Goal: Task Accomplishment & Management: Manage account settings

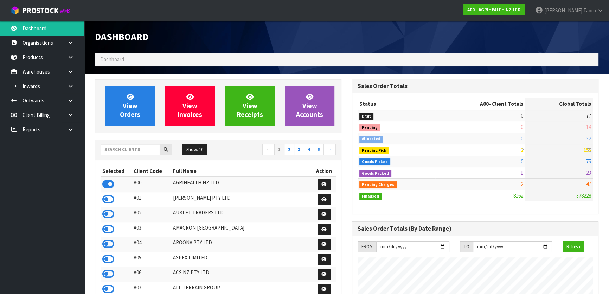
scroll to position [532, 257]
drag, startPoint x: 307, startPoint y: 134, endPoint x: 394, endPoint y: 148, distance: 88.4
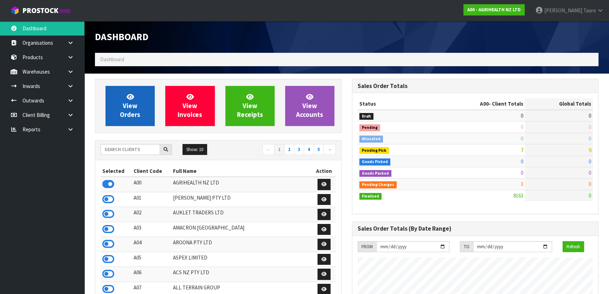
scroll to position [532, 257]
click at [127, 109] on span "View Orders" at bounding box center [130, 106] width 20 height 26
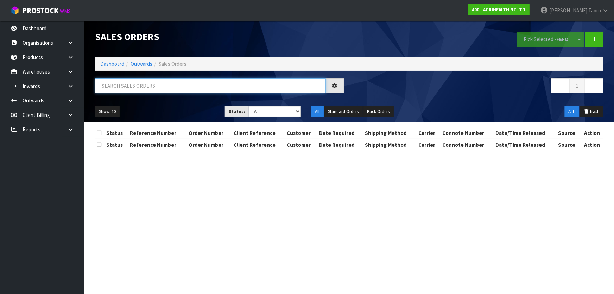
click at [138, 89] on input "text" at bounding box center [210, 85] width 231 height 15
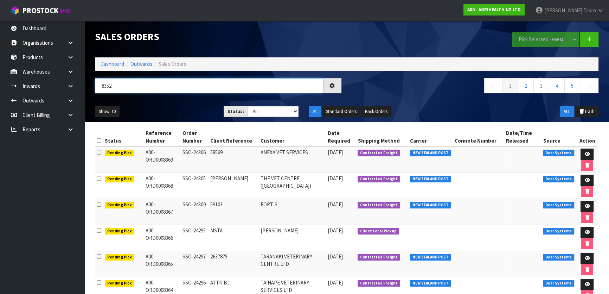
type input "8352"
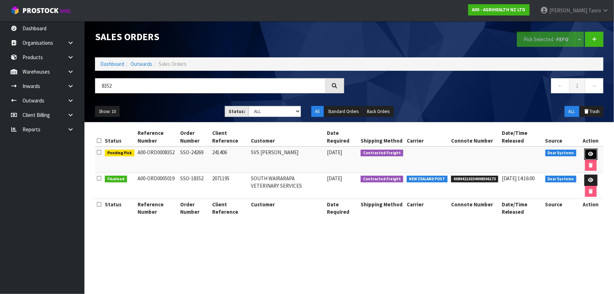
click at [591, 155] on icon at bounding box center [590, 154] width 5 height 5
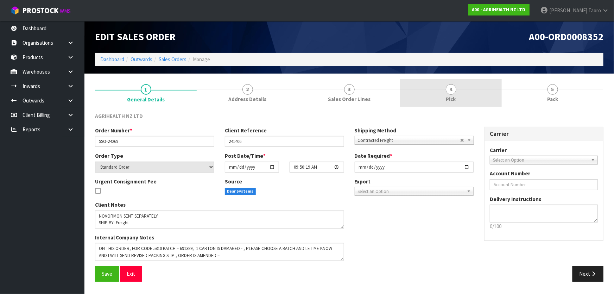
click at [468, 92] on link "4 Pick" at bounding box center [451, 93] width 102 height 28
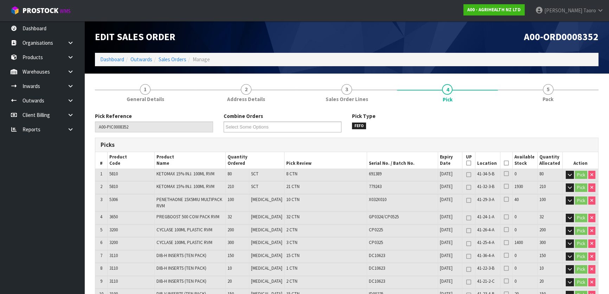
click at [504, 163] on icon at bounding box center [506, 163] width 5 height 0
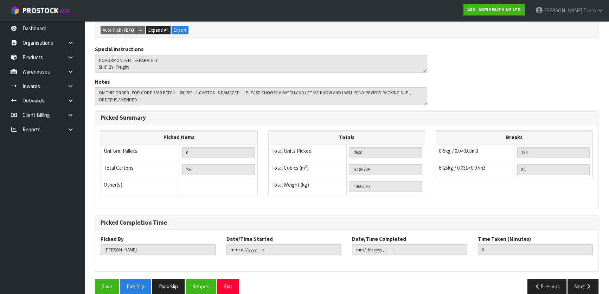
scroll to position [452, 0]
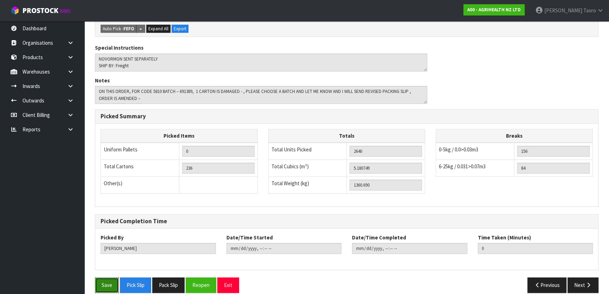
click at [108, 277] on button "Save" at bounding box center [107, 284] width 24 height 15
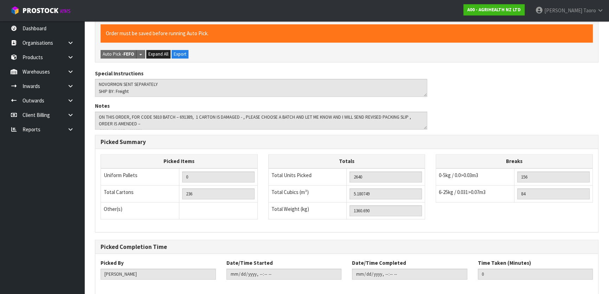
scroll to position [0, 0]
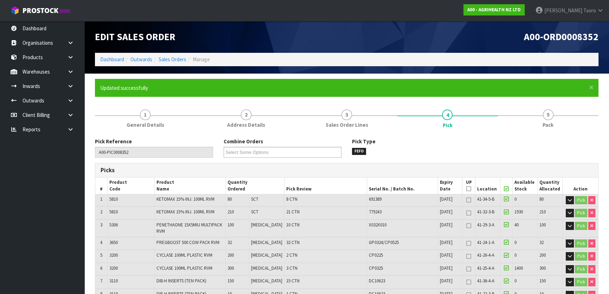
type input "Piece x 192"
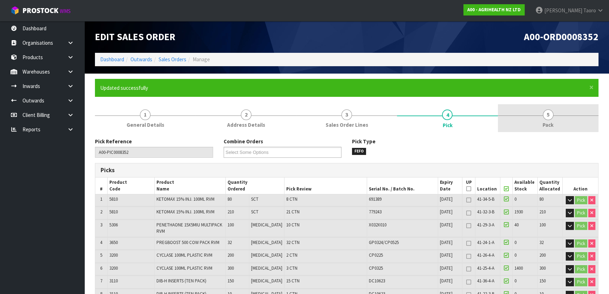
click at [559, 121] on link "5 Pack" at bounding box center [548, 118] width 101 height 28
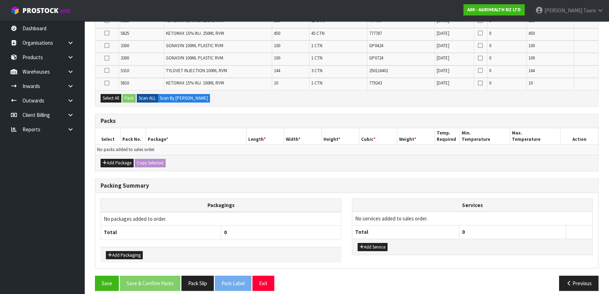
scroll to position [363, 0]
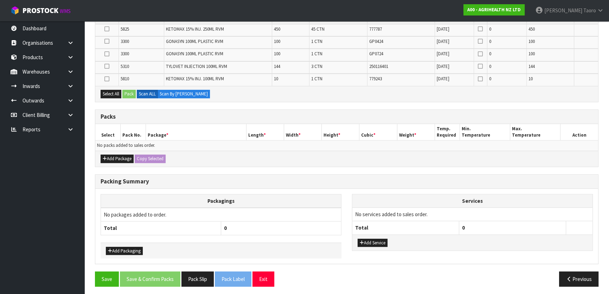
drag, startPoint x: 114, startPoint y: 151, endPoint x: 104, endPoint y: 155, distance: 10.8
click at [114, 152] on div "Add Package Copy Selected" at bounding box center [346, 159] width 503 height 16
drag, startPoint x: 107, startPoint y: 155, endPoint x: 103, endPoint y: 151, distance: 5.6
click at [106, 155] on button "Add Package" at bounding box center [117, 158] width 33 height 8
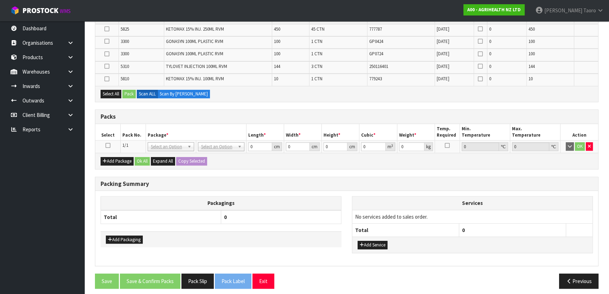
click at [106, 145] on icon at bounding box center [108, 145] width 5 height 0
click at [229, 110] on div "Packs" at bounding box center [346, 117] width 503 height 14
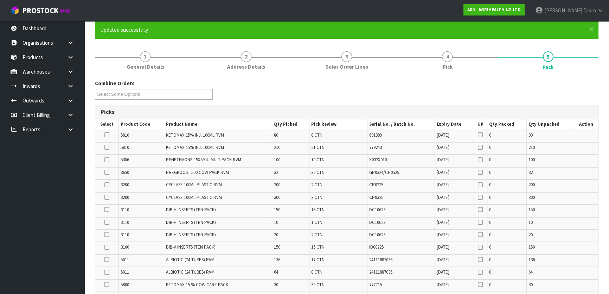
scroll to position [219, 0]
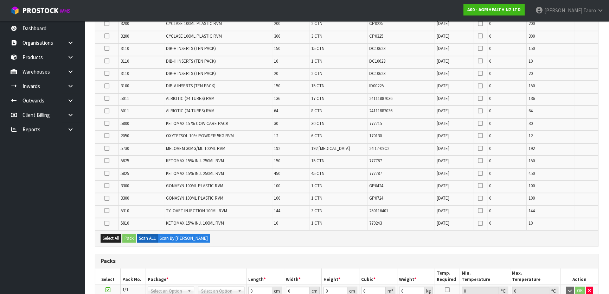
click at [107, 148] on icon at bounding box center [106, 148] width 5 height 0
click at [0, 0] on input "checkbox" at bounding box center [0, 0] width 0 height 0
click at [107, 73] on icon at bounding box center [106, 73] width 5 height 0
click at [0, 0] on input "checkbox" at bounding box center [0, 0] width 0 height 0
click at [108, 61] on icon at bounding box center [106, 61] width 5 height 0
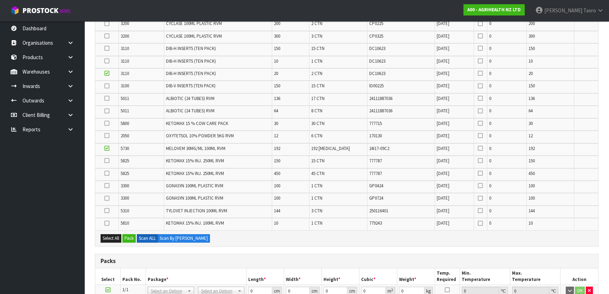
click at [0, 0] on input "checkbox" at bounding box center [0, 0] width 0 height 0
click at [108, 48] on icon at bounding box center [106, 48] width 5 height 0
click at [0, 0] on input "checkbox" at bounding box center [0, 0] width 0 height 0
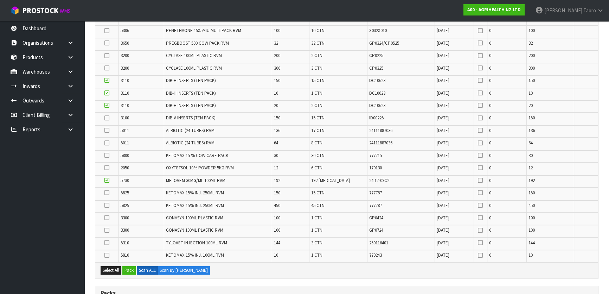
click at [107, 118] on icon at bounding box center [106, 118] width 5 height 0
click at [0, 0] on input "checkbox" at bounding box center [0, 0] width 0 height 0
click at [108, 143] on icon at bounding box center [106, 143] width 5 height 0
click at [0, 0] on input "checkbox" at bounding box center [0, 0] width 0 height 0
click at [106, 68] on icon at bounding box center [106, 68] width 5 height 0
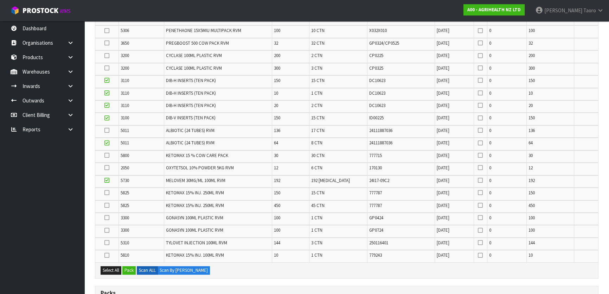
click at [0, 0] on input "checkbox" at bounding box center [0, 0] width 0 height 0
click at [109, 56] on icon at bounding box center [106, 56] width 5 height 0
click at [0, 0] on input "checkbox" at bounding box center [0, 0] width 0 height 0
click at [106, 217] on icon at bounding box center [106, 217] width 5 height 0
click at [0, 0] on input "checkbox" at bounding box center [0, 0] width 0 height 0
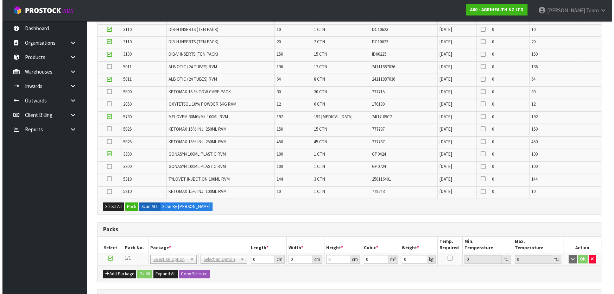
scroll to position [251, 0]
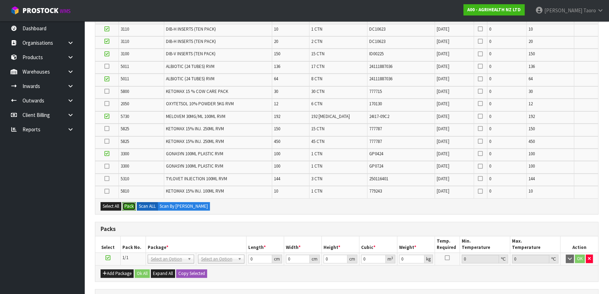
click at [131, 205] on button "Pack" at bounding box center [128, 206] width 13 height 8
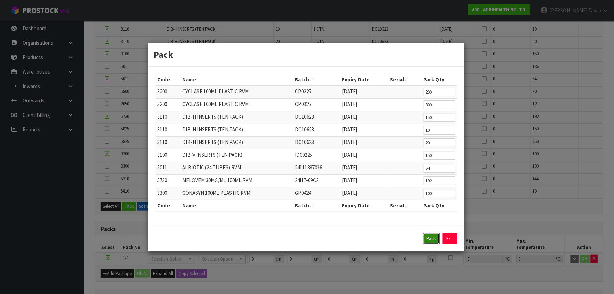
click at [433, 242] on button "Pack" at bounding box center [431, 238] width 17 height 11
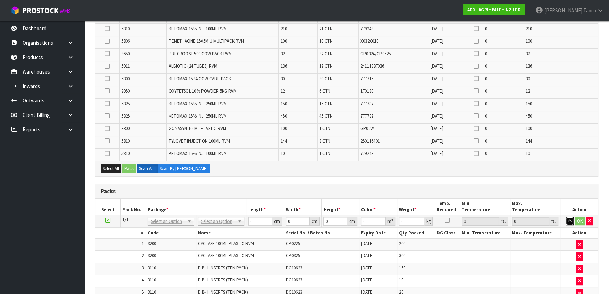
click at [570, 217] on button "button" at bounding box center [570, 221] width 8 height 8
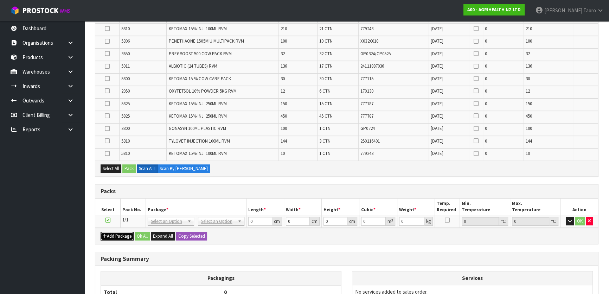
click at [116, 232] on button "Add Package" at bounding box center [117, 236] width 33 height 8
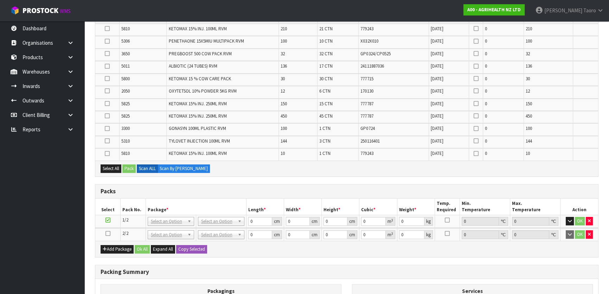
click at [108, 233] on icon at bounding box center [108, 233] width 5 height 0
click at [109, 141] on icon at bounding box center [107, 141] width 5 height 0
click at [0, 0] on input "checkbox" at bounding box center [0, 0] width 0 height 0
click at [108, 66] on icon at bounding box center [107, 66] width 5 height 0
click at [0, 0] on input "checkbox" at bounding box center [0, 0] width 0 height 0
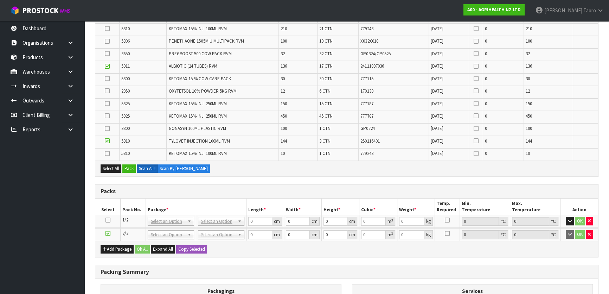
click at [108, 42] on icon at bounding box center [107, 41] width 5 height 0
click at [0, 0] on input "checkbox" at bounding box center [0, 0] width 0 height 0
click at [107, 91] on icon at bounding box center [107, 91] width 5 height 0
click at [0, 0] on input "checkbox" at bounding box center [0, 0] width 0 height 0
click at [133, 165] on button "Pack" at bounding box center [128, 168] width 13 height 8
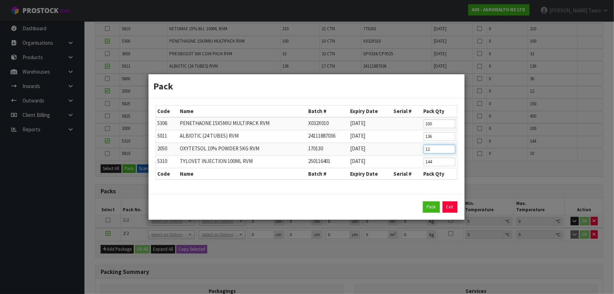
drag, startPoint x: 439, startPoint y: 151, endPoint x: 422, endPoint y: 152, distance: 17.3
click at [422, 152] on td "12" at bounding box center [439, 148] width 35 height 13
type input "6"
click at [430, 206] on button "Pack" at bounding box center [431, 206] width 17 height 11
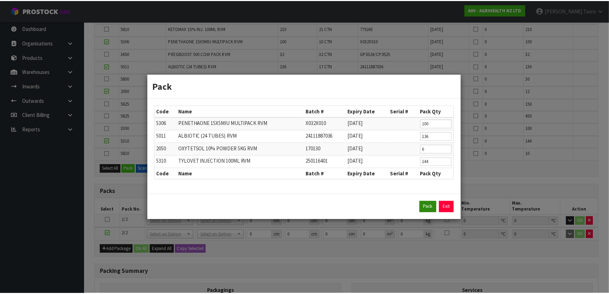
scroll to position [152, 0]
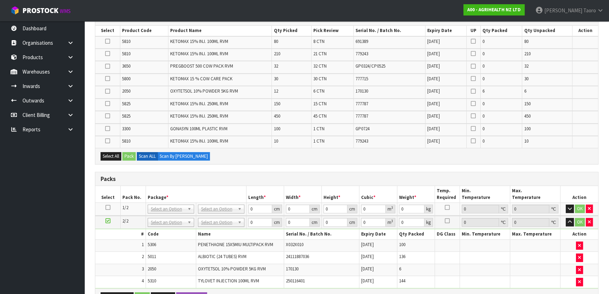
click at [107, 128] on icon at bounding box center [107, 128] width 5 height 0
click at [0, 0] on input "checkbox" at bounding box center [0, 0] width 0 height 0
click at [134, 155] on button "Pack" at bounding box center [128, 156] width 13 height 8
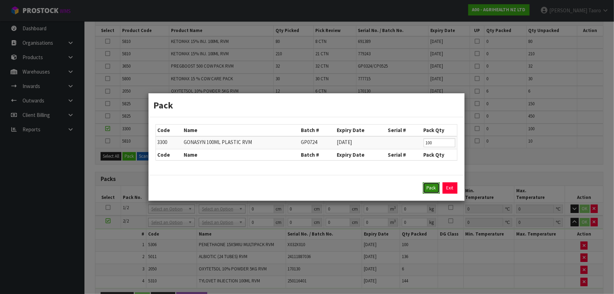
click at [429, 188] on button "Pack" at bounding box center [431, 187] width 17 height 11
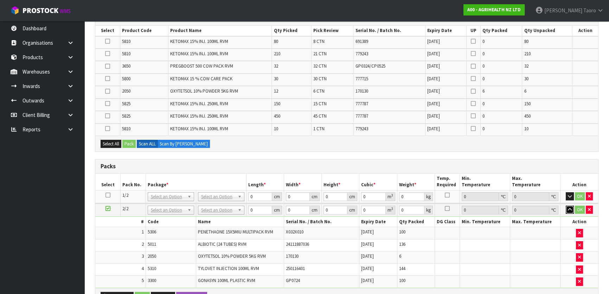
click at [573, 208] on button "button" at bounding box center [570, 209] width 8 height 8
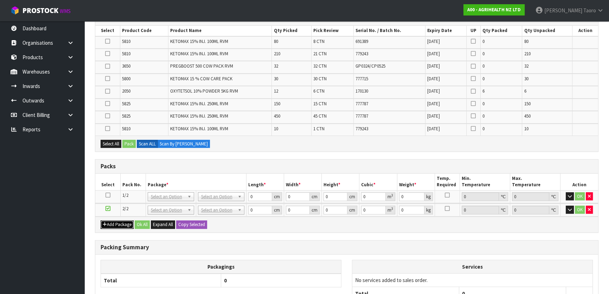
click at [110, 220] on button "Add Package" at bounding box center [117, 224] width 33 height 8
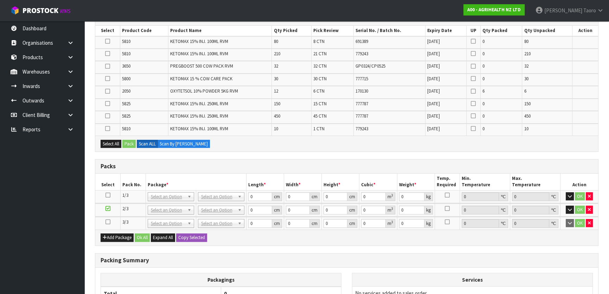
click at [106, 222] on icon at bounding box center [108, 222] width 5 height 0
click at [106, 103] on icon at bounding box center [107, 103] width 5 height 0
click at [0, 0] on input "checkbox" at bounding box center [0, 0] width 0 height 0
click at [106, 41] on icon at bounding box center [107, 41] width 5 height 0
click at [0, 0] on input "checkbox" at bounding box center [0, 0] width 0 height 0
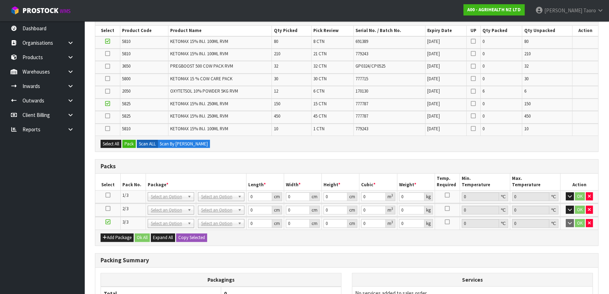
click at [106, 53] on icon at bounding box center [107, 53] width 5 height 0
click at [0, 0] on input "checkbox" at bounding box center [0, 0] width 0 height 0
click at [107, 128] on icon at bounding box center [107, 128] width 5 height 0
click at [0, 0] on input "checkbox" at bounding box center [0, 0] width 0 height 0
click at [107, 91] on icon at bounding box center [107, 91] width 5 height 0
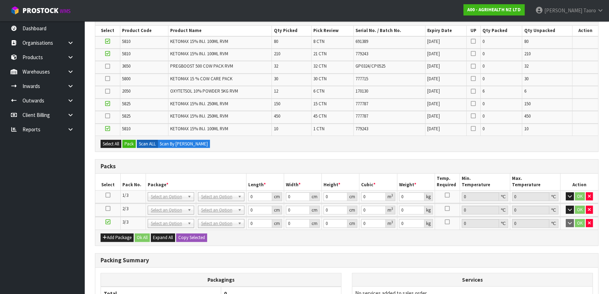
click at [0, 0] on input "checkbox" at bounding box center [0, 0] width 0 height 0
click at [130, 140] on button "Pack" at bounding box center [128, 144] width 13 height 8
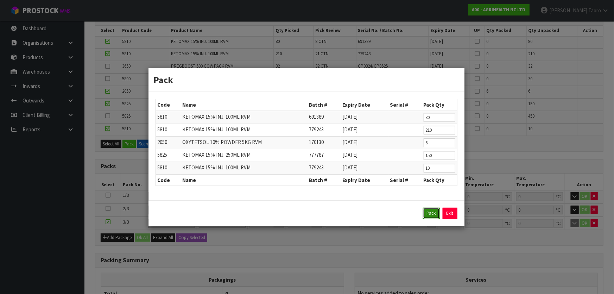
click at [430, 217] on button "Pack" at bounding box center [431, 213] width 17 height 11
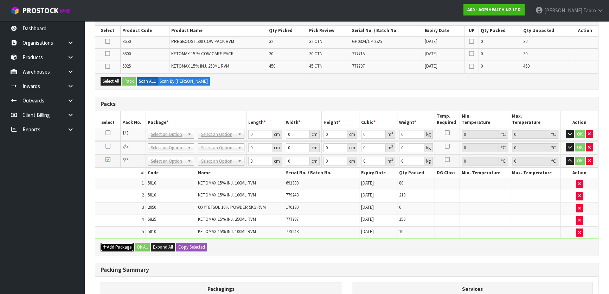
click at [117, 243] on button "Add Package" at bounding box center [117, 247] width 33 height 8
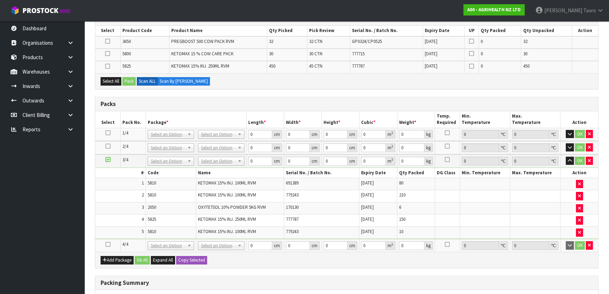
click at [109, 244] on icon at bounding box center [108, 244] width 5 height 0
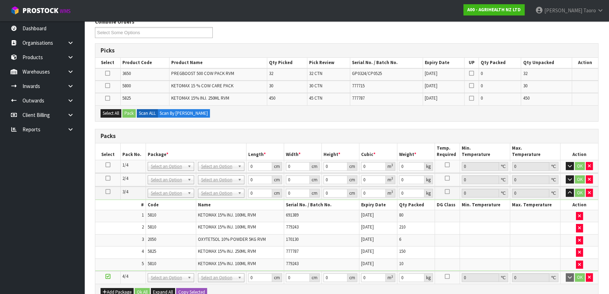
click at [107, 191] on icon at bounding box center [108, 191] width 5 height 0
click at [109, 73] on icon at bounding box center [107, 73] width 5 height 0
click at [0, 0] on input "checkbox" at bounding box center [0, 0] width 0 height 0
click at [132, 111] on button "Pack" at bounding box center [128, 113] width 13 height 8
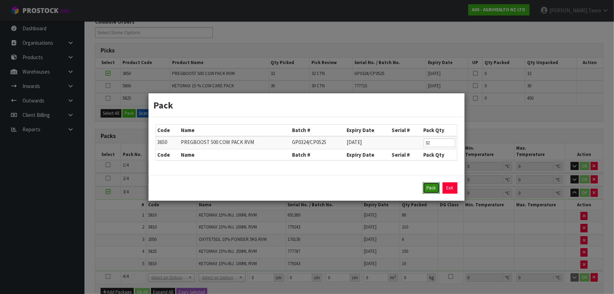
click at [430, 188] on button "Pack" at bounding box center [431, 187] width 17 height 11
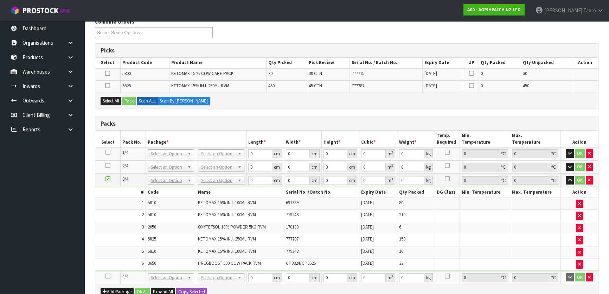
click at [109, 276] on icon at bounding box center [108, 276] width 5 height 0
click at [115, 106] on div "Select All Pack Scan ALL Scan By Quantity" at bounding box center [346, 101] width 503 height 16
click at [118, 100] on button "Select All" at bounding box center [111, 101] width 21 height 8
click at [131, 101] on button "Pack" at bounding box center [128, 101] width 13 height 8
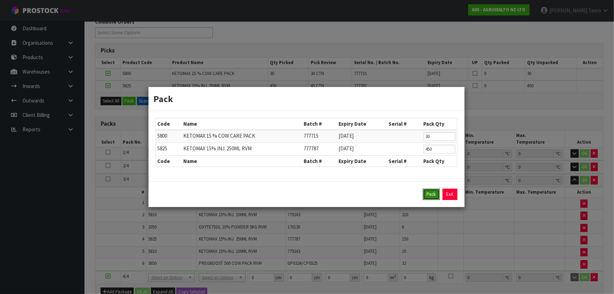
drag, startPoint x: 433, startPoint y: 195, endPoint x: 432, endPoint y: 185, distance: 9.9
click at [433, 194] on button "Pack" at bounding box center [431, 194] width 17 height 11
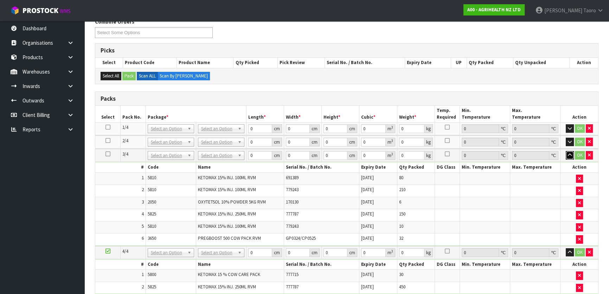
click at [570, 155] on icon "button" at bounding box center [570, 155] width 4 height 5
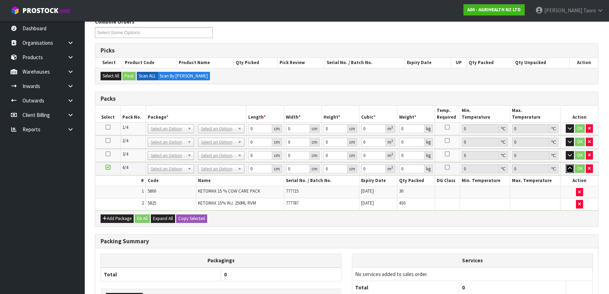
click at [569, 167] on icon "button" at bounding box center [570, 168] width 4 height 5
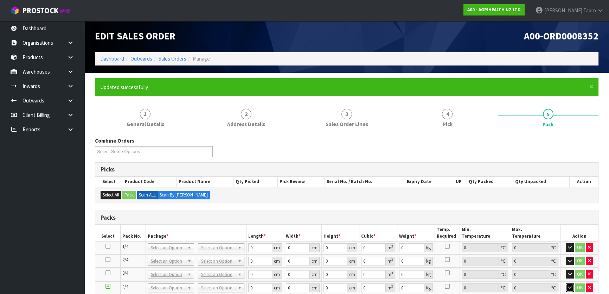
scroll to position [0, 0]
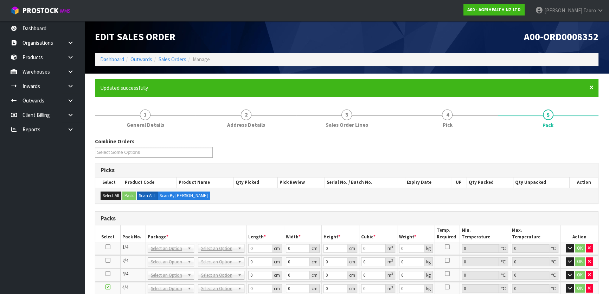
click at [593, 87] on span "×" at bounding box center [591, 87] width 4 height 10
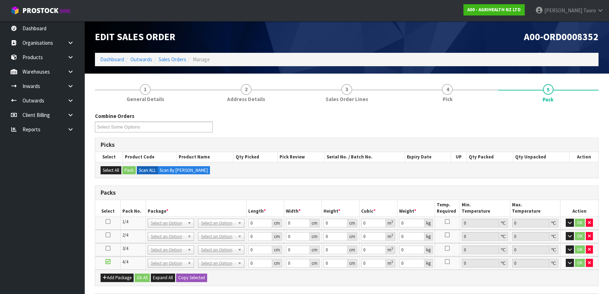
click at [395, 124] on div "Combine Orders A00-ORD0008352 A00-ORD0008364 A00-ORD0008365 A00-ORD0008366 A00-…" at bounding box center [347, 124] width 514 height 25
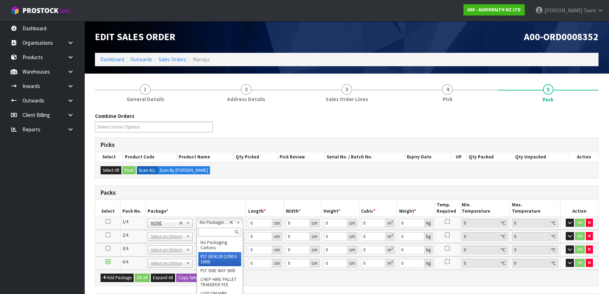
type input "120"
type input "100"
type input "363.21"
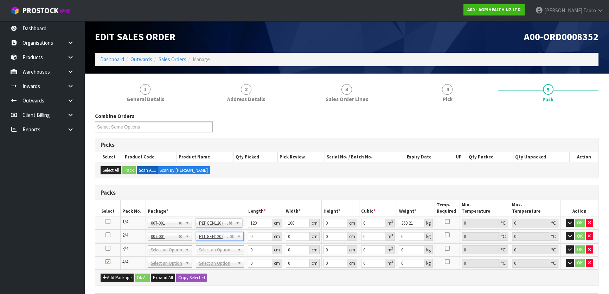
type input "2"
type input "120"
type input "100"
type input "346.68"
type input "3"
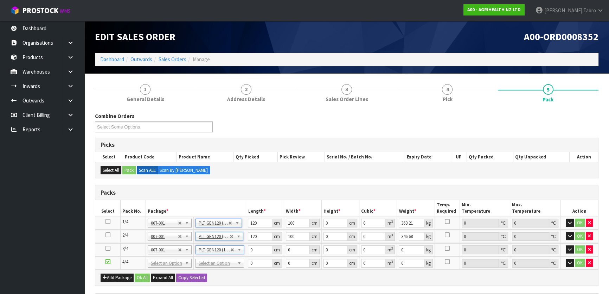
type input "120"
type input "100"
type input "331"
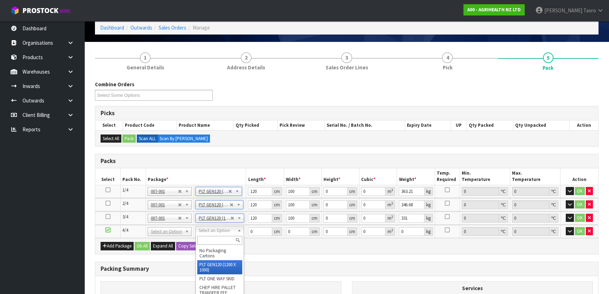
type input "4"
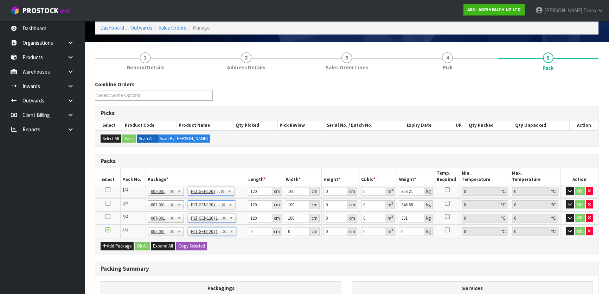
type input "120"
type input "100"
type input "319.8"
click at [257, 188] on input "120" at bounding box center [260, 191] width 24 height 9
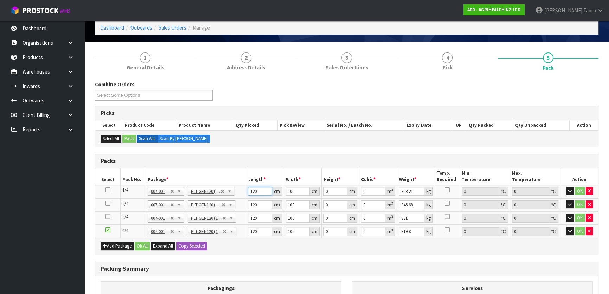
click at [257, 188] on input "120" at bounding box center [260, 191] width 24 height 9
type input "120"
type input "115"
type input "1"
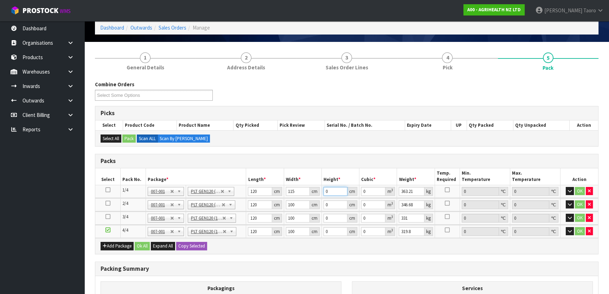
type input "0.0138"
type input "18"
type input "0.2484"
type input "182"
type input "2.5116"
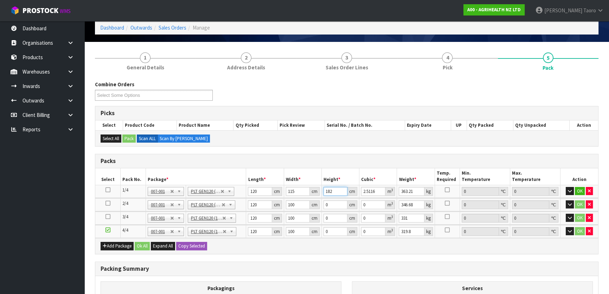
type input "182"
type input "101"
type input "1"
type input "0.01212"
type input "16"
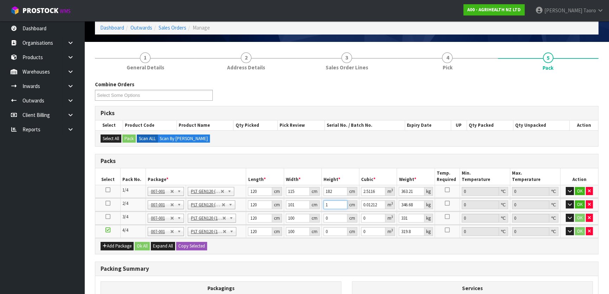
type input "0.19392"
type input "168"
type input "2.03616"
type input "168"
type input "114"
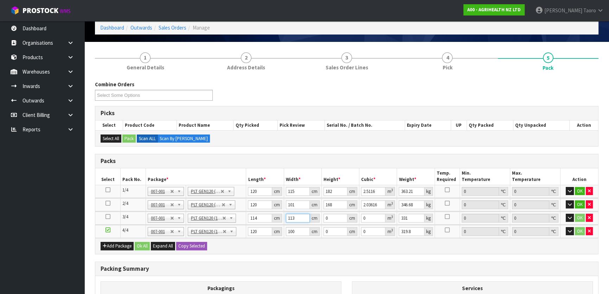
type input "113"
type input "1"
type input "0.012882"
type input "10"
type input "0.12882"
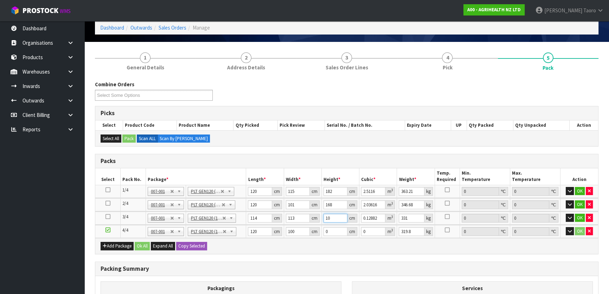
type input "100"
type input "1.2882"
type input "100"
type input "363"
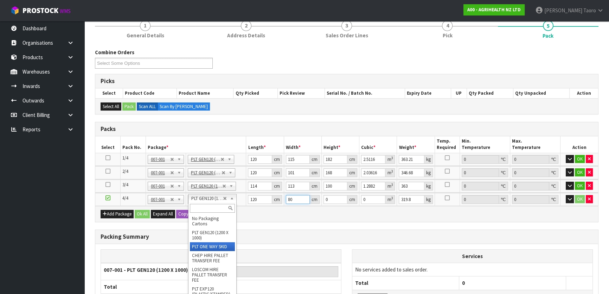
type input "80"
type input "3"
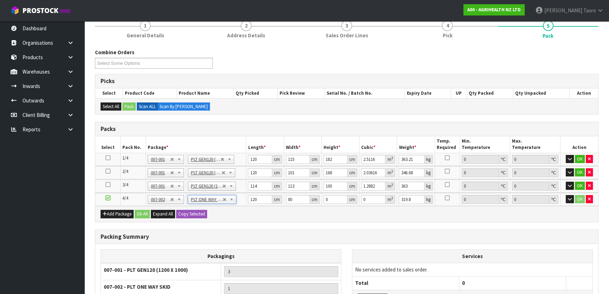
type input "0"
click at [255, 198] on input "0" at bounding box center [260, 199] width 24 height 9
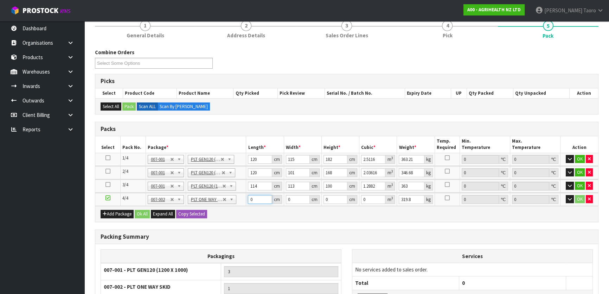
click at [255, 198] on input "0" at bounding box center [260, 199] width 24 height 9
type input "120"
type input "80"
type input "1"
type input "0.0096"
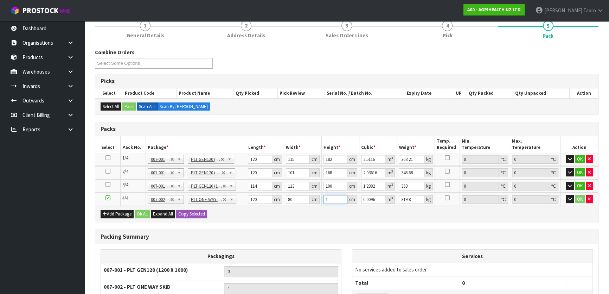
type input "11"
type input "0.1056"
type input "115"
type input "1.104"
type input "115"
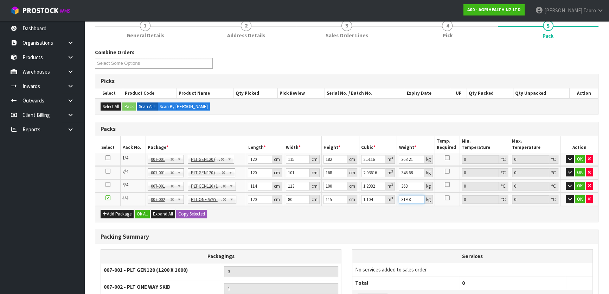
click at [412, 198] on input "319.8" at bounding box center [411, 199] width 25 height 9
type input "337"
click at [367, 222] on div "Combine Orders A00-ORD0008352 A00-ORD0008364 A00-ORD0008365 A00-ORD0008366 A00-…" at bounding box center [347, 208] width 504 height 319
click at [140, 211] on button "Ok All" at bounding box center [142, 214] width 15 height 8
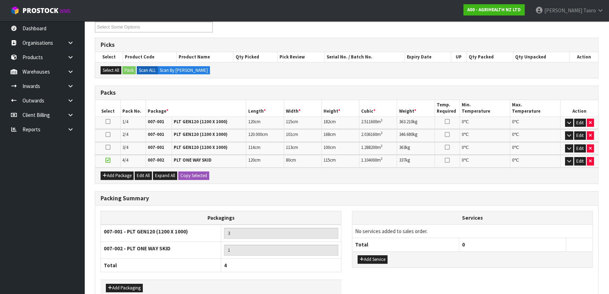
scroll to position [138, 0]
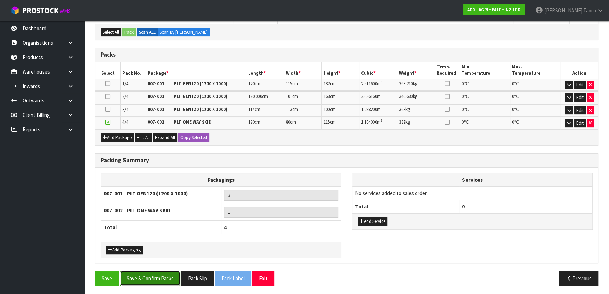
click at [165, 279] on button "Save & Confirm Packs" at bounding box center [150, 277] width 60 height 15
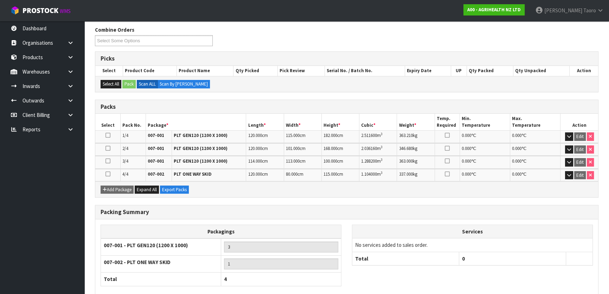
scroll to position [148, 0]
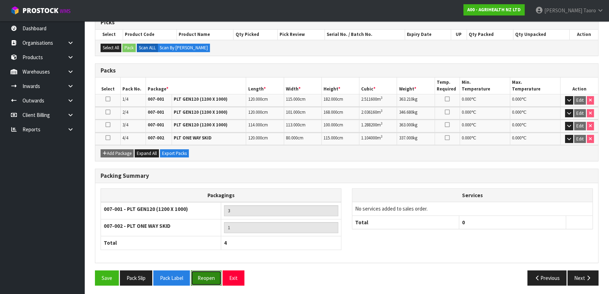
click at [198, 277] on button "Reopen" at bounding box center [206, 277] width 31 height 15
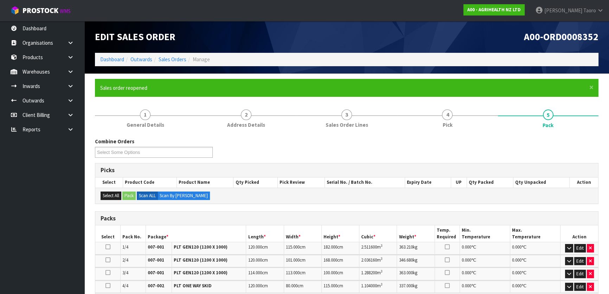
click at [307, 134] on div "Combine Orders A00-ORD0008352 A00-ORD0008364 A00-ORD0008365 A00-ORD0008366 A00-…" at bounding box center [347, 293] width 504 height 322
click at [581, 246] on button "Edit" at bounding box center [580, 248] width 12 height 8
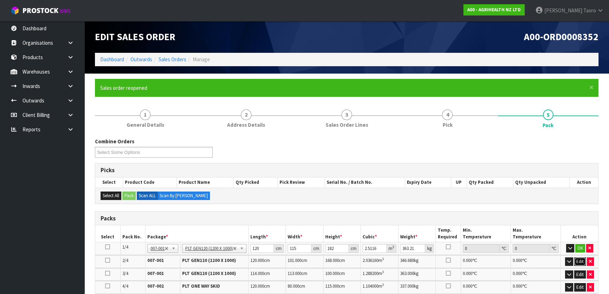
click at [579, 261] on button "Edit" at bounding box center [580, 261] width 12 height 8
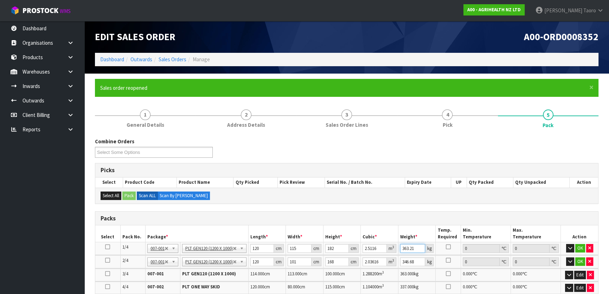
click at [410, 247] on input "363.21" at bounding box center [412, 248] width 25 height 9
type input "366"
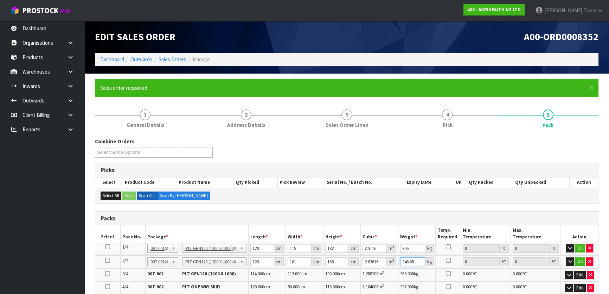
click at [412, 262] on input "346.68" at bounding box center [412, 261] width 25 height 9
type input "369"
click at [581, 247] on button "OK" at bounding box center [580, 248] width 10 height 8
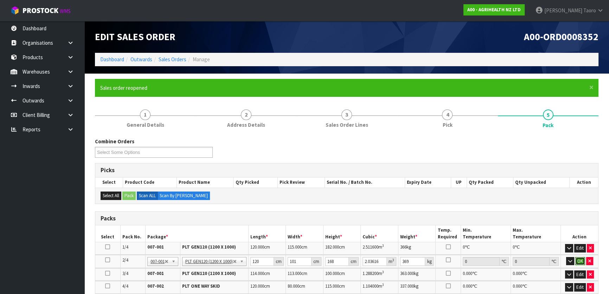
click at [582, 260] on button "OK" at bounding box center [580, 261] width 10 height 8
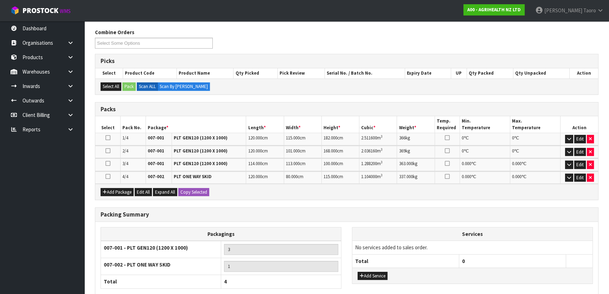
scroll to position [164, 0]
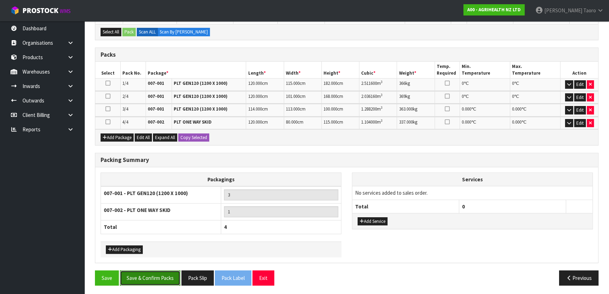
click at [147, 277] on button "Save & Confirm Packs" at bounding box center [150, 277] width 60 height 15
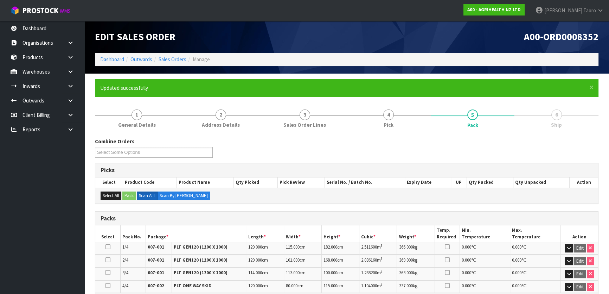
scroll to position [148, 0]
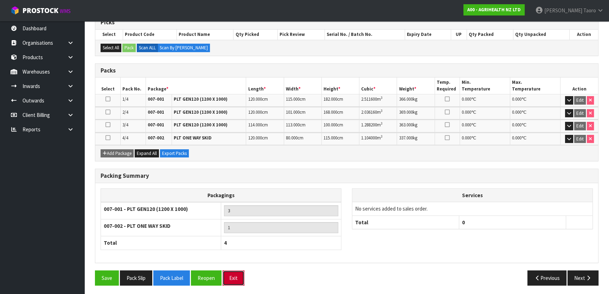
click at [236, 278] on button "Exit" at bounding box center [234, 277] width 22 height 15
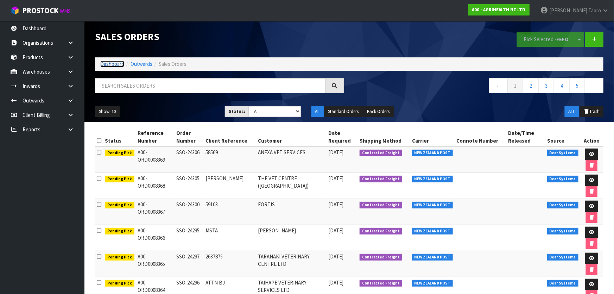
click at [112, 64] on link "Dashboard" at bounding box center [112, 63] width 24 height 7
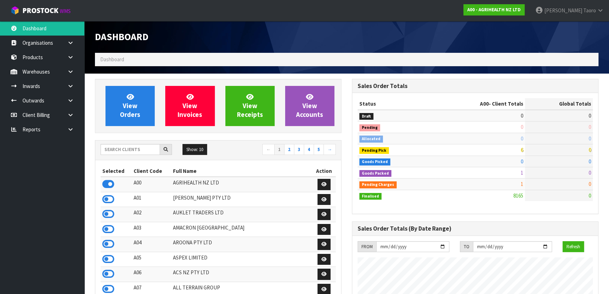
scroll to position [532, 257]
click at [141, 149] on input "text" at bounding box center [130, 149] width 59 height 11
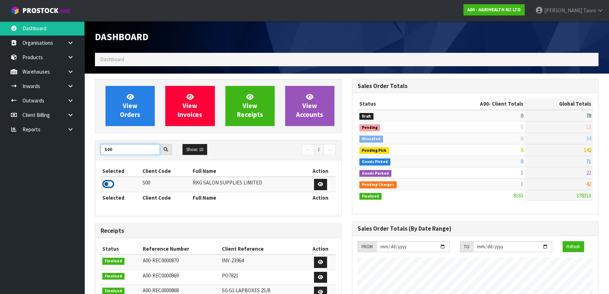
type input "S00"
click at [111, 182] on icon at bounding box center [108, 184] width 12 height 11
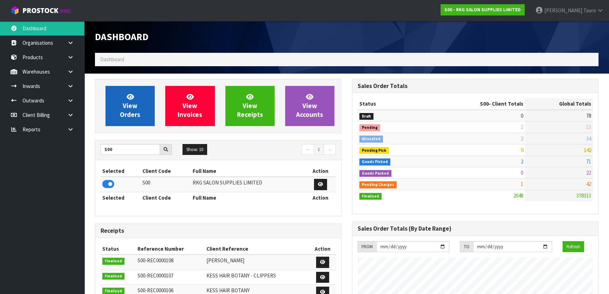
scroll to position [554, 257]
click at [143, 99] on link "View Orders" at bounding box center [130, 106] width 49 height 40
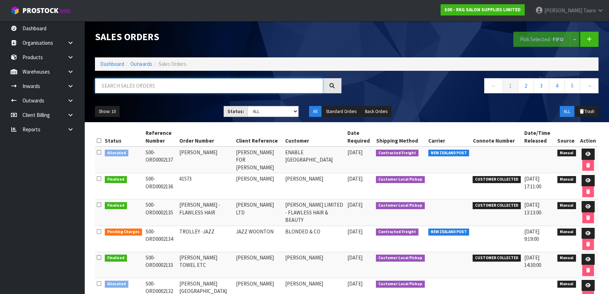
click at [172, 84] on input "text" at bounding box center [209, 85] width 228 height 15
type input "JOB-0406603"
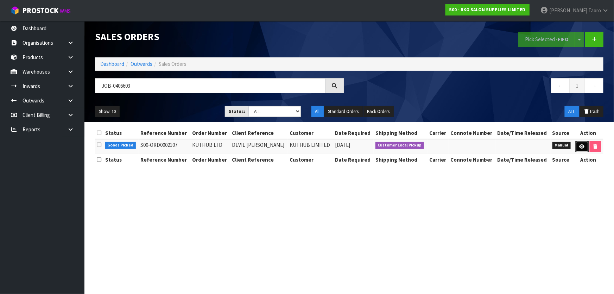
click at [581, 145] on icon at bounding box center [581, 146] width 5 height 5
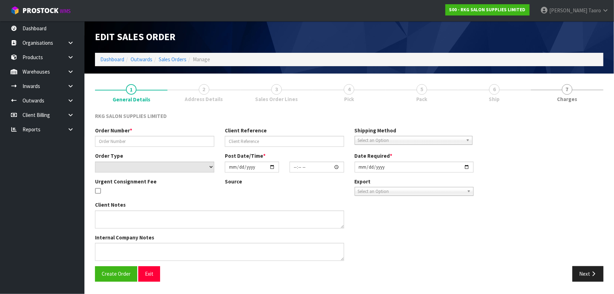
type input "KUTHUB LTD"
type input "DEVIL KAT HUB"
select select "number:0"
type input "[DATE]"
type input "09:30:00.000"
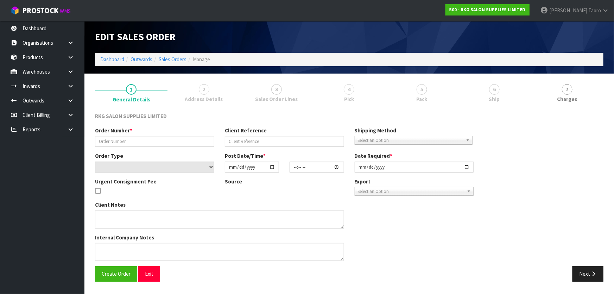
type input "[DATE]"
type textarea "WILL COLLECT - NO WARRANTY ON SHAMPOO UNIT"
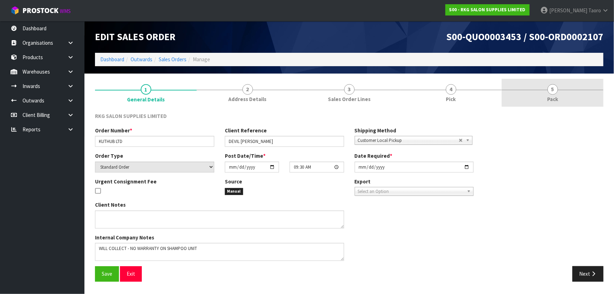
drag, startPoint x: 560, startPoint y: 83, endPoint x: 566, endPoint y: 76, distance: 9.5
click at [562, 82] on link "5 Pack" at bounding box center [553, 93] width 102 height 28
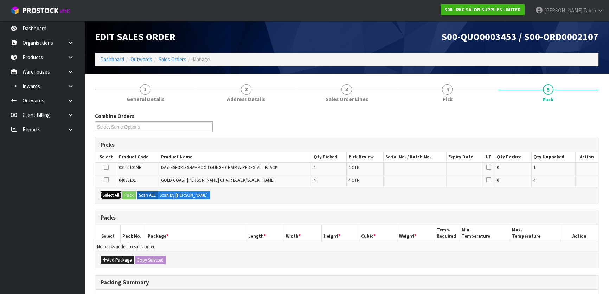
click at [114, 195] on button "Select All" at bounding box center [111, 195] width 21 height 8
click at [129, 197] on button "Pack" at bounding box center [128, 195] width 13 height 8
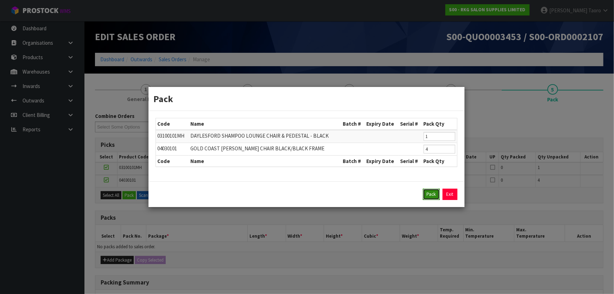
click at [436, 193] on button "Pack" at bounding box center [431, 194] width 17 height 11
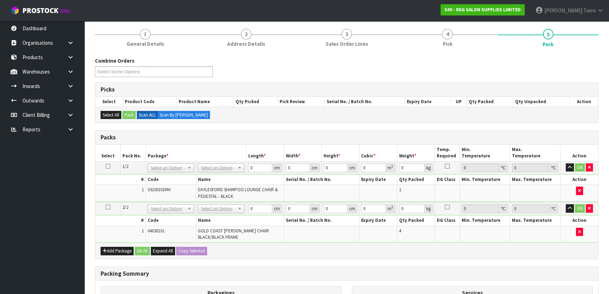
scroll to position [64, 0]
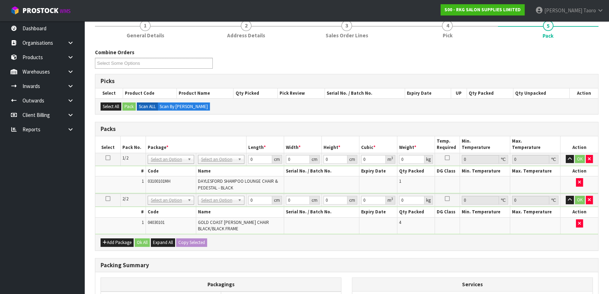
click at [228, 167] on th "Name" at bounding box center [240, 171] width 88 height 10
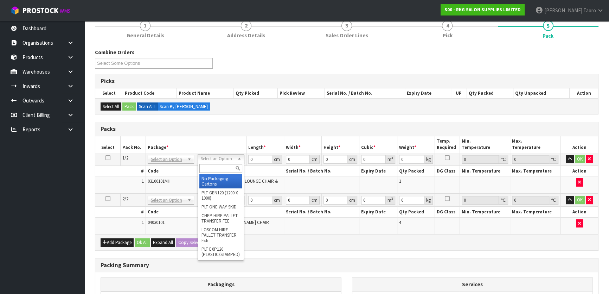
click at [218, 165] on input "text" at bounding box center [220, 168] width 43 height 9
type input "RE"
type input "115"
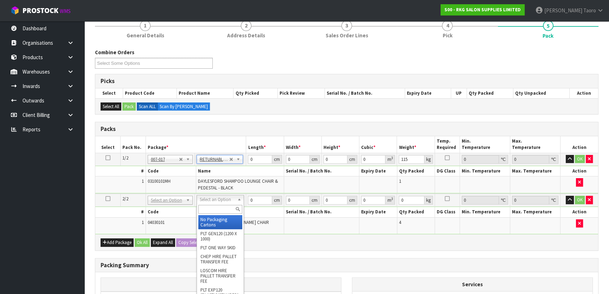
drag, startPoint x: 230, startPoint y: 198, endPoint x: 230, endPoint y: 210, distance: 12.7
click at [230, 211] on input "text" at bounding box center [220, 209] width 44 height 9
type input "RE"
type input "2"
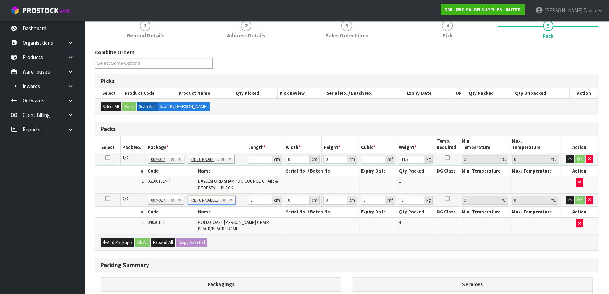
type input "248"
click at [257, 156] on input "0" at bounding box center [260, 159] width 24 height 9
type input "120"
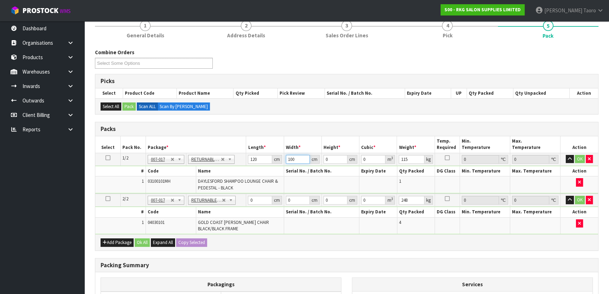
type input "100"
type input "9"
type input "0.108"
type input "90"
type input "1.08"
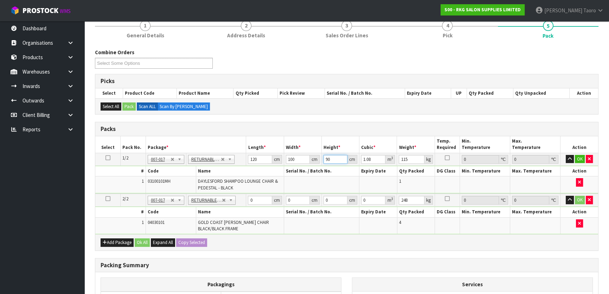
type input "90"
type input "120"
type input "100"
type input "9"
type input "0.108"
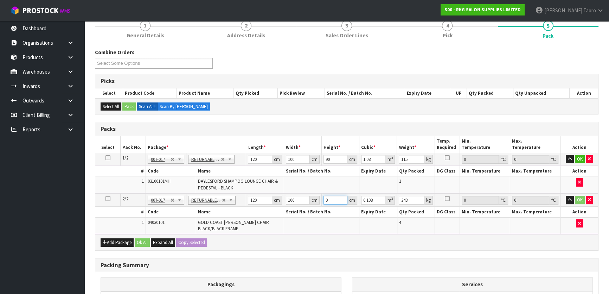
type input "90"
type input "1.08"
type input "90"
click at [145, 240] on button "Ok All" at bounding box center [142, 242] width 15 height 8
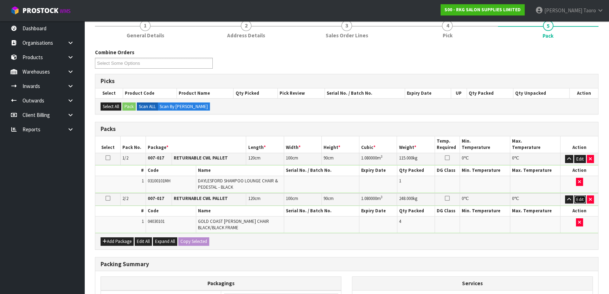
click at [582, 196] on button "Edit" at bounding box center [580, 199] width 12 height 8
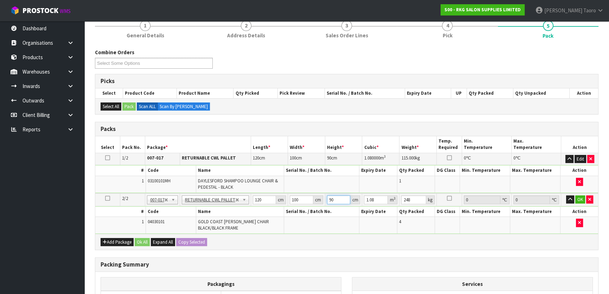
click at [338, 198] on input "90" at bounding box center [339, 199] width 24 height 9
type input "1"
type input "0.012"
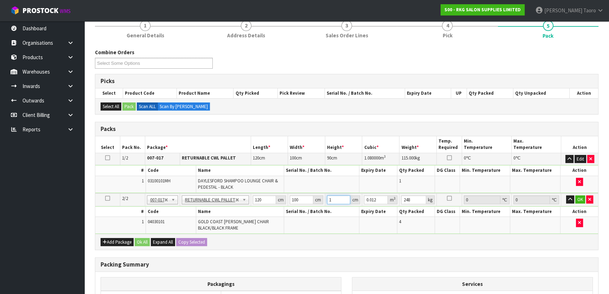
type input "11"
type input "0.132"
type input "115"
type input "1.38"
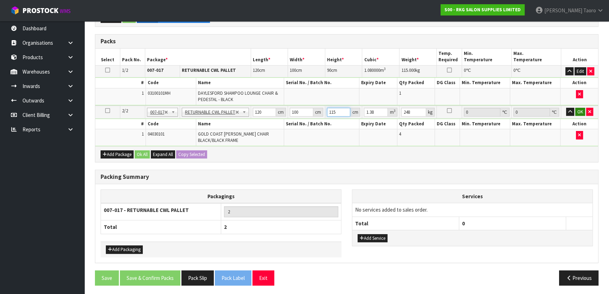
type input "115"
click at [581, 110] on button "OK" at bounding box center [580, 112] width 10 height 8
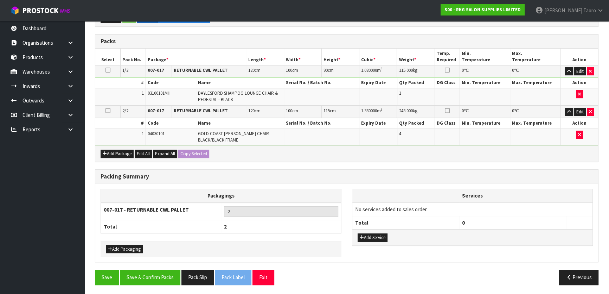
scroll to position [151, 0]
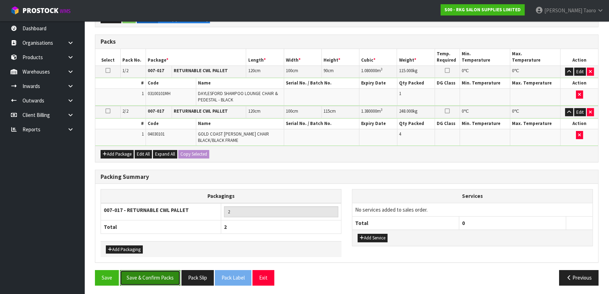
click at [154, 278] on button "Save & Confirm Packs" at bounding box center [150, 277] width 60 height 15
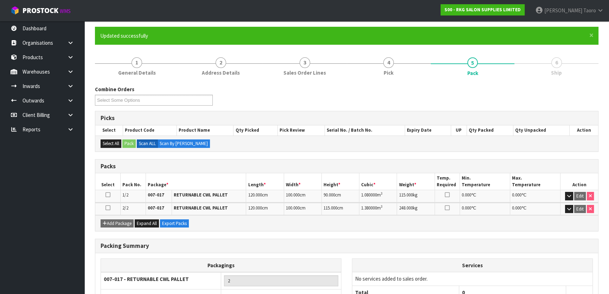
scroll to position [106, 0]
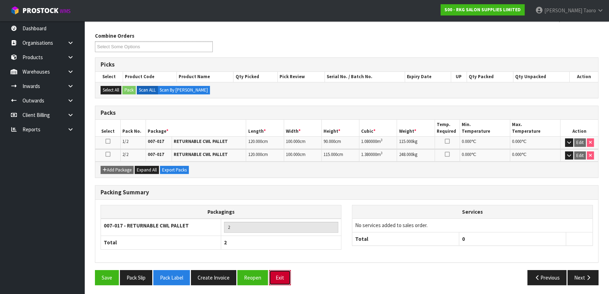
click at [286, 277] on button "Exit" at bounding box center [280, 277] width 22 height 15
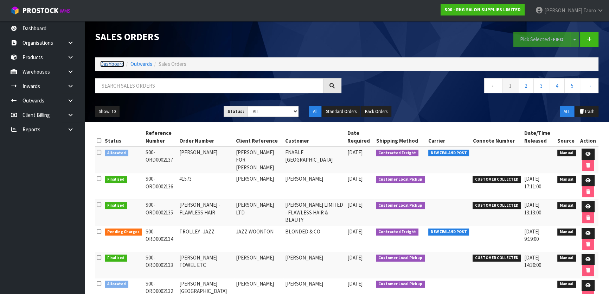
click at [116, 63] on link "Dashboard" at bounding box center [112, 63] width 24 height 7
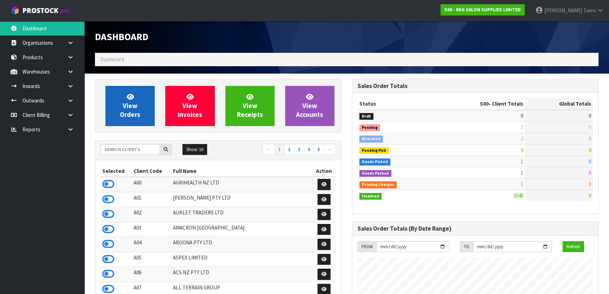
scroll to position [547, 257]
click at [123, 105] on span "View Orders" at bounding box center [130, 106] width 20 height 26
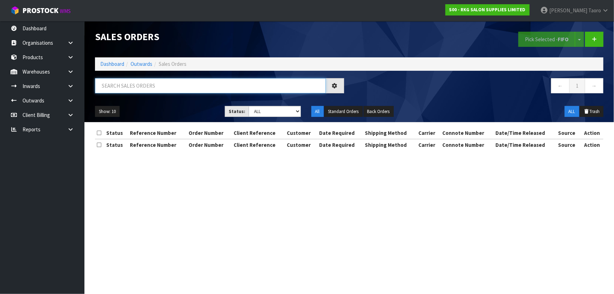
click at [139, 82] on input "text" at bounding box center [210, 85] width 231 height 15
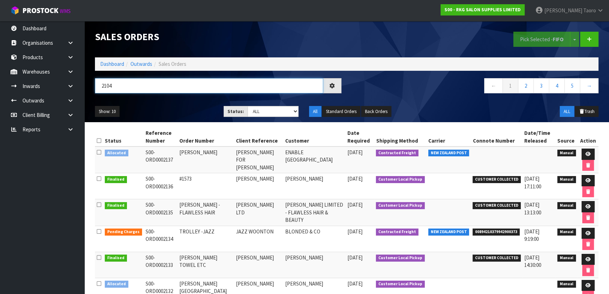
type input "2104"
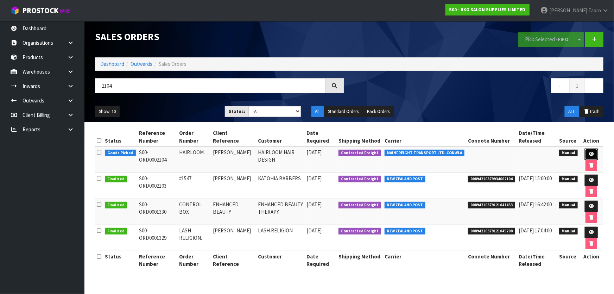
click at [591, 154] on icon at bounding box center [590, 154] width 5 height 5
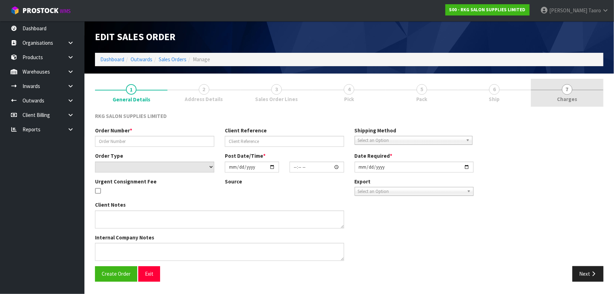
type input "HAIRLOOM."
type input "LOUISA HENDERSON"
select select "number:0"
type input "2025-08-22"
type input "00:00:00.000"
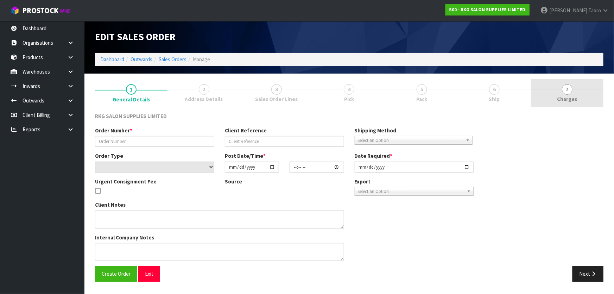
type input "[DATE]"
type textarea "PLEASE ALL IN 1 PALLET FOR DELIVERY ON FRIDAY 29/8"
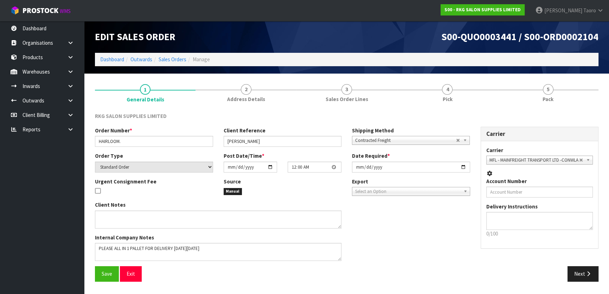
click at [560, 94] on link "5 Pack" at bounding box center [548, 93] width 101 height 28
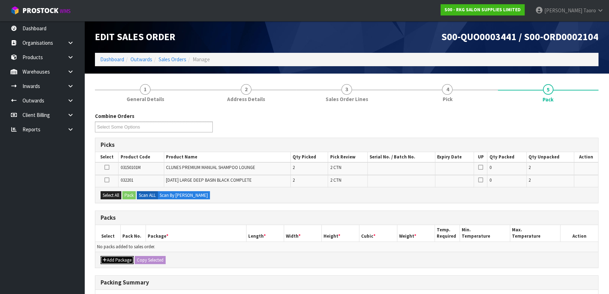
click at [108, 256] on button "Add Package" at bounding box center [117, 260] width 33 height 8
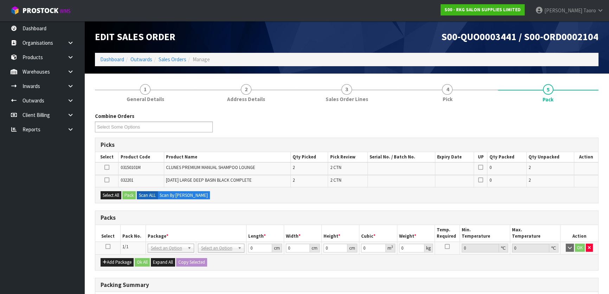
drag, startPoint x: 107, startPoint y: 245, endPoint x: 109, endPoint y: 212, distance: 33.1
click at [107, 246] on icon at bounding box center [108, 246] width 5 height 0
drag, startPoint x: 112, startPoint y: 198, endPoint x: 116, endPoint y: 193, distance: 5.8
click at [113, 198] on button "Select All" at bounding box center [111, 195] width 21 height 8
click at [129, 192] on button "Pack" at bounding box center [128, 195] width 13 height 8
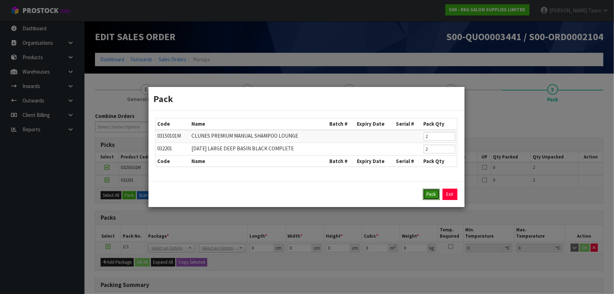
click at [436, 194] on button "Pack" at bounding box center [431, 194] width 17 height 11
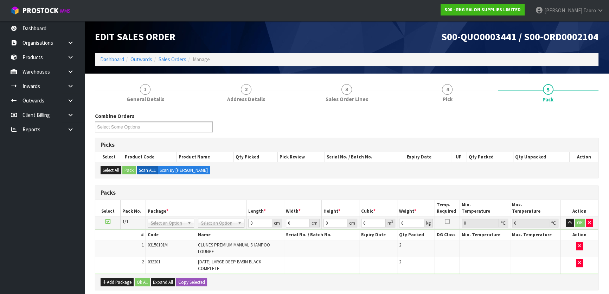
click at [229, 218] on td "No Packaging Cartons PLT GEN120 (1200 X 1000) PLT ONE WAY SKID CHEP HIRE PALLET…" at bounding box center [221, 222] width 50 height 13
type input "120"
type input "100"
type input "148"
click at [262, 224] on input "120" at bounding box center [260, 222] width 24 height 9
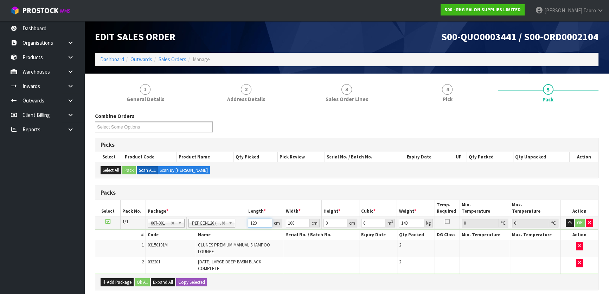
click at [262, 224] on input "120" at bounding box center [260, 222] width 24 height 9
type input "150"
type input "92"
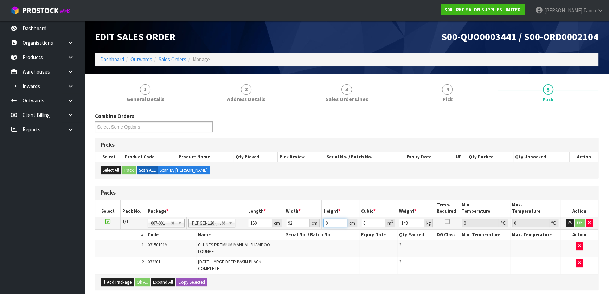
type input "1"
type input "0.0138"
type input "16"
type input "0.2208"
type input "163"
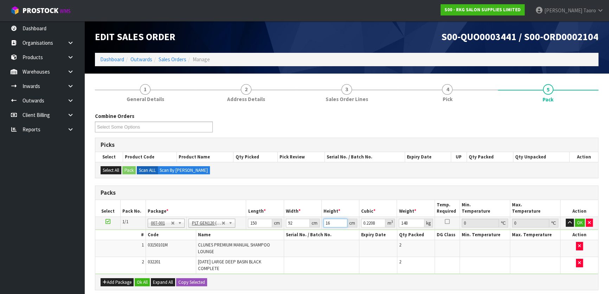
type input "2.2494"
type input "163"
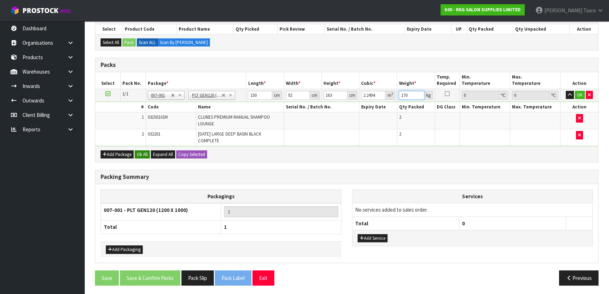
type input "170"
drag, startPoint x: 144, startPoint y: 153, endPoint x: 154, endPoint y: 188, distance: 36.5
click at [145, 153] on button "Ok All" at bounding box center [142, 154] width 15 height 8
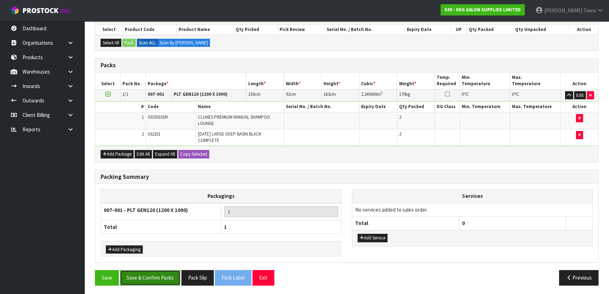
drag, startPoint x: 171, startPoint y: 279, endPoint x: 167, endPoint y: 276, distance: 4.5
click at [171, 279] on button "Save & Confirm Packs" at bounding box center [150, 277] width 60 height 15
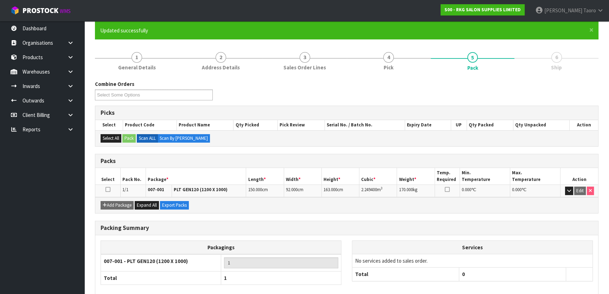
scroll to position [93, 0]
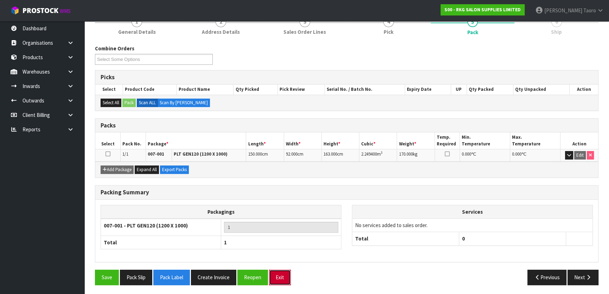
click at [283, 274] on button "Exit" at bounding box center [280, 276] width 22 height 15
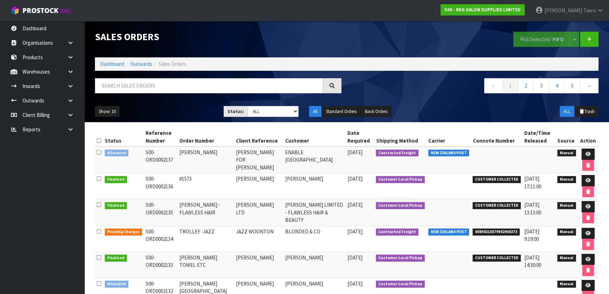
click at [307, 134] on th "Customer" at bounding box center [314, 136] width 62 height 19
click at [299, 34] on h1 "Sales Orders" at bounding box center [218, 37] width 247 height 11
click at [118, 62] on link "Dashboard" at bounding box center [112, 63] width 24 height 7
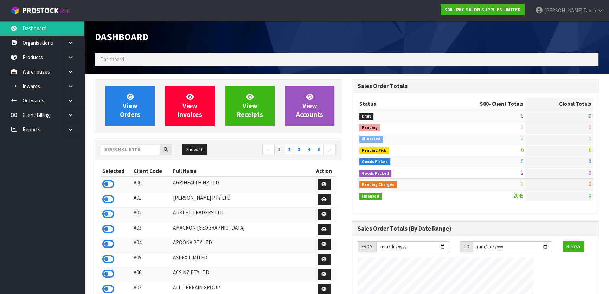
scroll to position [547, 257]
click at [198, 36] on h1 "Dashboard" at bounding box center [218, 37] width 247 height 11
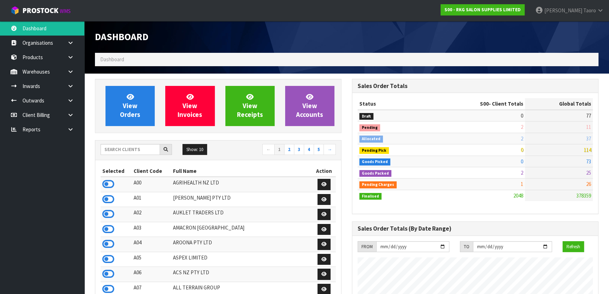
click at [140, 145] on input "text" at bounding box center [130, 149] width 59 height 11
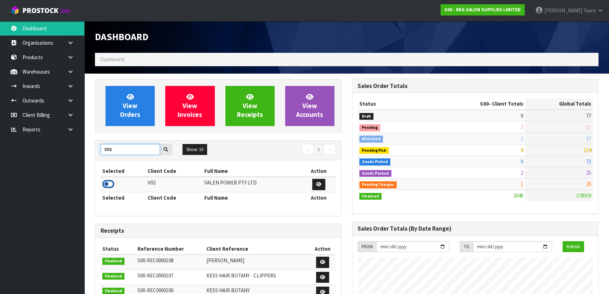
type input "V02"
drag, startPoint x: 106, startPoint y: 184, endPoint x: 111, endPoint y: 141, distance: 43.6
click at [107, 184] on icon at bounding box center [108, 184] width 12 height 11
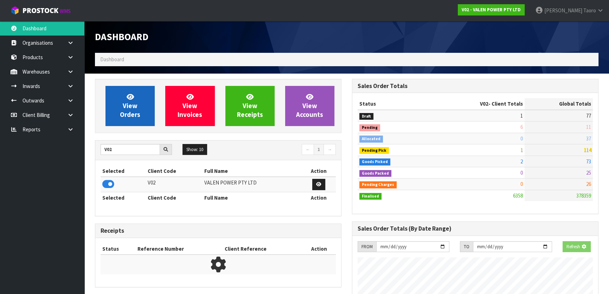
scroll to position [532, 257]
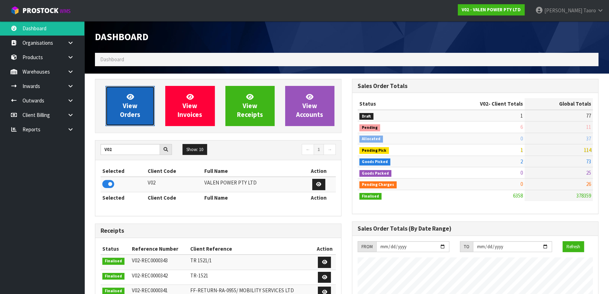
click at [116, 116] on link "View Orders" at bounding box center [130, 106] width 49 height 40
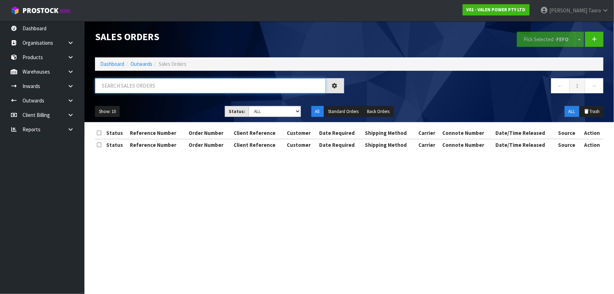
click at [135, 87] on input "text" at bounding box center [210, 85] width 231 height 15
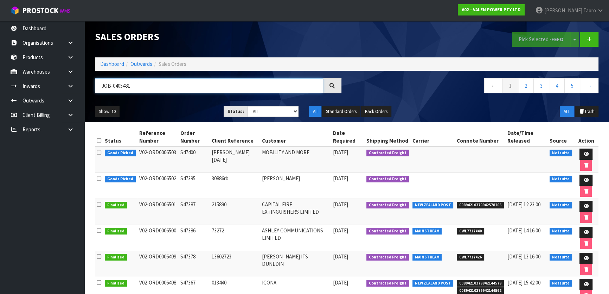
type input "JOB-0405481"
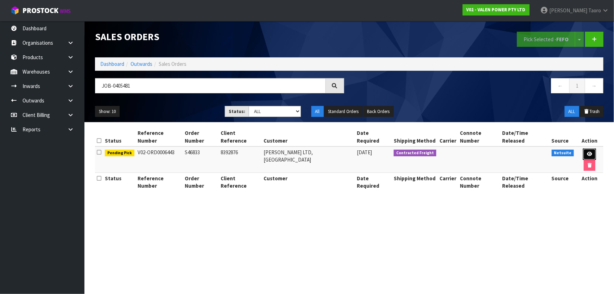
click at [586, 148] on link at bounding box center [589, 153] width 13 height 11
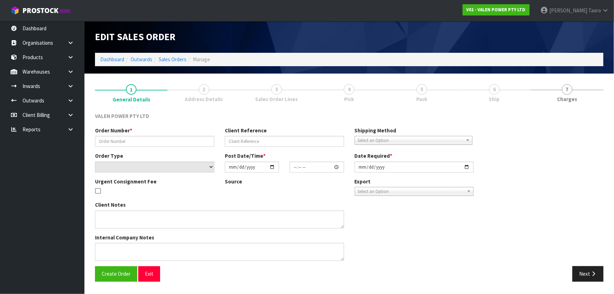
type input "S46833"
type input "8392876"
select select "number:0"
type input "2025-07-31"
type input "10:45:06.000"
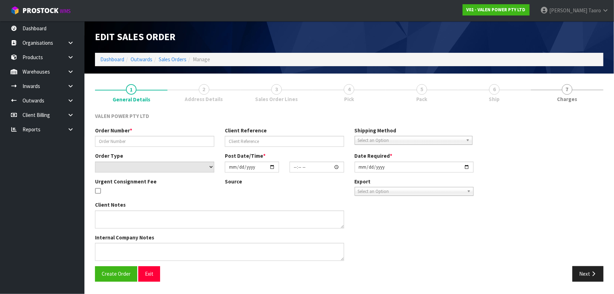
type input "2025-08-27"
type textarea "THEY ARE STILL TO BE LOADED AS TWO SEPARATE ITEMS EVEN THOUGH THE CARD HAS BEEN…"
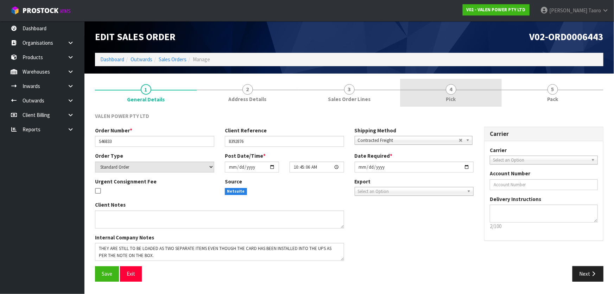
click at [458, 90] on div at bounding box center [451, 90] width 102 height 0
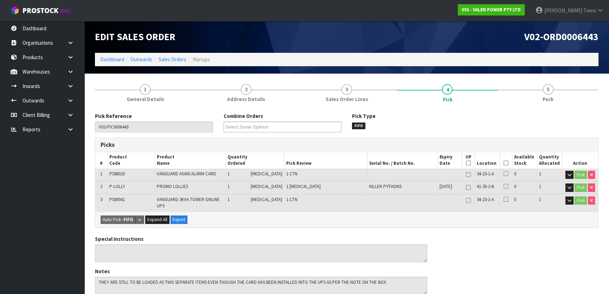
click at [504, 163] on icon at bounding box center [506, 163] width 5 height 0
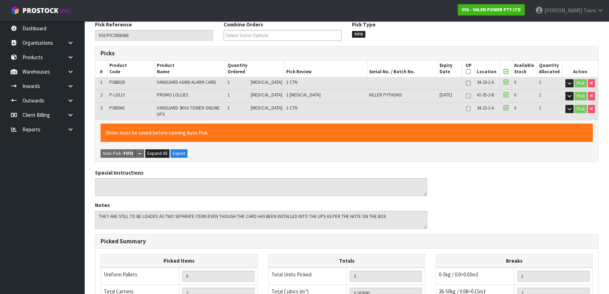
scroll to position [219, 0]
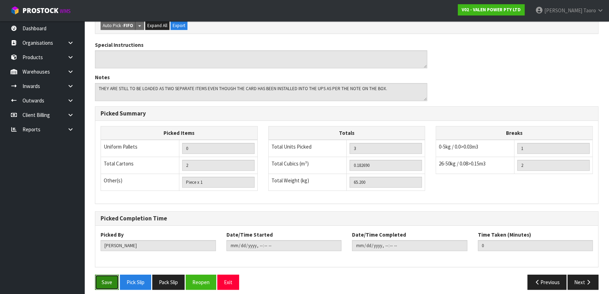
click at [109, 274] on button "Save" at bounding box center [107, 281] width 24 height 15
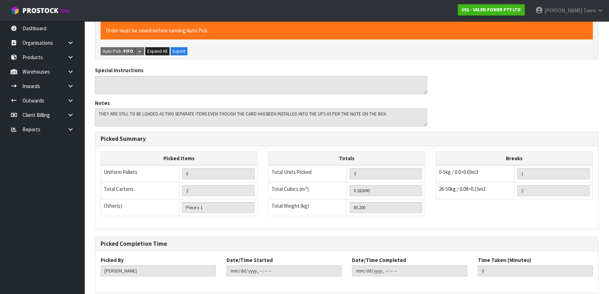
scroll to position [0, 0]
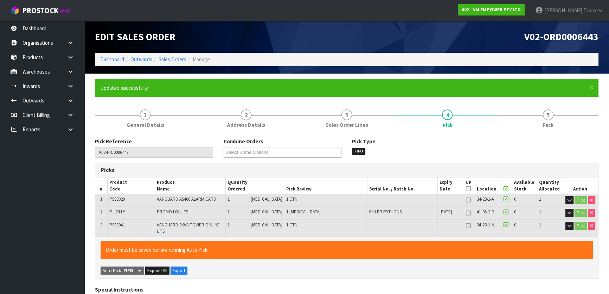
type input "[PERSON_NAME]"
type input "2025-08-26T14:01:32"
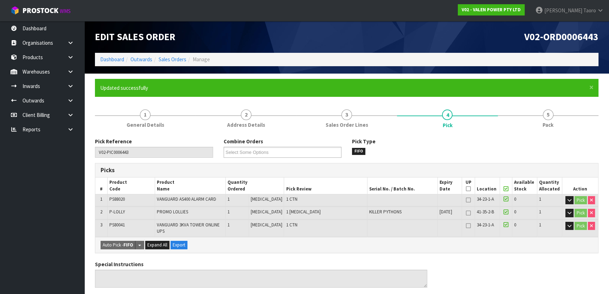
click at [541, 126] on link "5 Pack" at bounding box center [548, 118] width 101 height 28
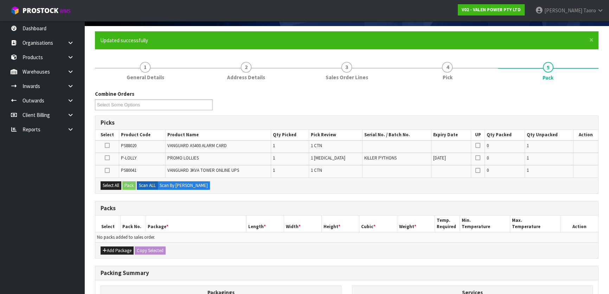
scroll to position [128, 0]
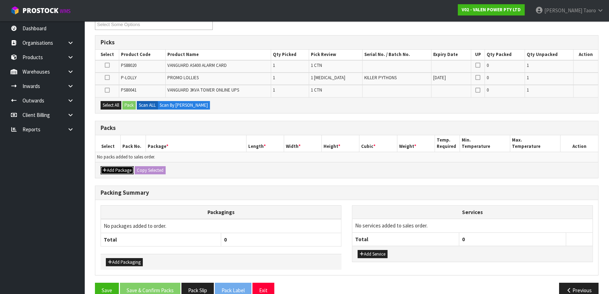
click at [111, 172] on button "Add Package" at bounding box center [117, 170] width 33 height 8
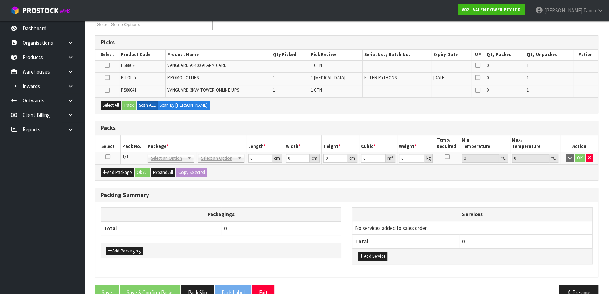
drag, startPoint x: 108, startPoint y: 155, endPoint x: 112, endPoint y: 133, distance: 22.5
click at [108, 157] on icon at bounding box center [108, 157] width 5 height 0
click at [112, 103] on button "Select All" at bounding box center [111, 105] width 21 height 8
click at [130, 104] on button "Pack" at bounding box center [128, 105] width 13 height 8
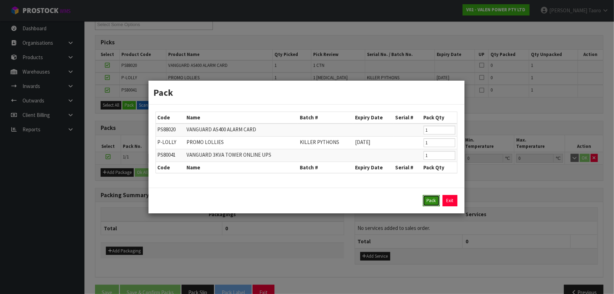
click at [433, 202] on button "Pack" at bounding box center [431, 200] width 17 height 11
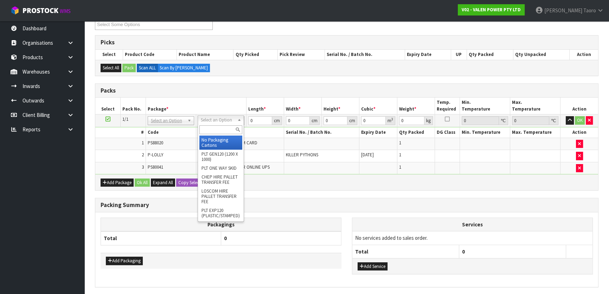
click at [222, 131] on input "text" at bounding box center [220, 129] width 43 height 9
type input "V"
type input "TU"
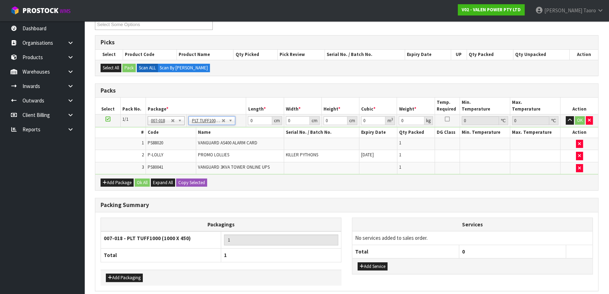
type input "100"
type input "45"
type input "73.2"
click at [261, 120] on input "100" at bounding box center [260, 120] width 24 height 9
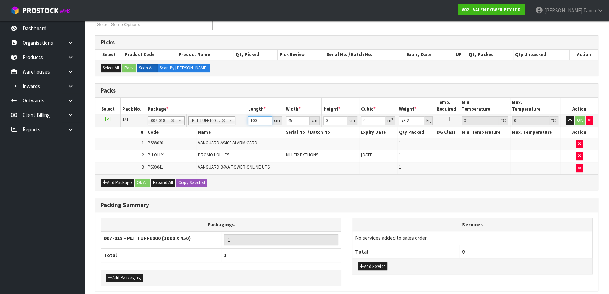
click at [261, 120] on input "100" at bounding box center [260, 120] width 24 height 9
type input "91"
type input "47"
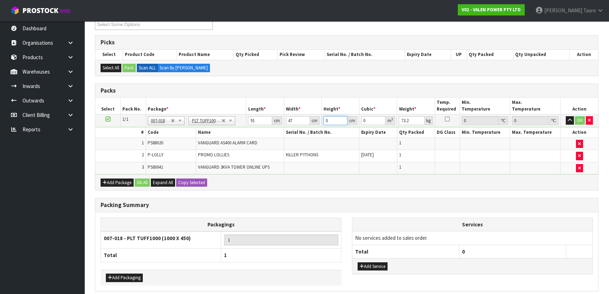
type input "5"
type input "0.021385"
type input "57"
type input "0.243789"
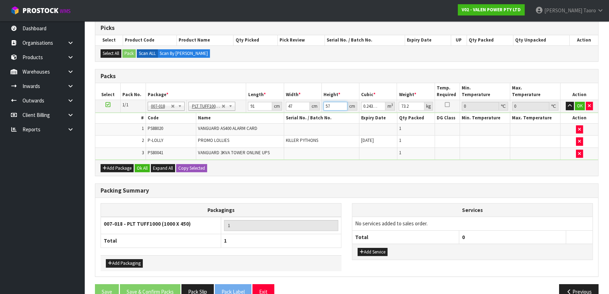
scroll to position [156, 0]
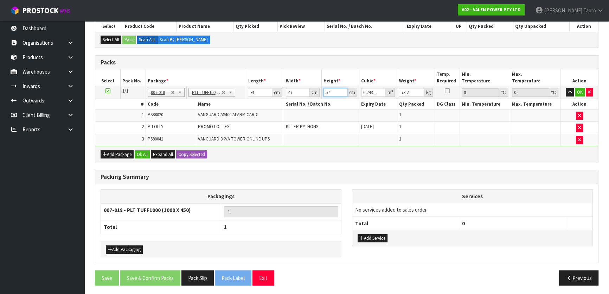
type input "57"
drag, startPoint x: 139, startPoint y: 241, endPoint x: 139, endPoint y: 248, distance: 6.7
click at [139, 245] on div "Add Packaging" at bounding box center [221, 249] width 241 height 16
click at [139, 248] on button "Add Packaging" at bounding box center [124, 249] width 37 height 8
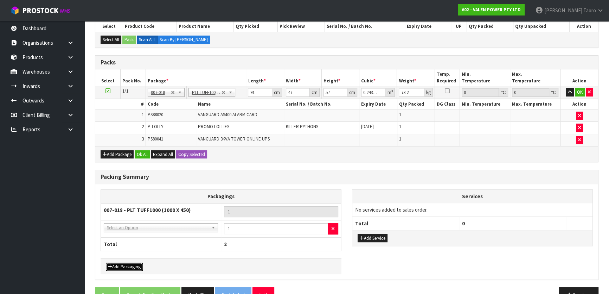
drag, startPoint x: 153, startPoint y: 228, endPoint x: 154, endPoint y: 232, distance: 4.7
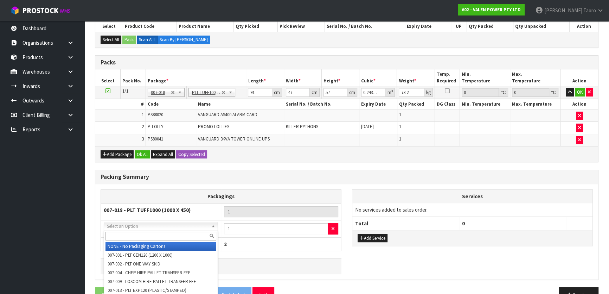
click at [154, 235] on input "text" at bounding box center [161, 235] width 111 height 9
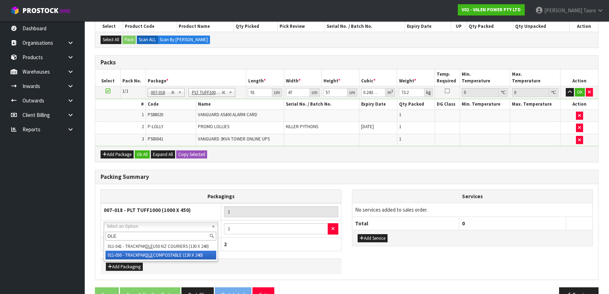
type input "DLE"
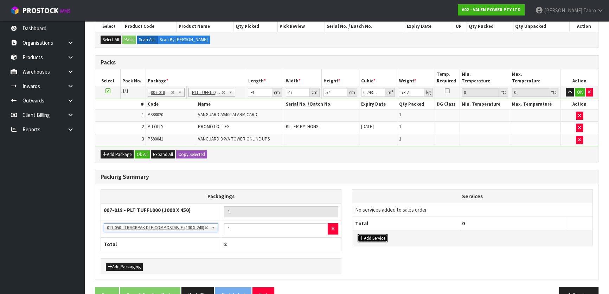
click at [385, 238] on button "Add Service" at bounding box center [373, 238] width 30 height 8
click at [385, 241] on button "Add Service" at bounding box center [373, 241] width 30 height 8
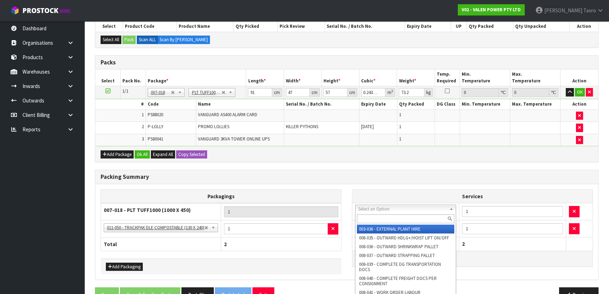
click at [389, 218] on input "text" at bounding box center [405, 218] width 97 height 9
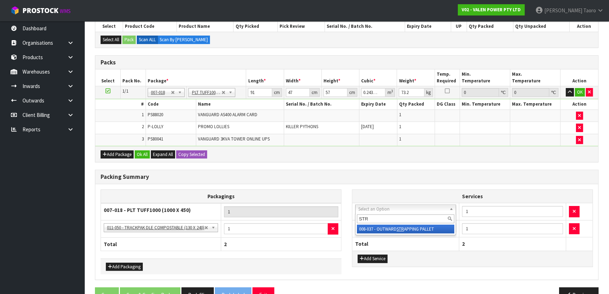
type input "STR"
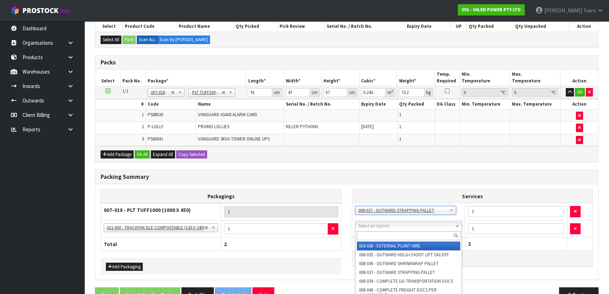
click at [398, 234] on input "text" at bounding box center [408, 235] width 103 height 9
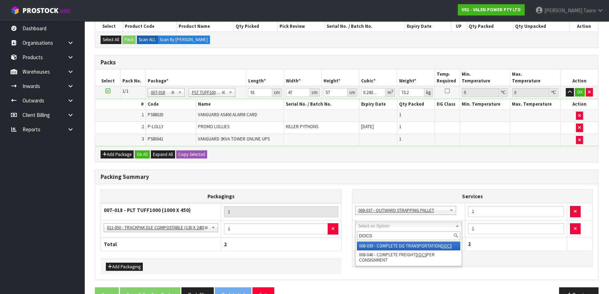
type input "DOCS"
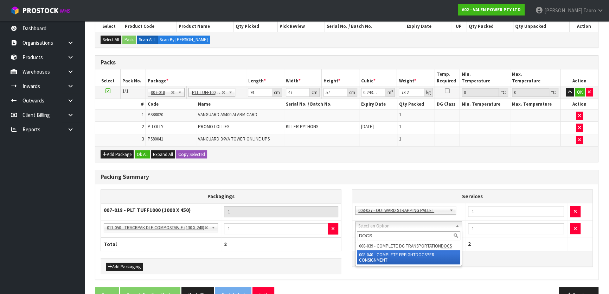
drag, startPoint x: 431, startPoint y: 254, endPoint x: 425, endPoint y: 219, distance: 35.6
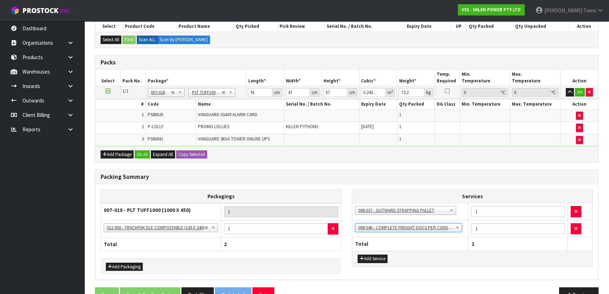
click at [417, 149] on div "Add Package Ok All Expand All Copy Selected" at bounding box center [346, 154] width 503 height 16
click at [142, 153] on button "Ok All" at bounding box center [142, 154] width 15 height 8
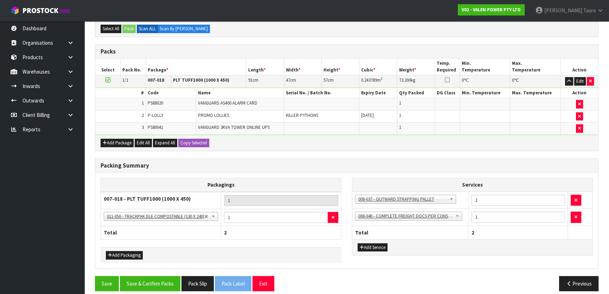
scroll to position [172, 0]
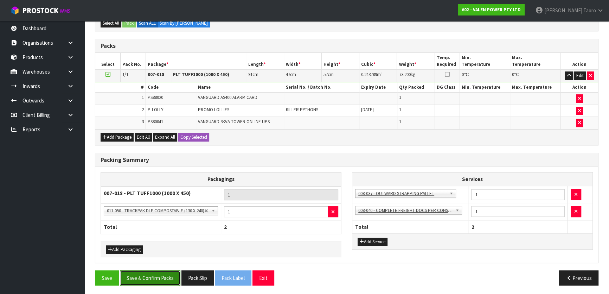
click at [151, 280] on button "Save & Confirm Packs" at bounding box center [150, 277] width 60 height 15
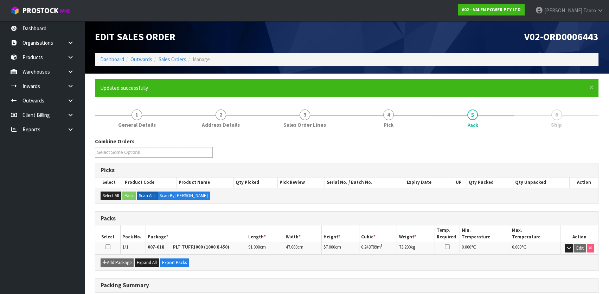
scroll to position [110, 0]
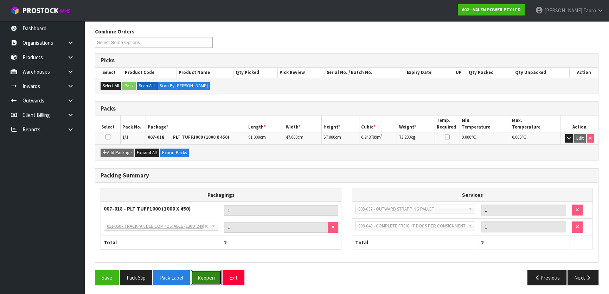
click at [211, 278] on button "Reopen" at bounding box center [206, 277] width 31 height 15
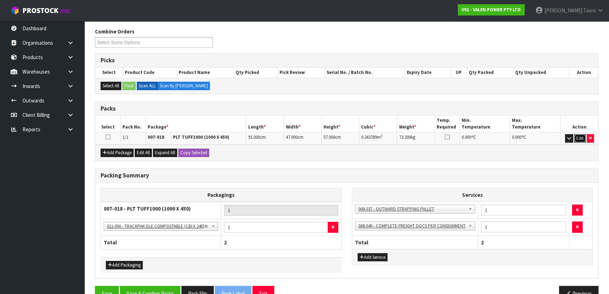
click at [576, 137] on button "Edit" at bounding box center [580, 138] width 12 height 8
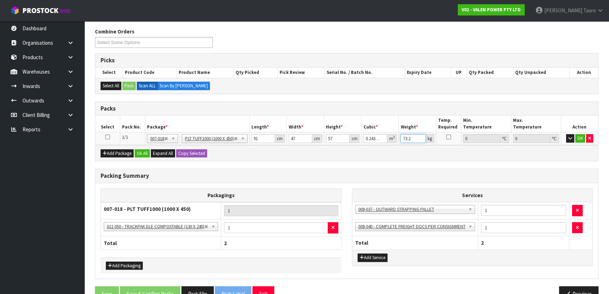
click at [415, 137] on input "73.2" at bounding box center [413, 138] width 25 height 9
type input "40"
click at [581, 137] on button "OK" at bounding box center [580, 138] width 10 height 8
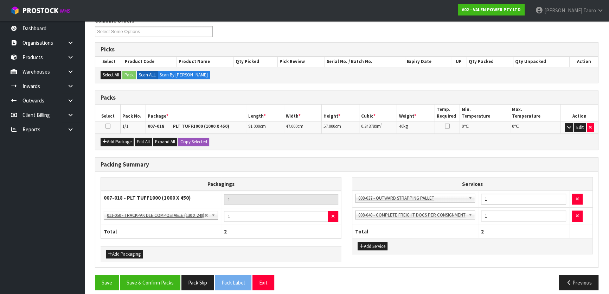
scroll to position [126, 0]
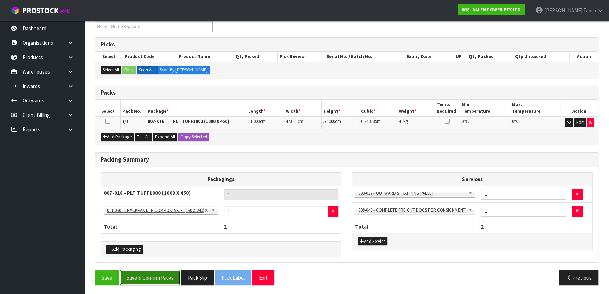
click at [162, 273] on button "Save & Confirm Packs" at bounding box center [150, 277] width 60 height 15
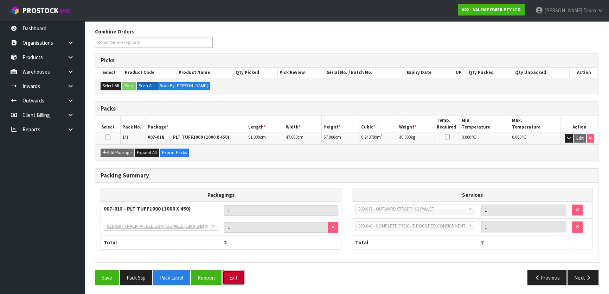
click at [233, 278] on button "Exit" at bounding box center [234, 277] width 22 height 15
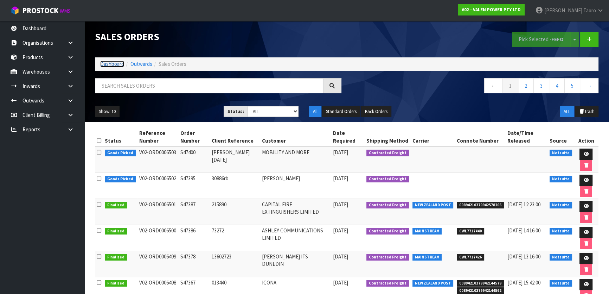
click at [111, 63] on link "Dashboard" at bounding box center [112, 63] width 24 height 7
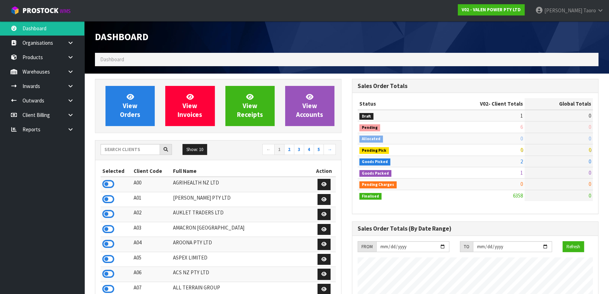
scroll to position [532, 257]
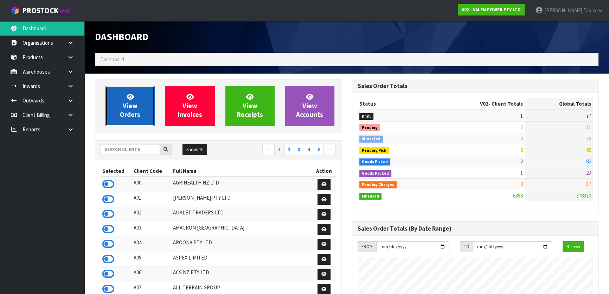
click at [133, 116] on span "View Orders" at bounding box center [130, 106] width 20 height 26
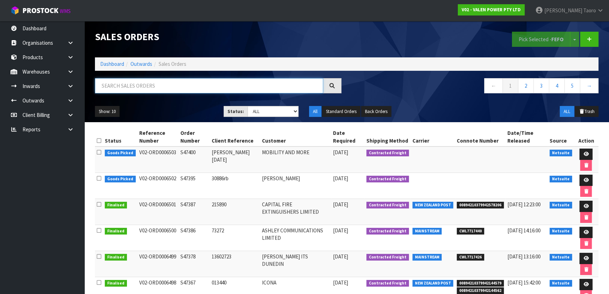
click at [143, 85] on input "text" at bounding box center [209, 85] width 228 height 15
type input "6503"
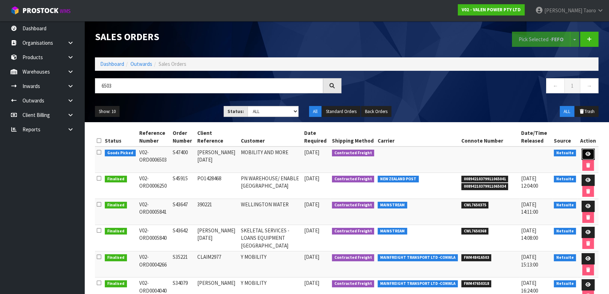
click at [587, 152] on icon at bounding box center [588, 154] width 5 height 5
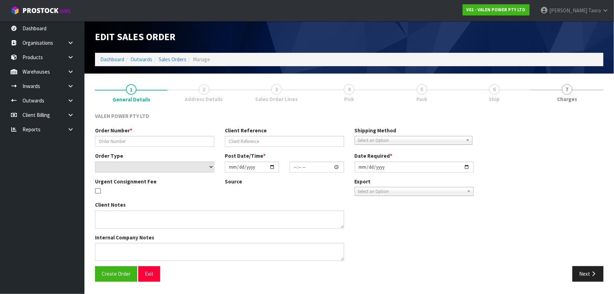
type input "S47400"
type input "[PERSON_NAME] [DATE]"
select select "number:0"
type input "[DATE]"
type input "10:30:07.000"
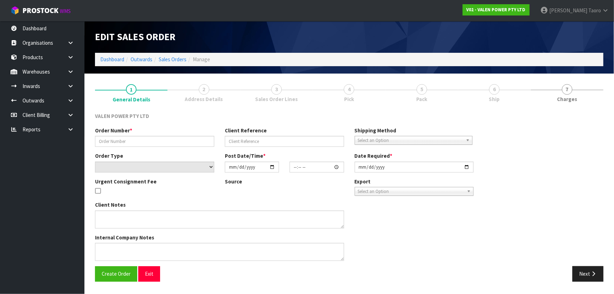
type input "[DATE]"
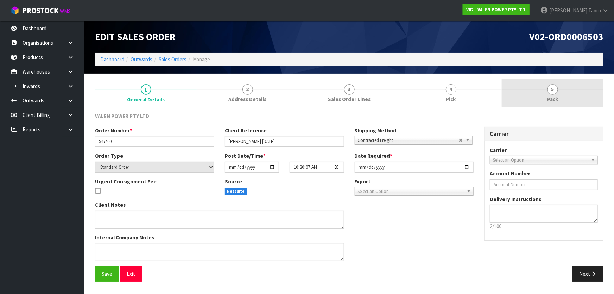
click at [560, 93] on link "5 Pack" at bounding box center [553, 93] width 102 height 28
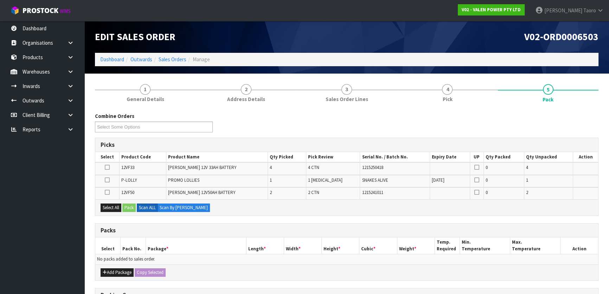
click at [110, 265] on div "Add Package Copy Selected" at bounding box center [346, 272] width 503 height 16
click at [113, 273] on button "Add Package" at bounding box center [117, 272] width 33 height 8
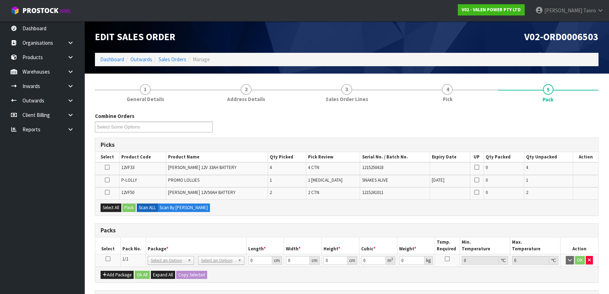
click at [109, 259] on icon at bounding box center [108, 259] width 5 height 0
click at [118, 205] on button "Select All" at bounding box center [111, 207] width 21 height 8
click at [131, 207] on button "Pack" at bounding box center [128, 207] width 13 height 8
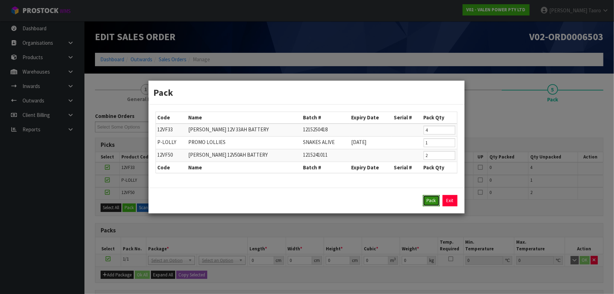
click at [432, 198] on button "Pack" at bounding box center [431, 200] width 17 height 11
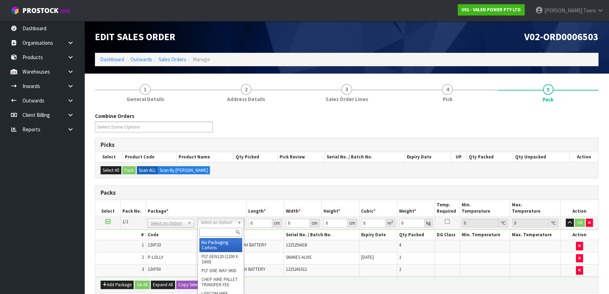
click at [228, 231] on input "text" at bounding box center [220, 232] width 43 height 9
type input "TU"
type input "100"
type input "45"
type input "84.6"
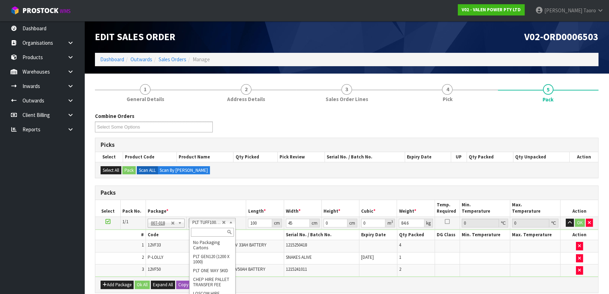
click at [214, 230] on input "text" at bounding box center [212, 232] width 43 height 9
type input "VA"
type input "40"
type input "80.6"
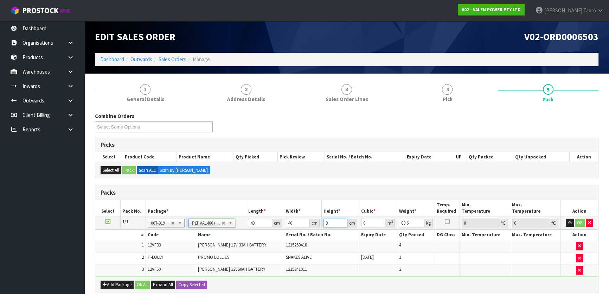
click at [331, 222] on input "0" at bounding box center [336, 222] width 24 height 9
type input "5"
type input "0.008"
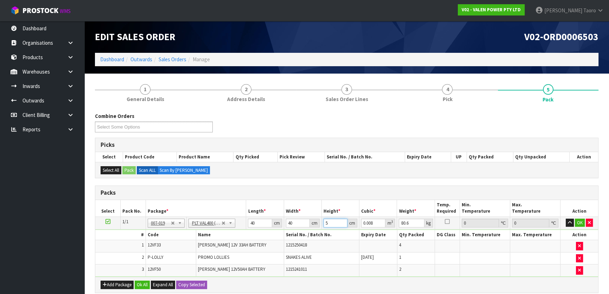
type input "51"
type input "0.0816"
type input "51"
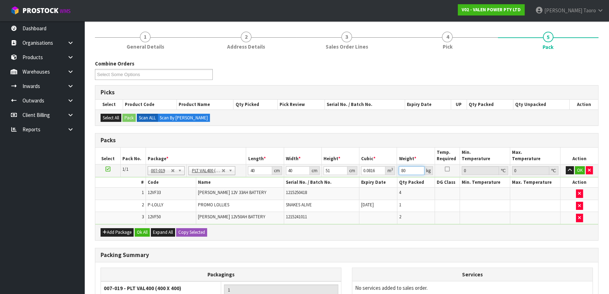
scroll to position [130, 0]
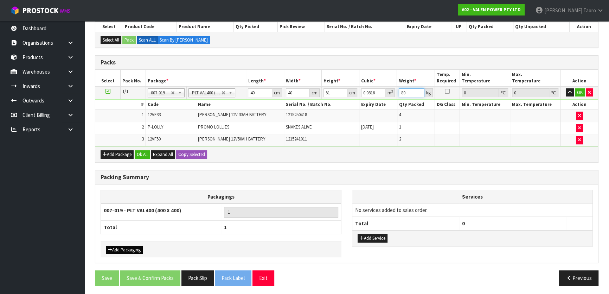
type input "80"
click at [134, 248] on button "Add Packaging" at bounding box center [124, 249] width 37 height 8
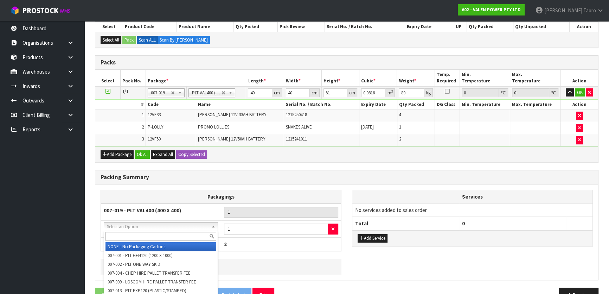
click at [158, 234] on input "text" at bounding box center [161, 236] width 111 height 9
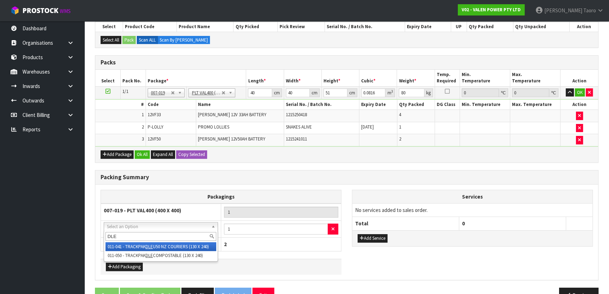
type input "DLE"
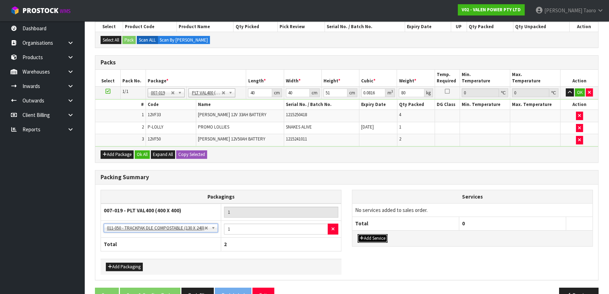
click at [363, 236] on icon "button" at bounding box center [362, 238] width 4 height 5
click at [364, 239] on button "Add Service" at bounding box center [373, 241] width 30 height 8
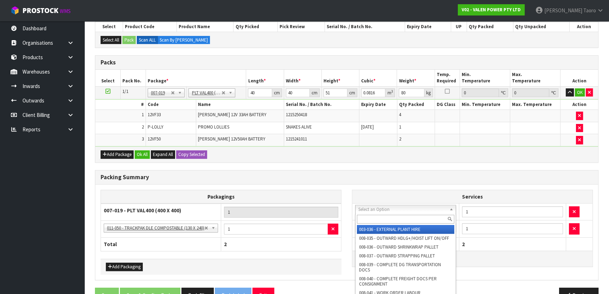
click at [376, 215] on input "text" at bounding box center [405, 219] width 97 height 9
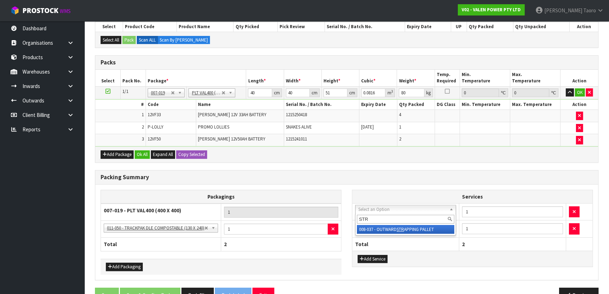
type input "STR"
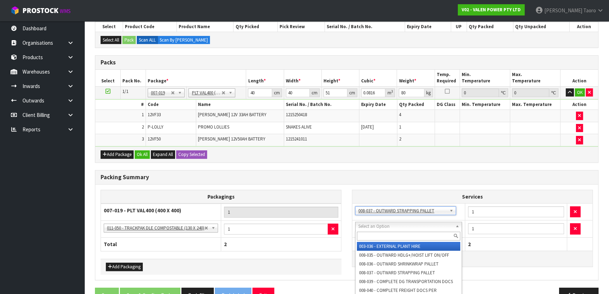
click at [393, 234] on input "text" at bounding box center [408, 235] width 103 height 9
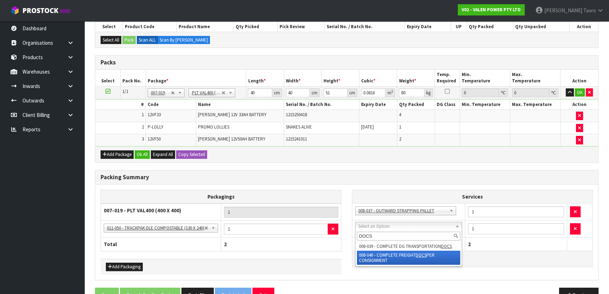
type input "DOCS"
drag, startPoint x: 447, startPoint y: 253, endPoint x: 310, endPoint y: 208, distance: 143.8
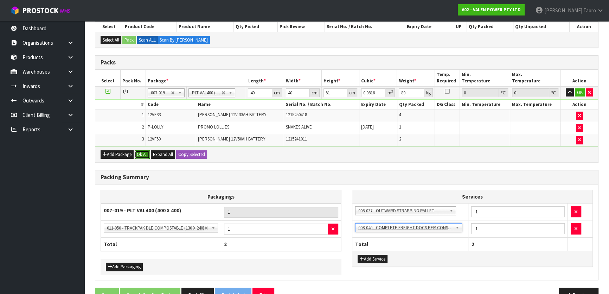
click at [147, 151] on button "Ok All" at bounding box center [142, 154] width 15 height 8
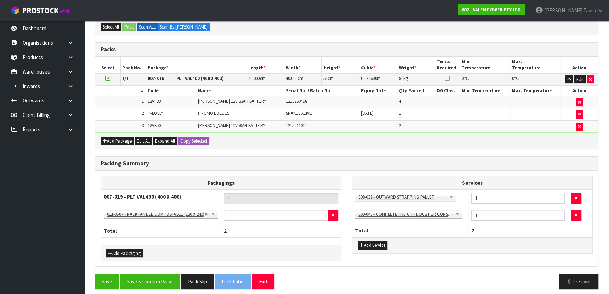
scroll to position [147, 0]
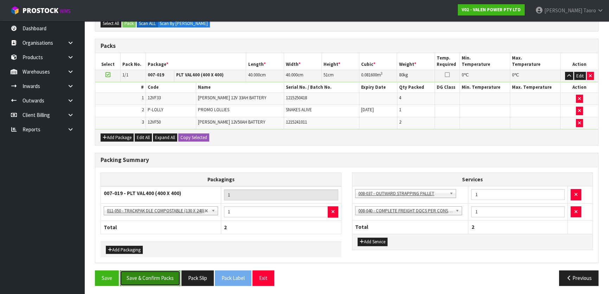
click at [163, 276] on button "Save & Confirm Packs" at bounding box center [150, 277] width 60 height 15
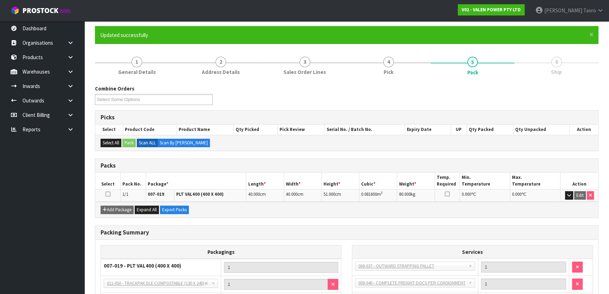
scroll to position [110, 0]
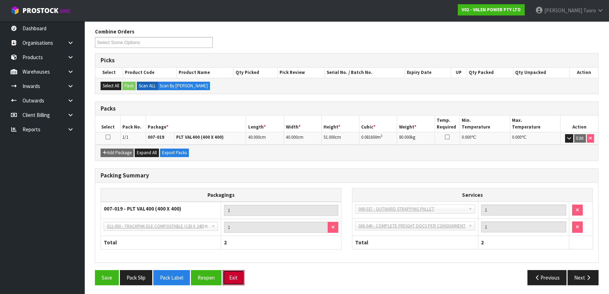
click at [230, 279] on button "Exit" at bounding box center [234, 277] width 22 height 15
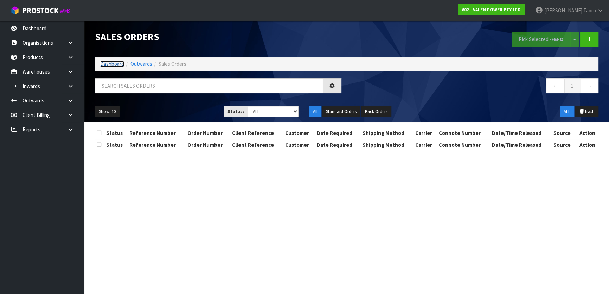
click at [108, 63] on link "Dashboard" at bounding box center [112, 63] width 24 height 7
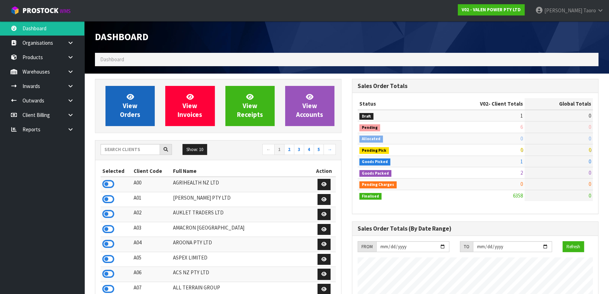
scroll to position [532, 257]
click at [130, 104] on span "View Orders" at bounding box center [130, 106] width 20 height 26
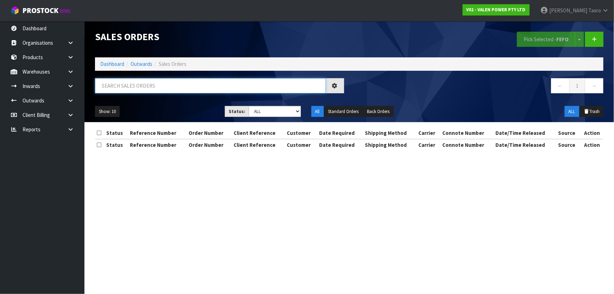
click at [139, 86] on input "text" at bounding box center [210, 85] width 231 height 15
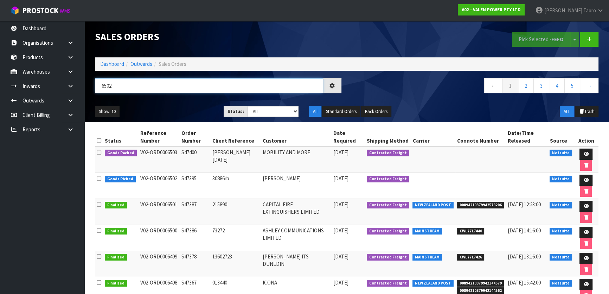
type input "6502"
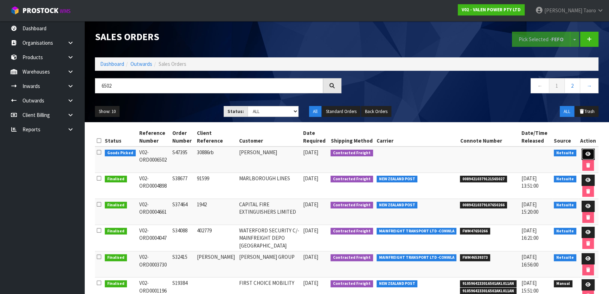
click at [586, 153] on icon at bounding box center [588, 154] width 5 height 5
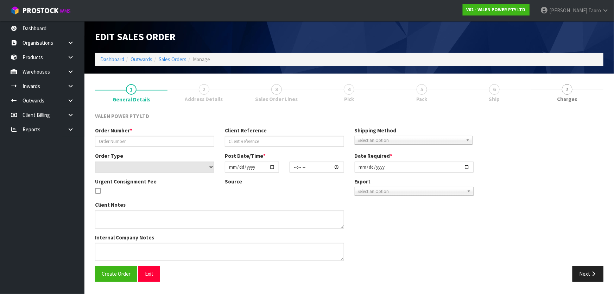
type input "S47395"
type input "30886rb"
select select "number:0"
type input "[DATE]"
type input "16:15:09.000"
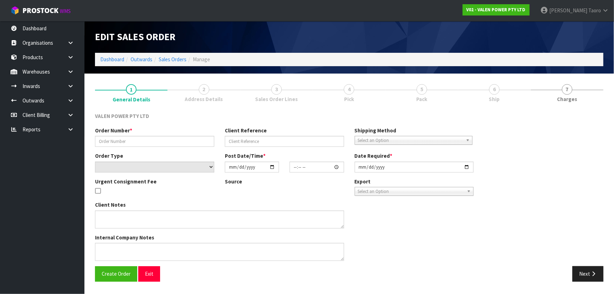
type input "[DATE]"
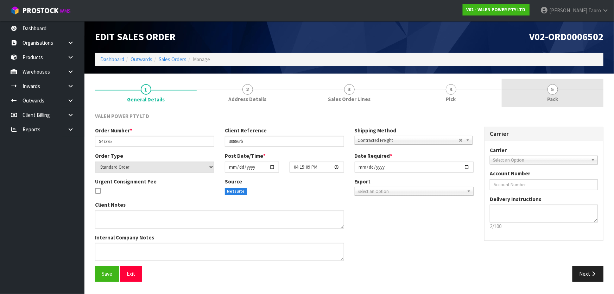
drag, startPoint x: 556, startPoint y: 93, endPoint x: 551, endPoint y: 95, distance: 5.2
click at [557, 93] on link "5 Pack" at bounding box center [553, 93] width 102 height 28
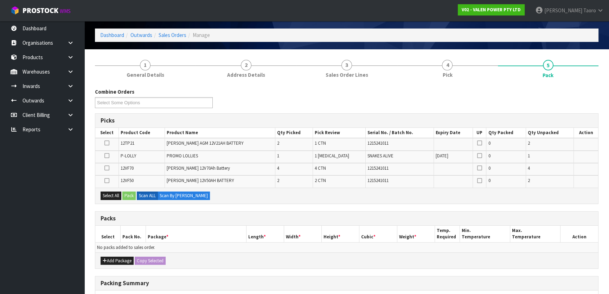
scroll to position [64, 0]
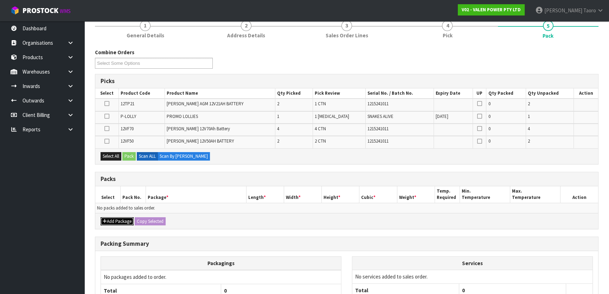
click at [118, 219] on button "Add Package" at bounding box center [117, 221] width 33 height 8
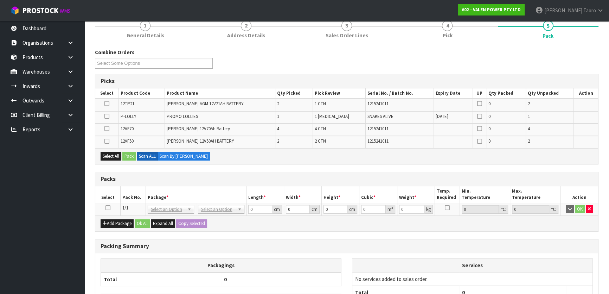
click at [107, 208] on icon at bounding box center [108, 208] width 5 height 0
click at [116, 153] on button "Select All" at bounding box center [111, 156] width 21 height 8
click at [132, 155] on button "Pack" at bounding box center [128, 156] width 13 height 8
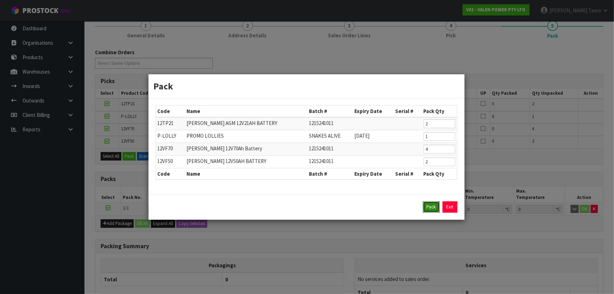
click at [430, 204] on button "Pack" at bounding box center [431, 206] width 17 height 11
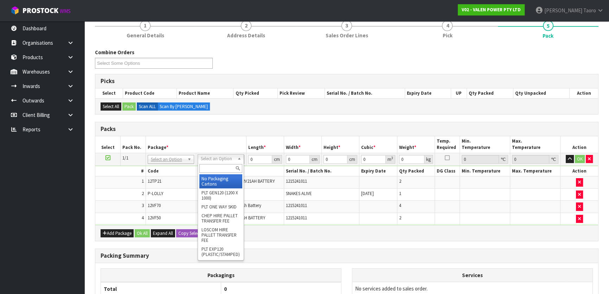
click at [215, 165] on input "text" at bounding box center [220, 168] width 43 height 9
type input "TU"
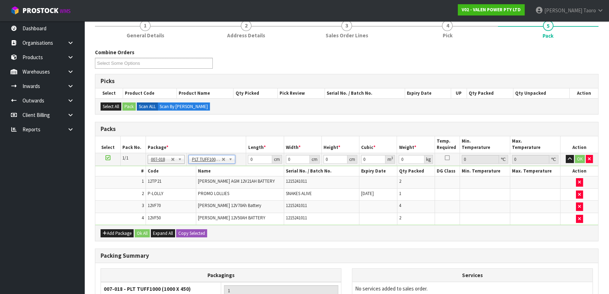
type input "100"
type input "45"
type input "156.38"
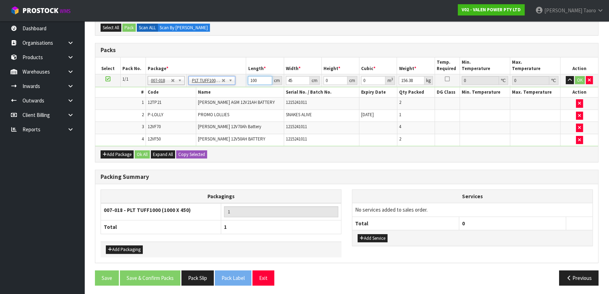
click at [261, 81] on input "100" at bounding box center [260, 80] width 24 height 9
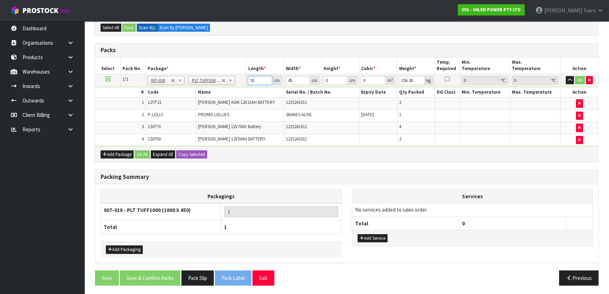
type input "91"
type input "47"
type input "3"
type input "0.012831"
type input "35"
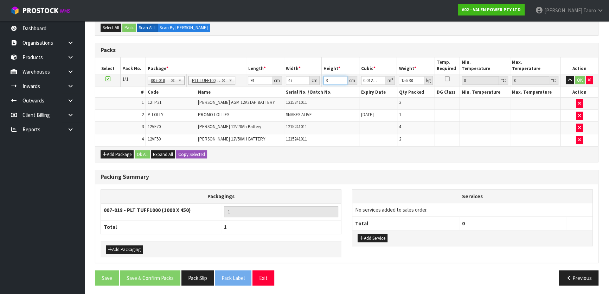
type input "0.149695"
type input "35"
click at [132, 243] on div "Add Packaging" at bounding box center [221, 249] width 241 height 16
click at [132, 245] on button "Add Packaging" at bounding box center [124, 249] width 37 height 8
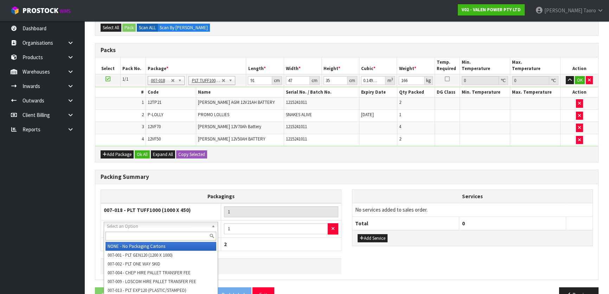
click at [157, 235] on input "text" at bounding box center [161, 235] width 111 height 9
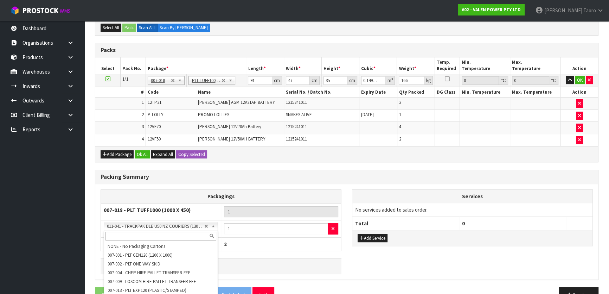
click at [151, 234] on input "text" at bounding box center [161, 235] width 111 height 9
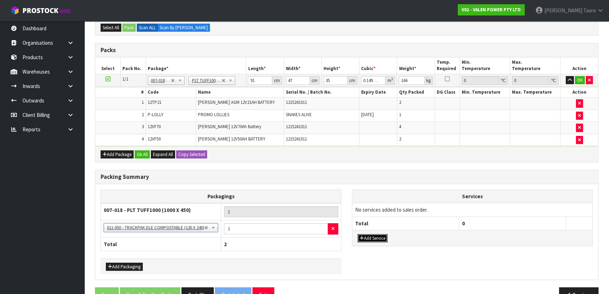
click at [377, 238] on button "Add Service" at bounding box center [373, 238] width 30 height 8
click at [378, 240] on button "Add Service" at bounding box center [373, 241] width 30 height 8
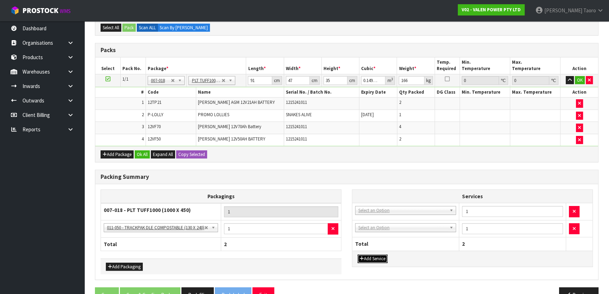
drag, startPoint x: 389, startPoint y: 209, endPoint x: 390, endPoint y: 213, distance: 4.4
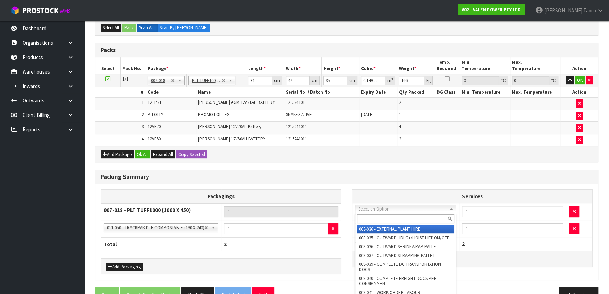
click at [392, 218] on input "text" at bounding box center [405, 218] width 97 height 9
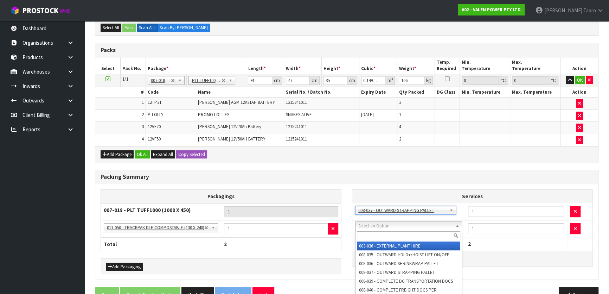
click at [401, 233] on input "text" at bounding box center [408, 235] width 103 height 9
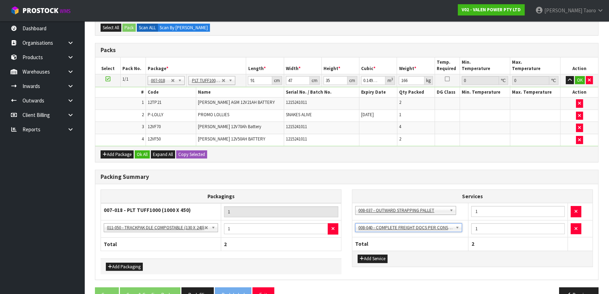
click at [487, 203] on td "1" at bounding box center [518, 211] width 100 height 17
click at [487, 206] on input "1" at bounding box center [518, 211] width 94 height 11
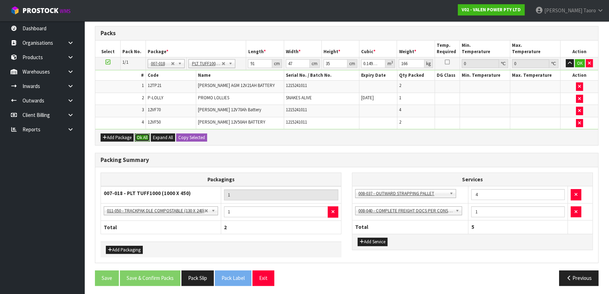
drag, startPoint x: 145, startPoint y: 137, endPoint x: 145, endPoint y: 143, distance: 6.7
click at [145, 136] on button "Ok All" at bounding box center [142, 137] width 15 height 8
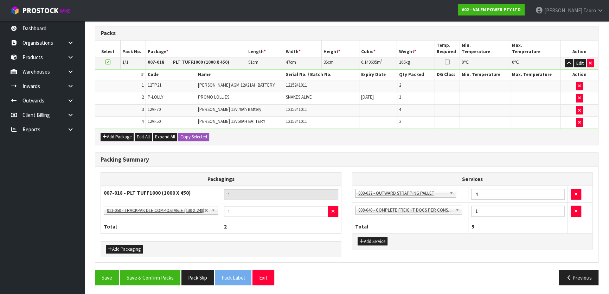
scroll to position [159, 0]
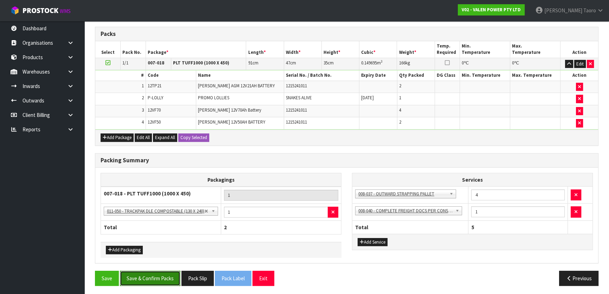
click at [150, 281] on button "Save & Confirm Packs" at bounding box center [150, 277] width 60 height 15
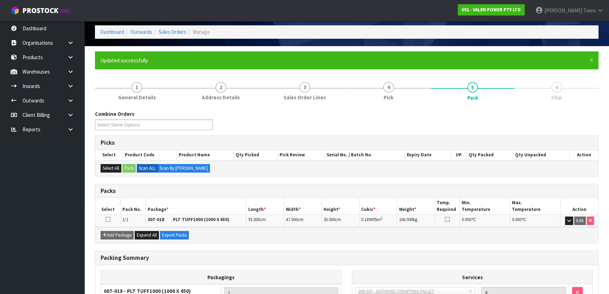
scroll to position [110, 0]
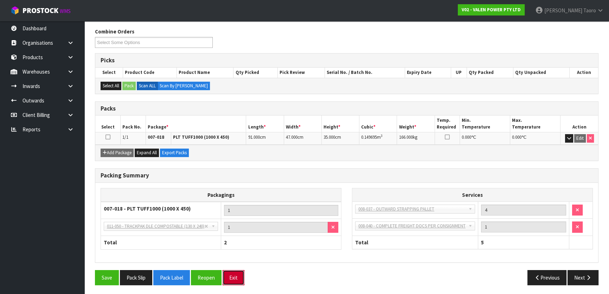
click at [239, 280] on button "Exit" at bounding box center [234, 277] width 22 height 15
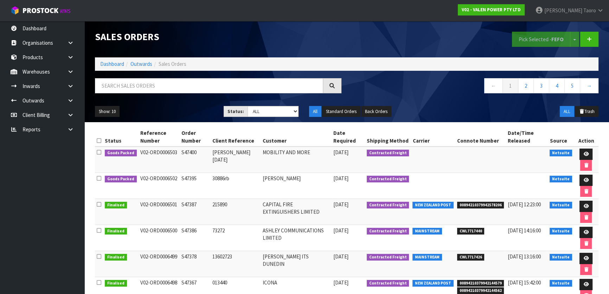
click at [344, 46] on div "Sales Orders" at bounding box center [218, 37] width 257 height 32
click at [116, 65] on link "Dashboard" at bounding box center [112, 63] width 24 height 7
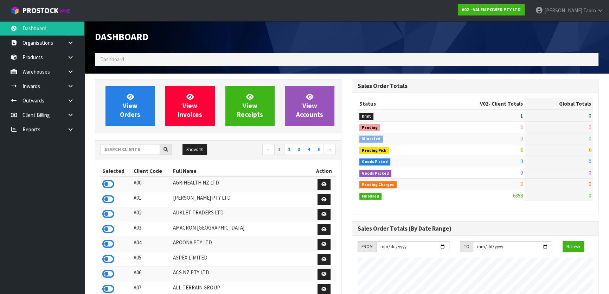
scroll to position [532, 257]
click at [263, 28] on div "Dashboard" at bounding box center [218, 37] width 257 height 32
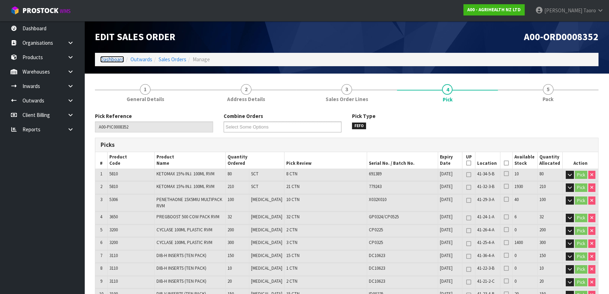
click at [121, 58] on link "Dashboard" at bounding box center [112, 59] width 24 height 7
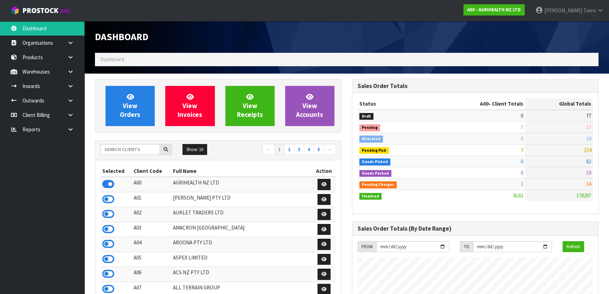
scroll to position [532, 257]
click at [143, 146] on input "text" at bounding box center [130, 149] width 59 height 11
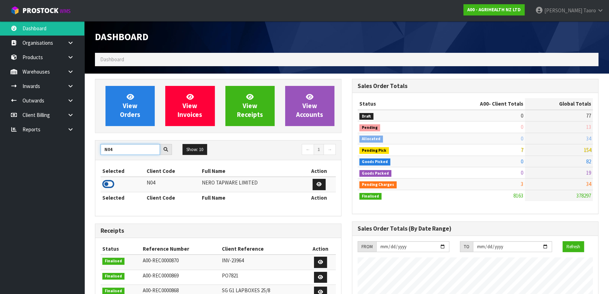
type input "N04"
drag, startPoint x: 110, startPoint y: 185, endPoint x: 118, endPoint y: 140, distance: 46.1
click at [110, 184] on icon at bounding box center [108, 184] width 12 height 11
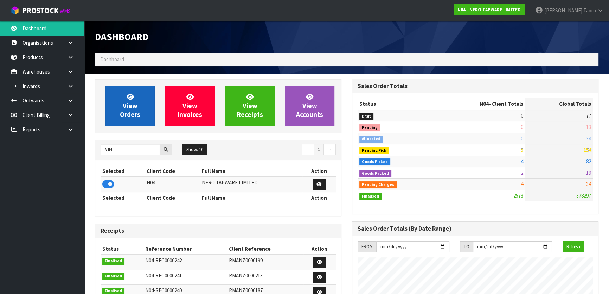
scroll to position [554, 257]
click at [128, 118] on span "View Orders" at bounding box center [130, 106] width 20 height 26
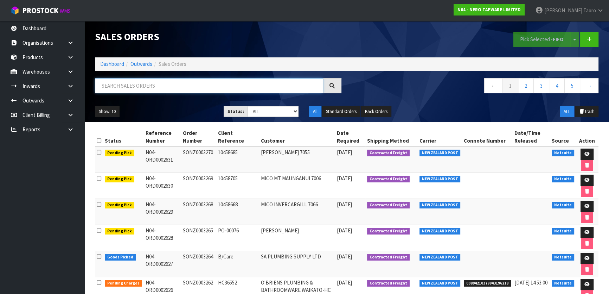
click at [145, 85] on input "text" at bounding box center [209, 85] width 228 height 15
type input "JOB-0409522"
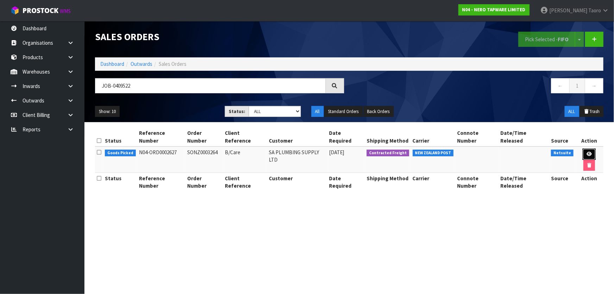
click at [582, 148] on link at bounding box center [588, 153] width 13 height 11
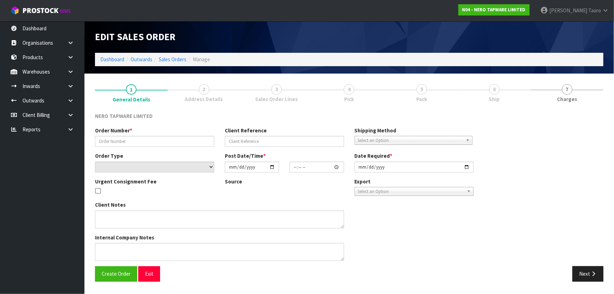
type input "SONZ0003264"
type input "B/Care"
select select "number:0"
type input "[DATE]"
type input "12:30:04.000"
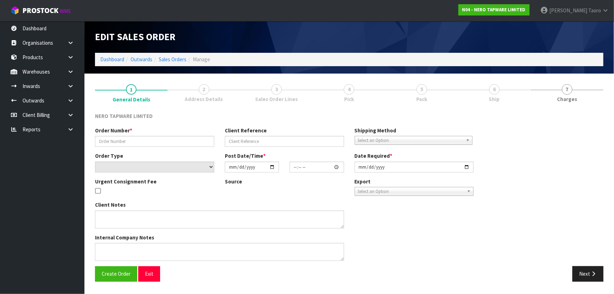
type input "[DATE]"
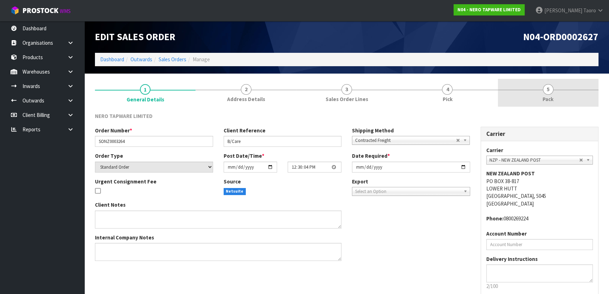
click at [553, 87] on span "5" at bounding box center [548, 89] width 11 height 11
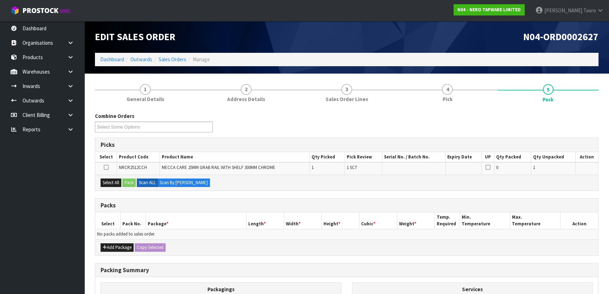
click at [214, 213] on th "Package *" at bounding box center [196, 220] width 101 height 17
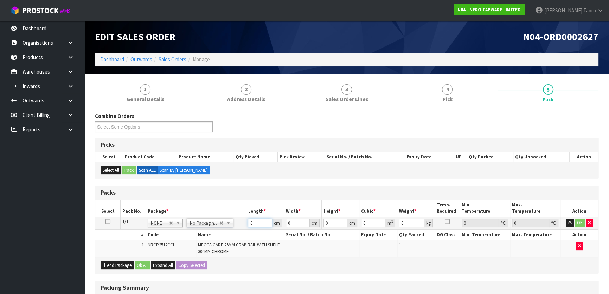
click at [259, 220] on input "0" at bounding box center [260, 222] width 24 height 9
type input "39"
type input "16"
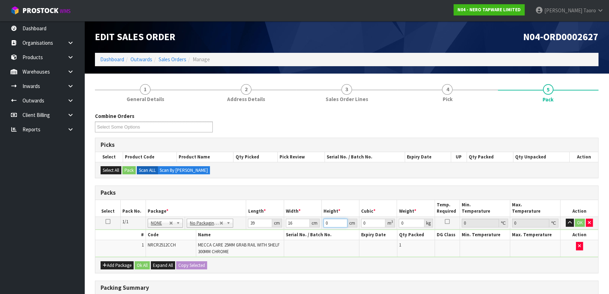
type input "9"
type input "0.005616"
type input "9"
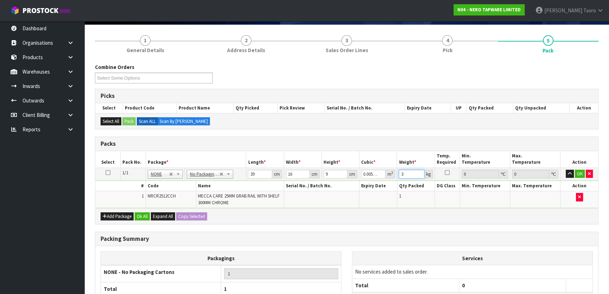
scroll to position [111, 0]
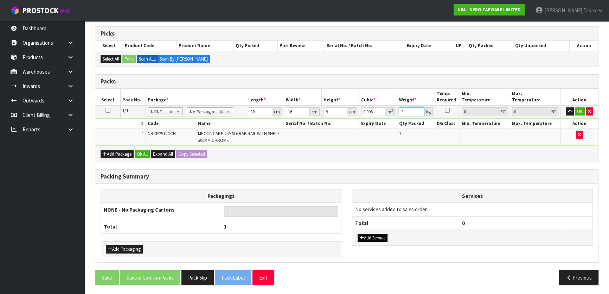
type input "3"
click at [371, 239] on button "Add Service" at bounding box center [373, 238] width 30 height 8
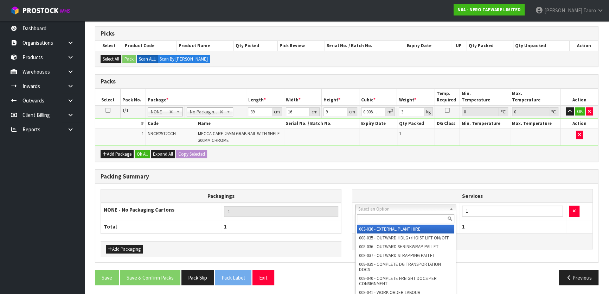
click at [388, 216] on input "text" at bounding box center [405, 218] width 97 height 9
type input "PLAS"
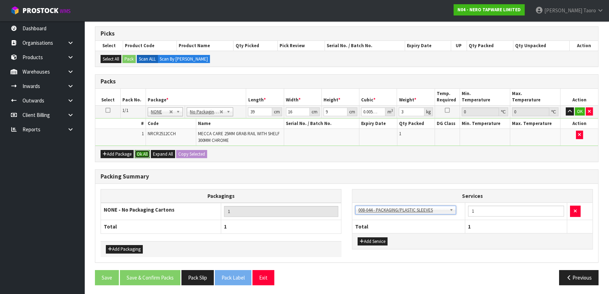
click at [146, 151] on button "Ok All" at bounding box center [142, 154] width 15 height 8
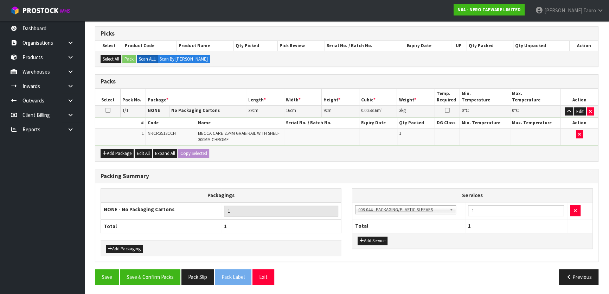
scroll to position [110, 0]
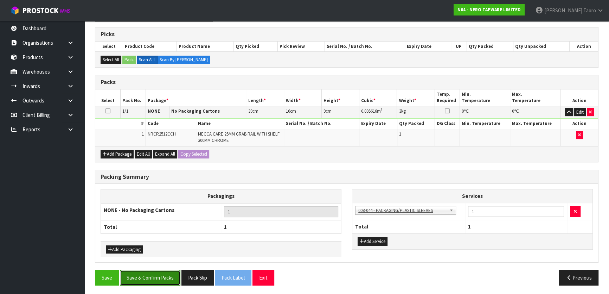
click at [168, 279] on button "Save & Confirm Packs" at bounding box center [150, 277] width 60 height 15
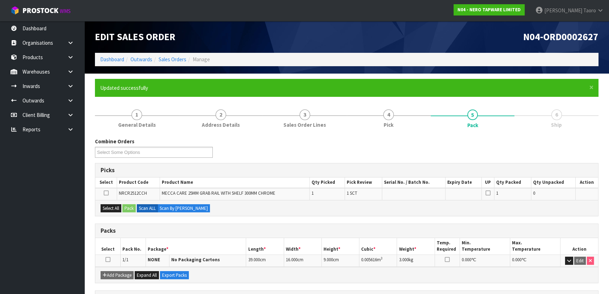
scroll to position [93, 0]
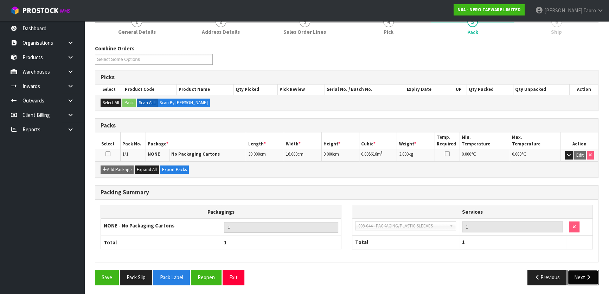
click at [589, 279] on button "Next" at bounding box center [583, 276] width 31 height 15
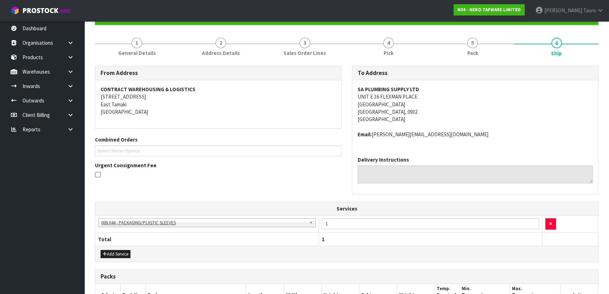
scroll to position [180, 0]
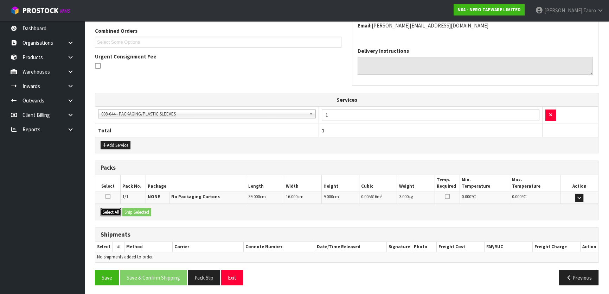
click at [109, 209] on button "Select All" at bounding box center [111, 212] width 21 height 8
click at [142, 210] on button "Ship Selected" at bounding box center [136, 212] width 29 height 8
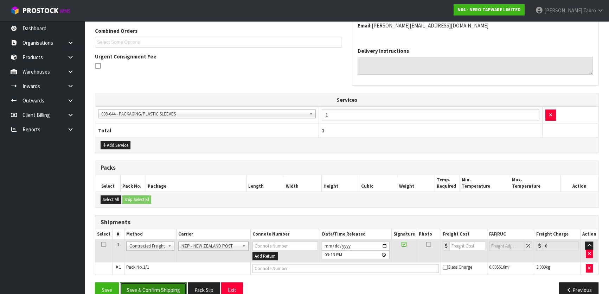
click at [181, 288] on button "Save & Confirm Shipping" at bounding box center [153, 289] width 67 height 15
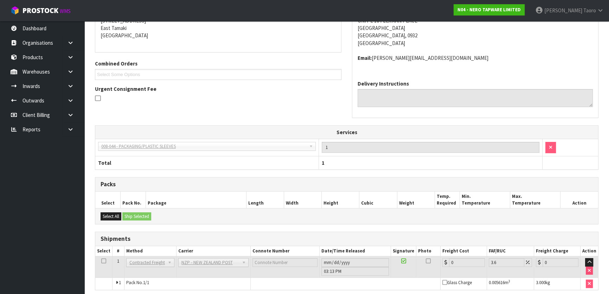
scroll to position [183, 0]
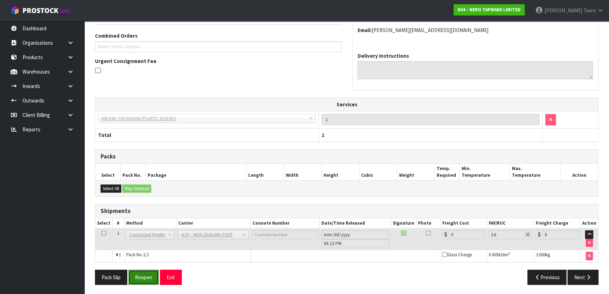
click at [143, 271] on button "Reopen" at bounding box center [143, 276] width 31 height 15
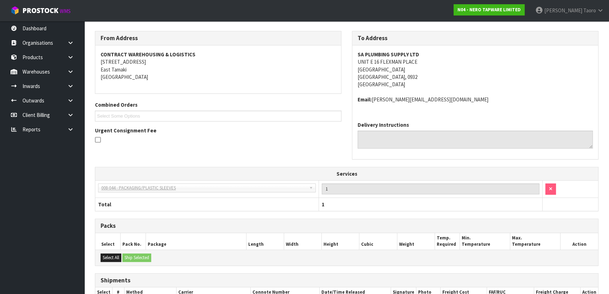
scroll to position [176, 0]
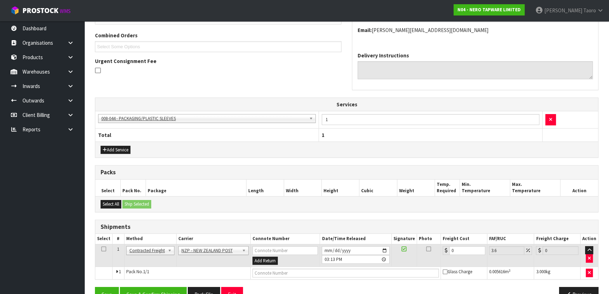
click at [456, 244] on td "0" at bounding box center [464, 255] width 46 height 23
click at [457, 246] on input "0" at bounding box center [467, 250] width 36 height 9
type input "4"
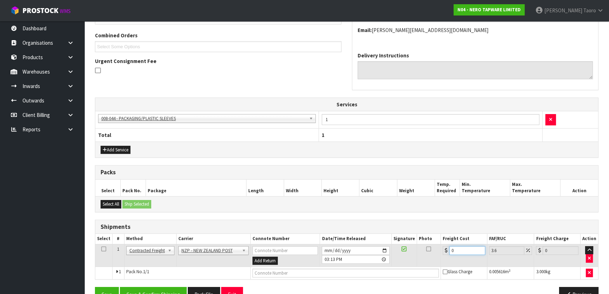
type input "4.14"
type input "4.3"
type input "4.45"
type input "4.33"
type input "4.49"
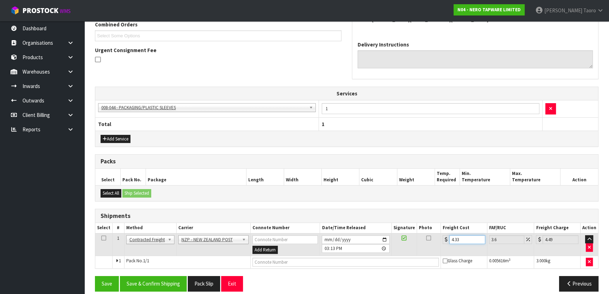
scroll to position [193, 0]
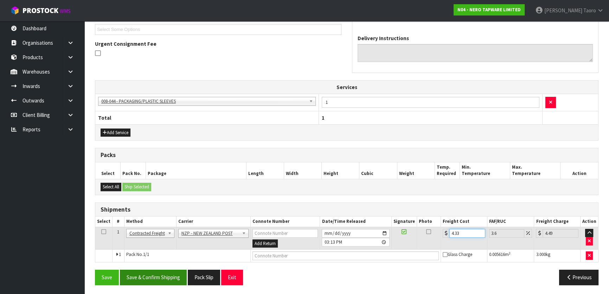
type input "4.33"
click at [169, 275] on button "Save & Confirm Shipping" at bounding box center [153, 276] width 67 height 15
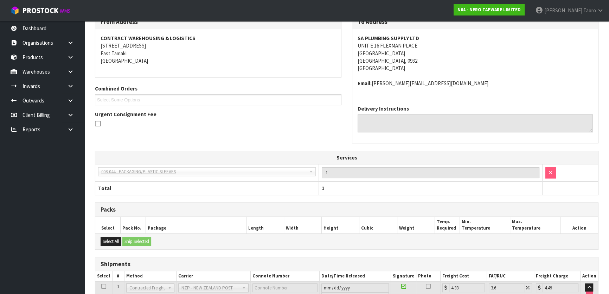
scroll to position [180, 0]
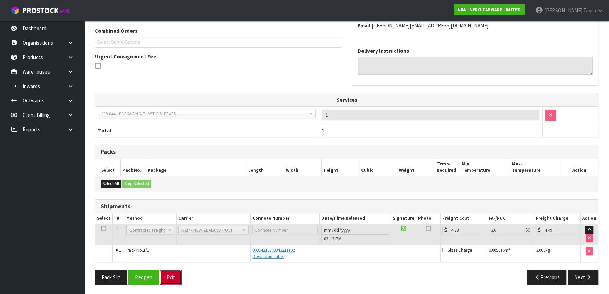
click at [175, 277] on button "Exit" at bounding box center [171, 276] width 22 height 15
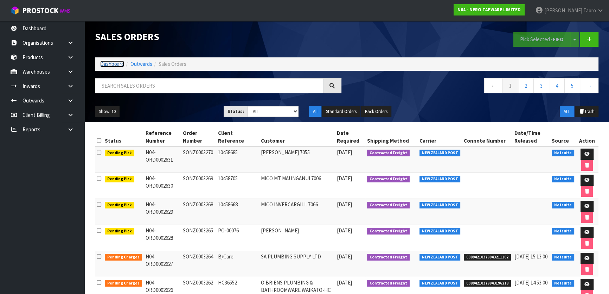
click at [116, 65] on link "Dashboard" at bounding box center [112, 63] width 24 height 7
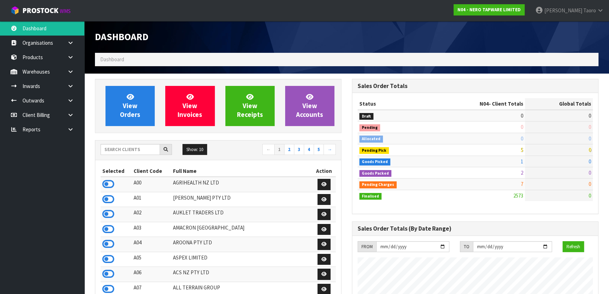
scroll to position [562, 257]
click at [239, 154] on nav "← 1 2 3 4 5 →" at bounding box center [280, 150] width 113 height 12
click at [150, 150] on input "text" at bounding box center [130, 149] width 59 height 11
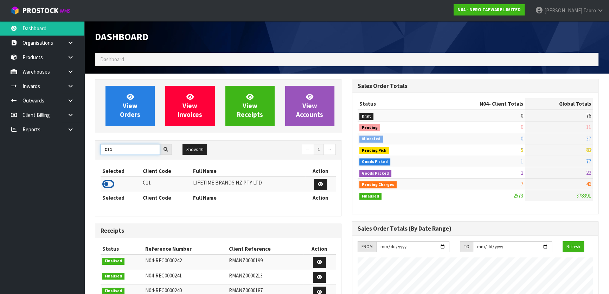
type input "C11"
drag, startPoint x: 110, startPoint y: 182, endPoint x: 113, endPoint y: 176, distance: 7.1
click at [110, 182] on icon at bounding box center [108, 184] width 12 height 11
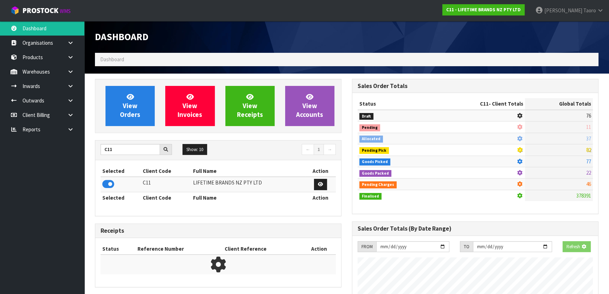
scroll to position [532, 257]
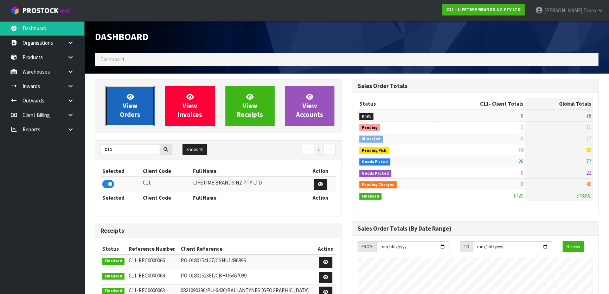
click at [136, 98] on link "View Orders" at bounding box center [130, 106] width 49 height 40
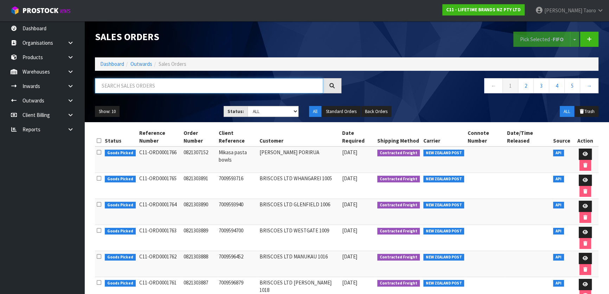
click at [128, 86] on input "text" at bounding box center [209, 85] width 228 height 15
type input "JOB-0409410"
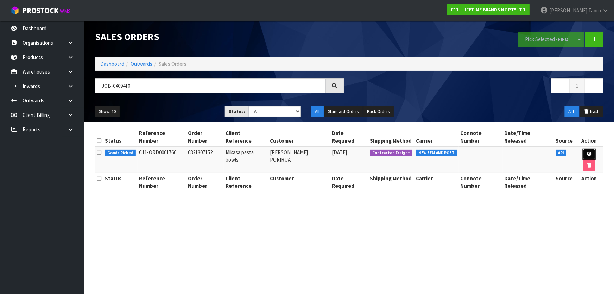
click at [585, 148] on link at bounding box center [588, 153] width 13 height 11
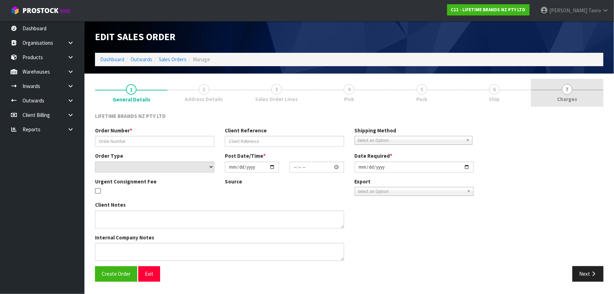
type input "0821307152"
type input "Mikasa pasta bowls"
select select "number:0"
type input "[DATE]"
type input "07:58:39.000"
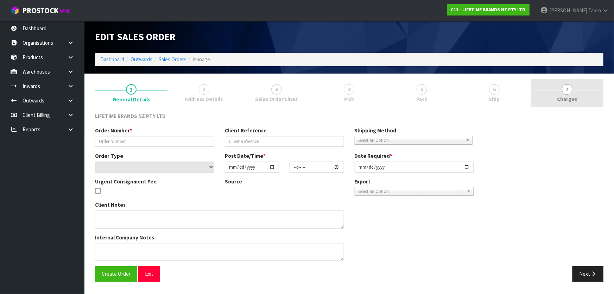
type input "[DATE]"
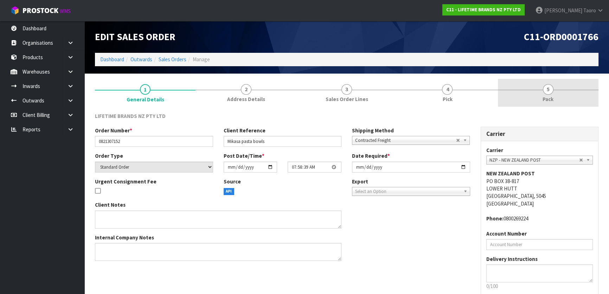
click at [551, 91] on span "5" at bounding box center [548, 89] width 11 height 11
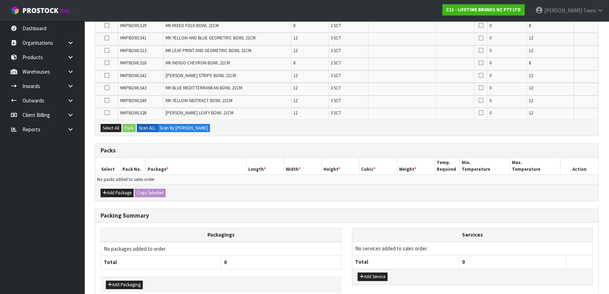
scroll to position [226, 0]
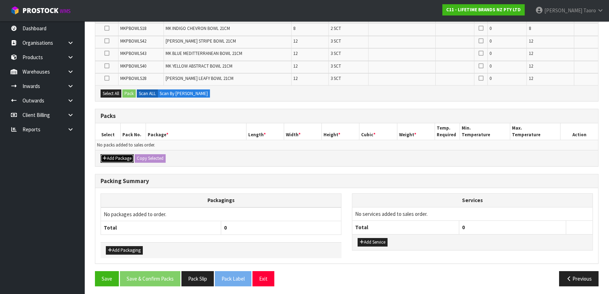
click at [119, 154] on button "Add Package" at bounding box center [117, 158] width 33 height 8
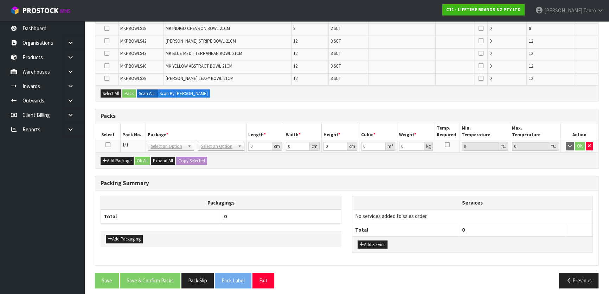
click at [108, 145] on icon at bounding box center [108, 145] width 5 height 0
click at [119, 135] on th "Select" at bounding box center [107, 131] width 25 height 17
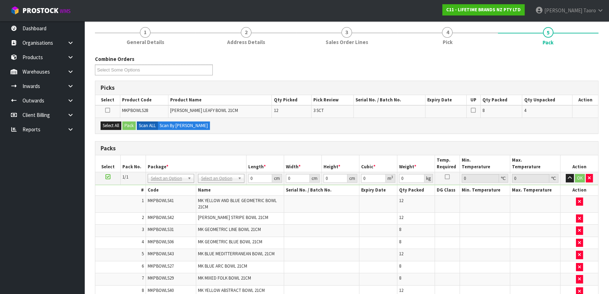
scroll to position [0, 0]
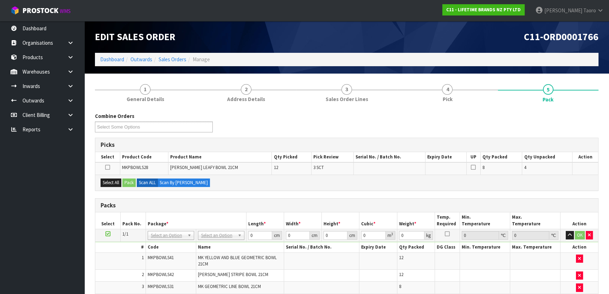
click at [239, 122] on div "Combine Orders C11-ORD0001703 C11-ORD0001707 C11-ORD0001708 C11-ORD0001723 C11-…" at bounding box center [347, 124] width 514 height 25
click at [588, 237] on button "button" at bounding box center [589, 235] width 7 height 8
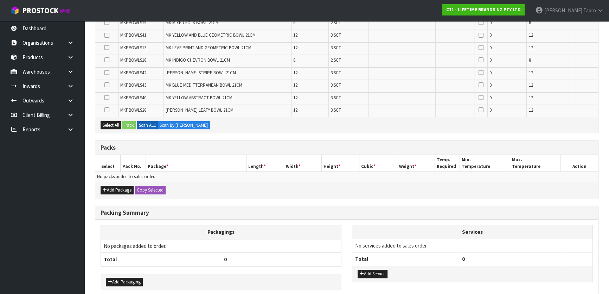
scroll to position [226, 0]
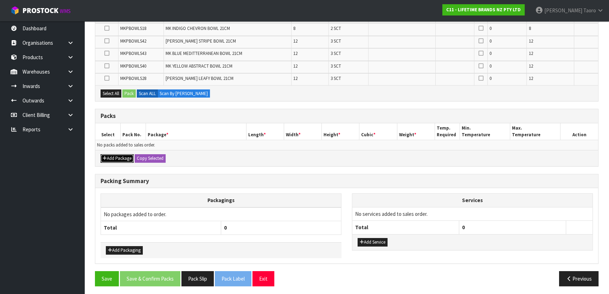
click at [106, 156] on icon "button" at bounding box center [105, 158] width 4 height 5
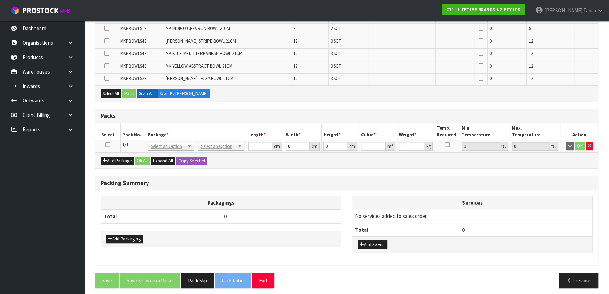
click at [107, 145] on icon at bounding box center [108, 145] width 5 height 0
click at [122, 136] on th "Pack No." at bounding box center [133, 131] width 25 height 17
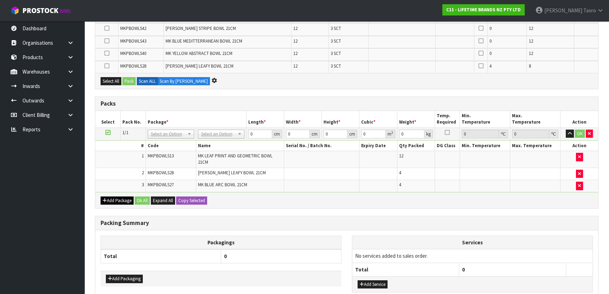
scroll to position [214, 0]
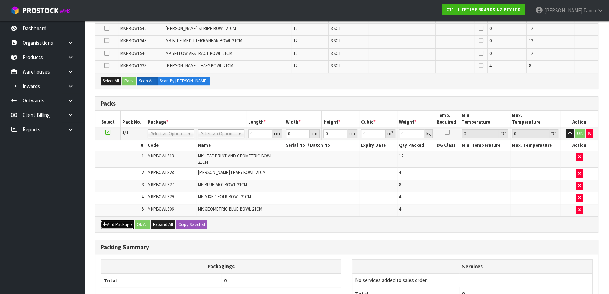
click at [116, 223] on button "Add Package" at bounding box center [117, 224] width 33 height 8
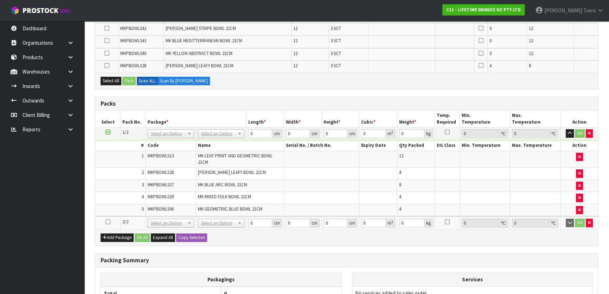
drag, startPoint x: 109, startPoint y: 219, endPoint x: 119, endPoint y: 213, distance: 11.2
click at [109, 222] on icon at bounding box center [108, 222] width 5 height 0
click at [119, 212] on td "5" at bounding box center [120, 210] width 50 height 12
click at [570, 133] on icon "button" at bounding box center [570, 133] width 4 height 5
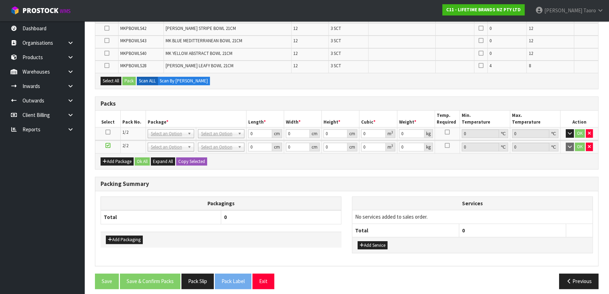
click at [503, 172] on div "Combine Orders C11-ORD0001703 C11-ORD0001707 C11-ORD0001708 C11-ORD0001723 C11-…" at bounding box center [347, 96] width 504 height 396
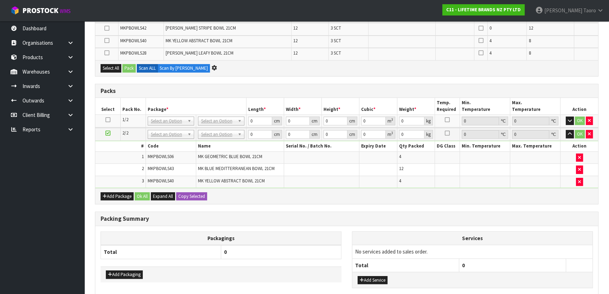
scroll to position [189, 0]
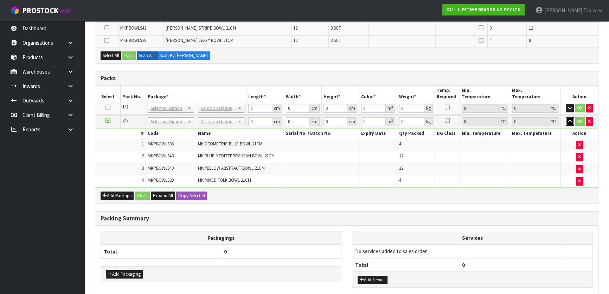
click at [571, 121] on icon "button" at bounding box center [570, 121] width 4 height 5
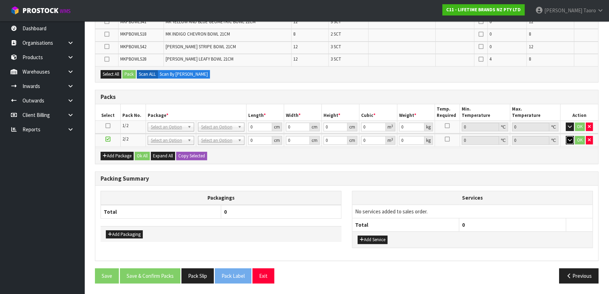
scroll to position [168, 0]
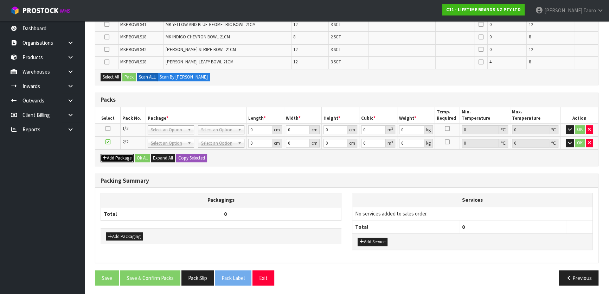
click at [115, 155] on button "Add Package" at bounding box center [117, 158] width 33 height 8
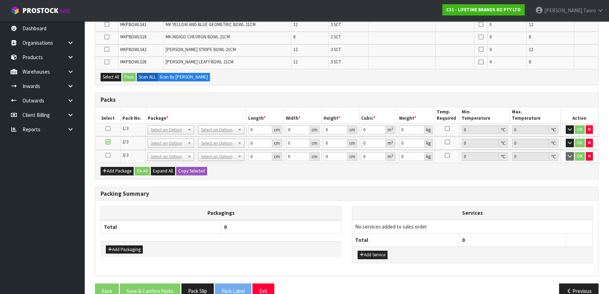
click at [108, 155] on icon at bounding box center [108, 155] width 5 height 0
click at [303, 201] on div "Packagings Total 0 Add Packaging Services No services added to sales order. Tot…" at bounding box center [346, 237] width 503 height 75
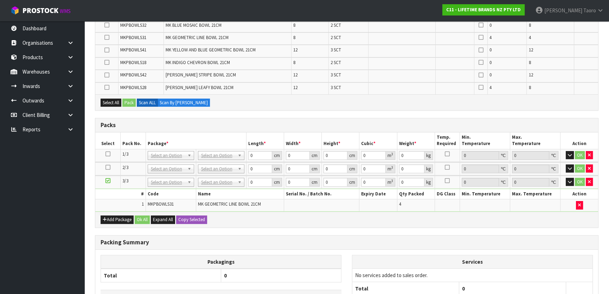
scroll to position [0, 0]
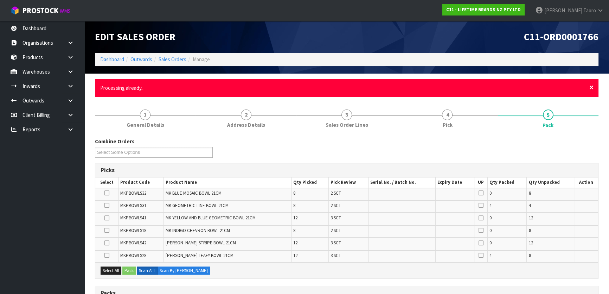
click at [591, 85] on span "×" at bounding box center [591, 87] width 4 height 10
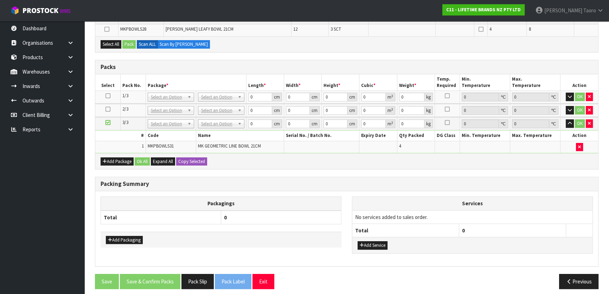
scroll to position [204, 0]
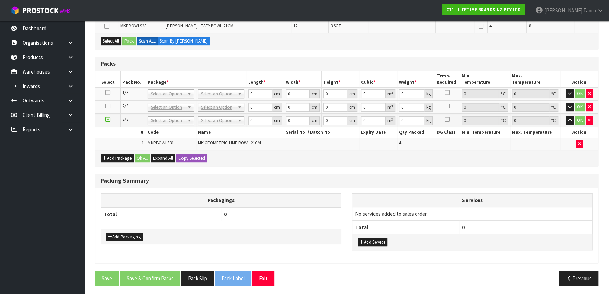
click at [424, 177] on h3 "Packing Summary" at bounding box center [347, 180] width 492 height 7
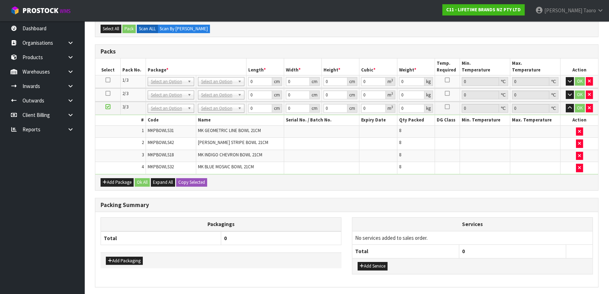
scroll to position [166, 0]
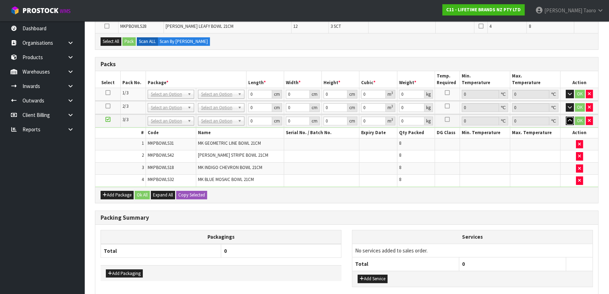
click at [569, 122] on button "button" at bounding box center [570, 120] width 8 height 8
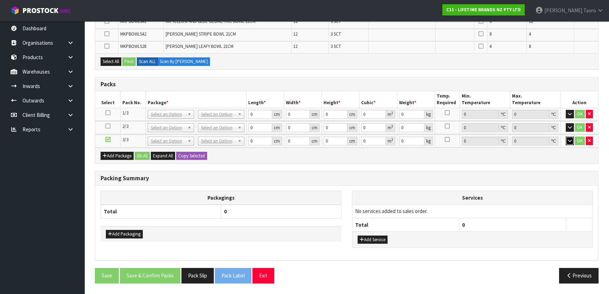
scroll to position [144, 0]
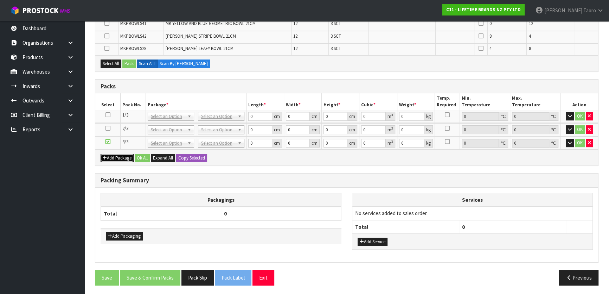
click at [120, 155] on button "Add Package" at bounding box center [117, 158] width 33 height 8
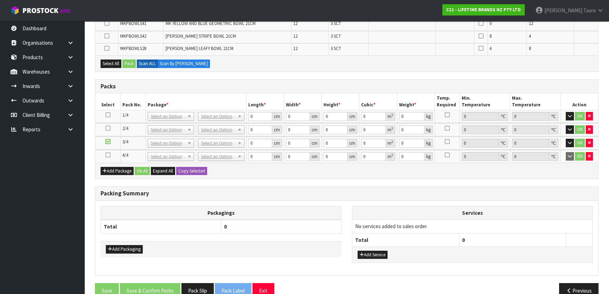
click at [109, 155] on icon at bounding box center [108, 155] width 5 height 0
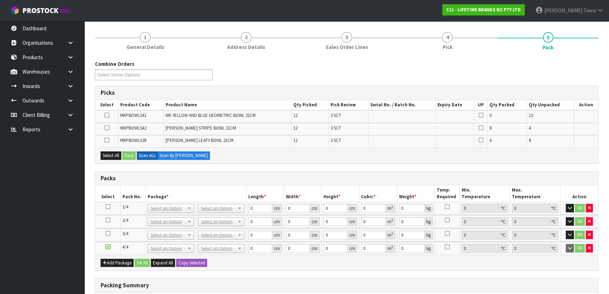
scroll to position [16, 0]
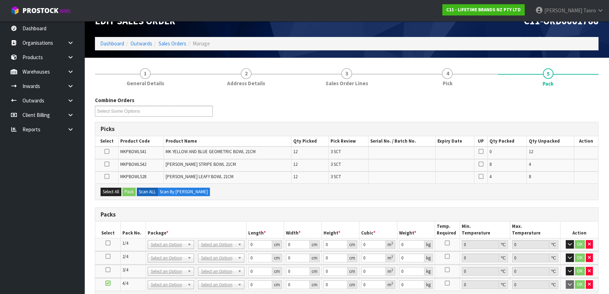
click at [302, 205] on div "Combine Orders C11-ORD0001703 C11-ORD0001707 C11-ORD0001708 C11-ORD0001723 C11-…" at bounding box center [347, 263] width 504 height 335
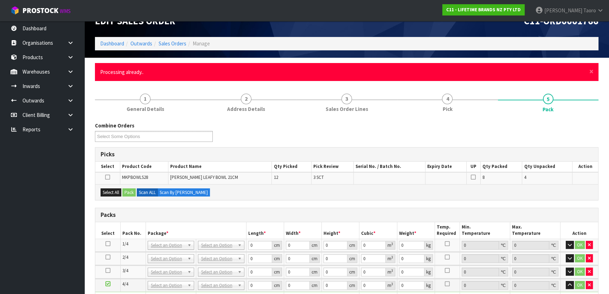
scroll to position [0, 0]
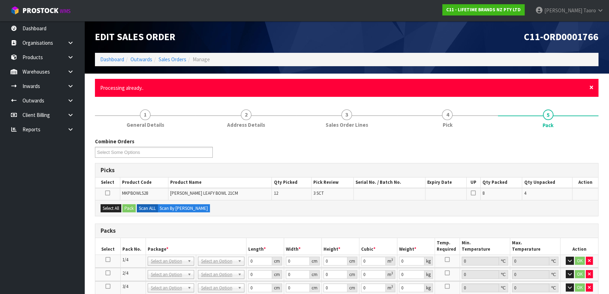
click at [592, 85] on span "×" at bounding box center [591, 87] width 4 height 10
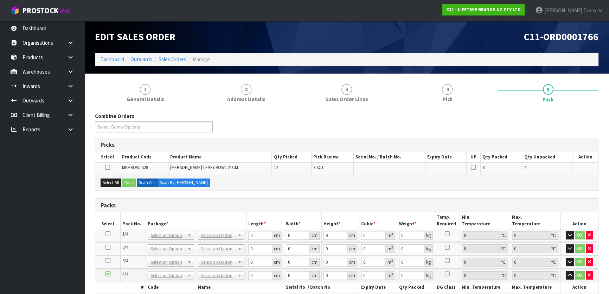
click at [467, 130] on div "Combine Orders C11-ORD0001703 C11-ORD0001707 C11-ORD0001708 C11-ORD0001723 C11-…" at bounding box center [347, 124] width 514 height 25
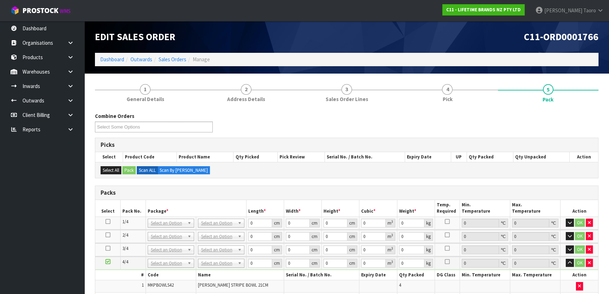
click at [307, 134] on div "Combine Orders C11-ORD0001703 C11-ORD0001707 C11-ORD0001708 C11-ORD0001723 C11-…" at bounding box center [347, 124] width 514 height 25
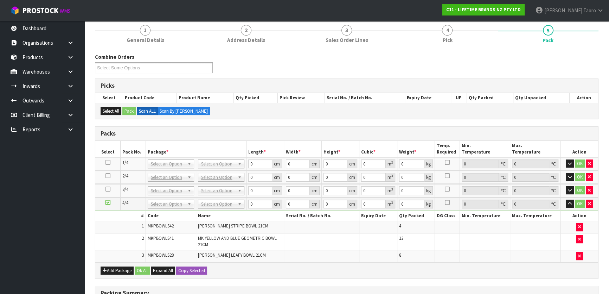
scroll to position [64, 0]
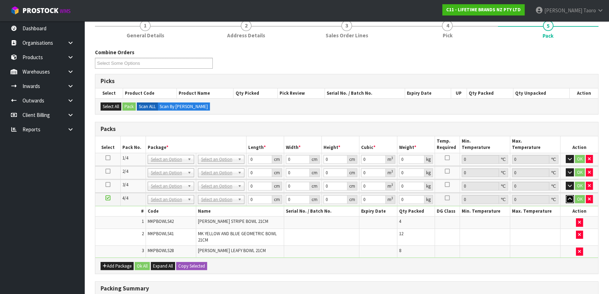
click at [571, 200] on button "button" at bounding box center [570, 199] width 8 height 8
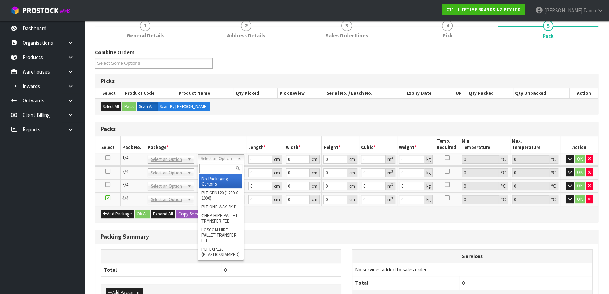
click at [222, 168] on input "text" at bounding box center [220, 168] width 43 height 9
type input "OC"
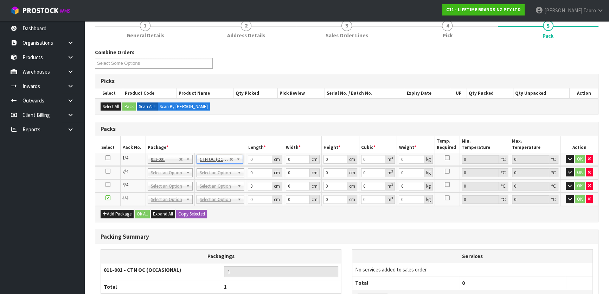
type input "17.7"
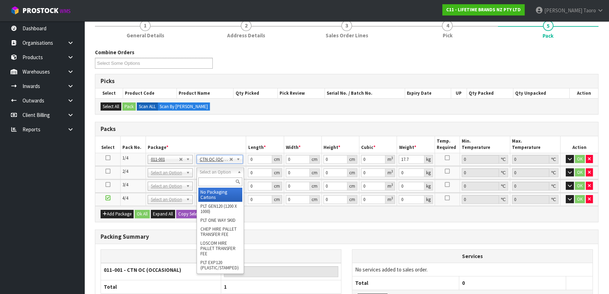
click at [223, 185] on input "text" at bounding box center [220, 181] width 44 height 9
type input "OC"
type input "2"
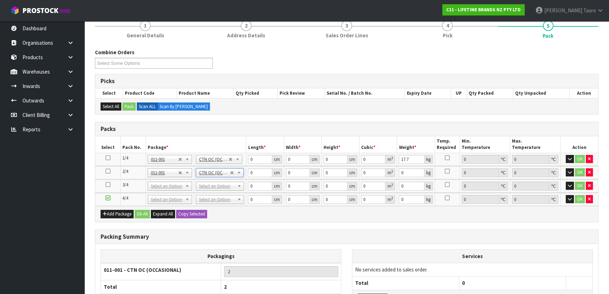
type input "17.6"
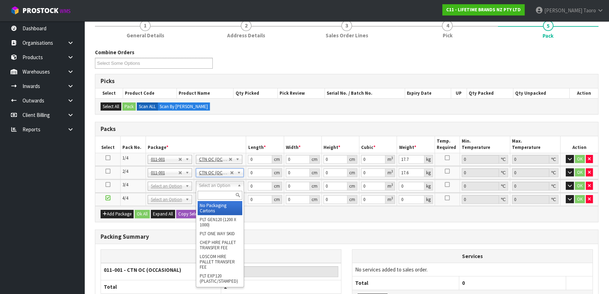
click at [231, 194] on input "text" at bounding box center [220, 195] width 45 height 9
type input "OC"
type input "3"
type input "17"
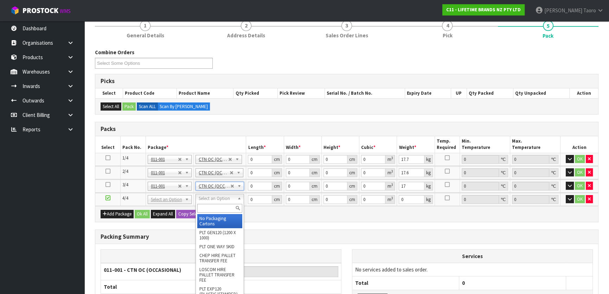
drag, startPoint x: 229, startPoint y: 197, endPoint x: 228, endPoint y: 213, distance: 16.9
click at [229, 206] on input "text" at bounding box center [219, 208] width 45 height 9
type input "OC"
type input "4"
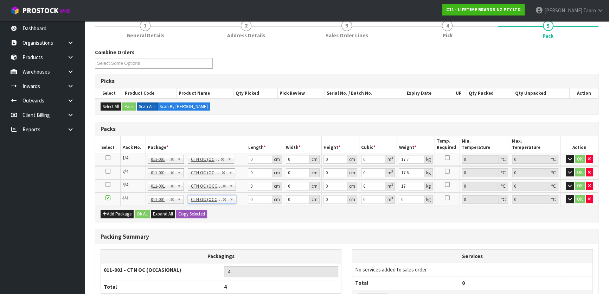
type input "13.25"
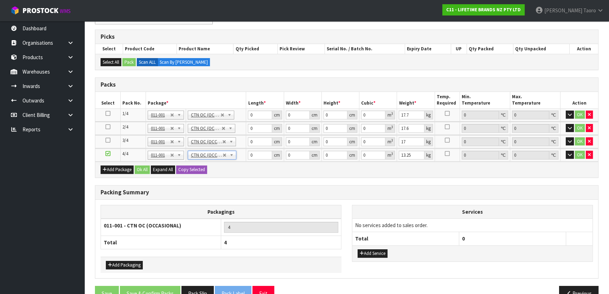
scroll to position [123, 0]
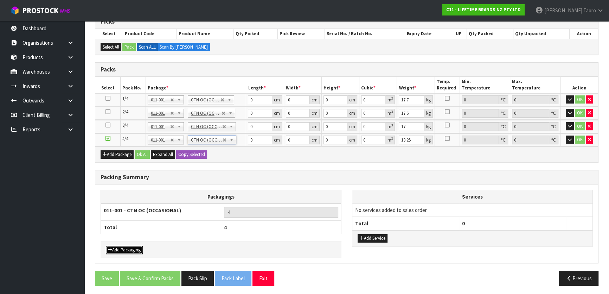
click at [140, 243] on div "Add Packaging" at bounding box center [221, 249] width 241 height 16
drag, startPoint x: 130, startPoint y: 251, endPoint x: 133, endPoint y: 247, distance: 4.3
click at [133, 249] on button "Add Packaging" at bounding box center [124, 249] width 37 height 8
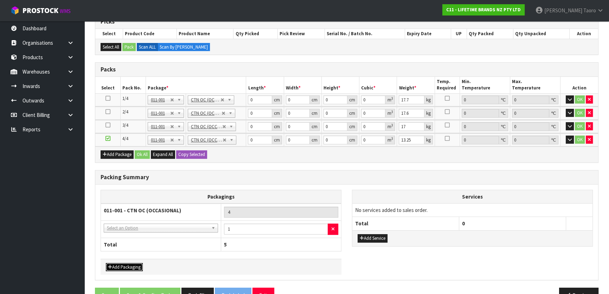
drag, startPoint x: 150, startPoint y: 228, endPoint x: 151, endPoint y: 239, distance: 11.0
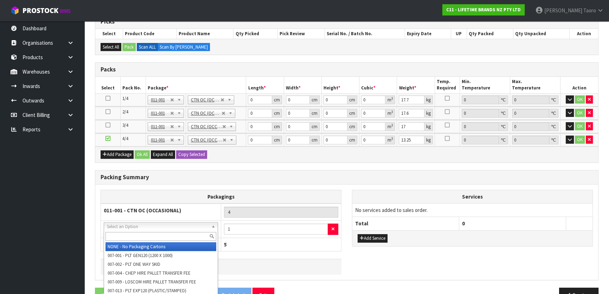
click at [151, 237] on input "text" at bounding box center [161, 236] width 111 height 9
type input "OC"
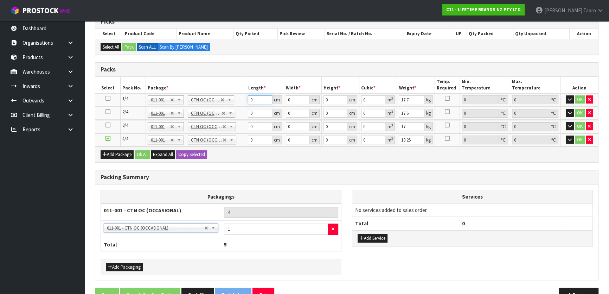
click at [257, 100] on input "0" at bounding box center [260, 99] width 24 height 9
type input "47"
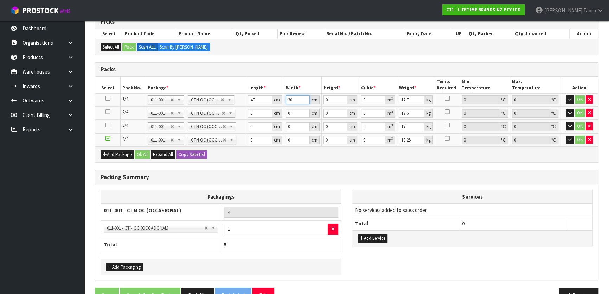
type input "30"
type input "5"
type input "0.00705"
type input "50"
type input "0.0705"
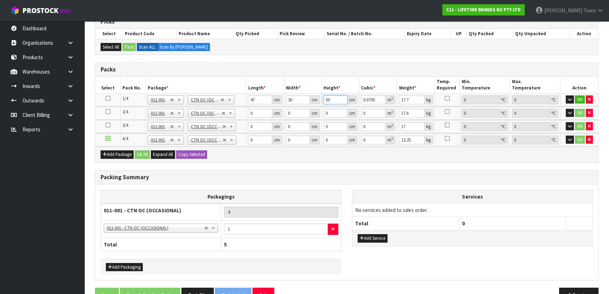
type input "50"
type input "22"
type input "47"
type input "30"
type input "5"
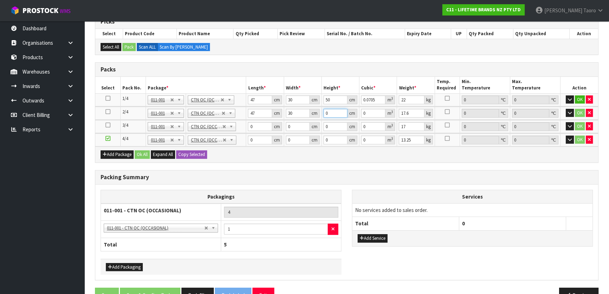
type input "0.00705"
type input "52"
type input "0.07332"
type input "52"
type input "21"
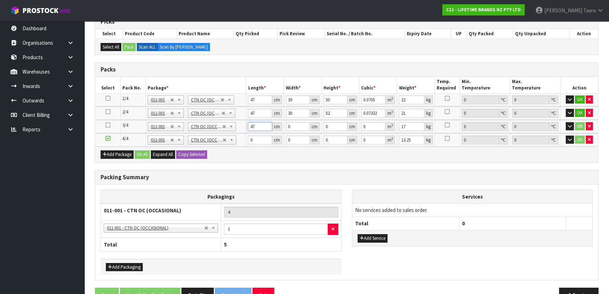
type input "47"
type input "30"
type input "5"
type input "0.00705"
type input "52"
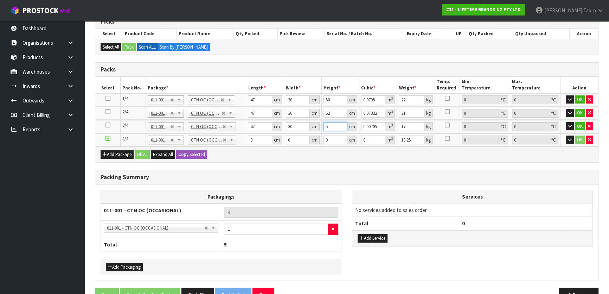
type input "0.07332"
type input "52"
drag, startPoint x: 333, startPoint y: 109, endPoint x: 324, endPoint y: 111, distance: 9.0
click at [324, 111] on input "52" at bounding box center [336, 113] width 24 height 9
type input "5"
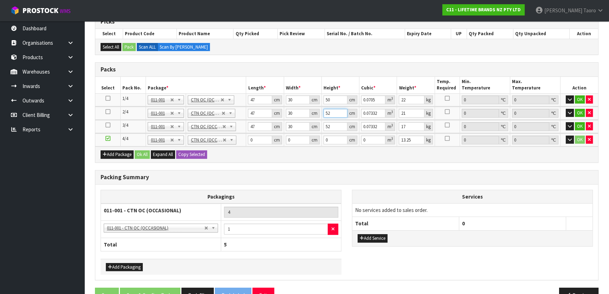
type input "0.00705"
type input "51"
type input "0.07191"
type input "51"
type input "5"
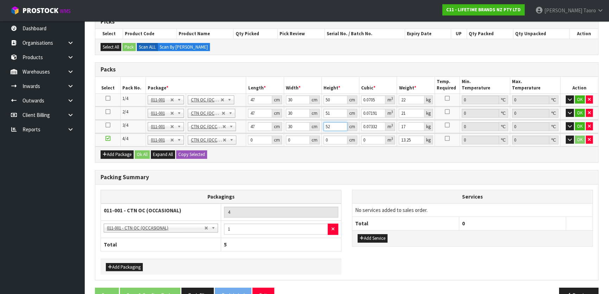
type input "0.00705"
type input "51"
type input "0.07191"
type input "51"
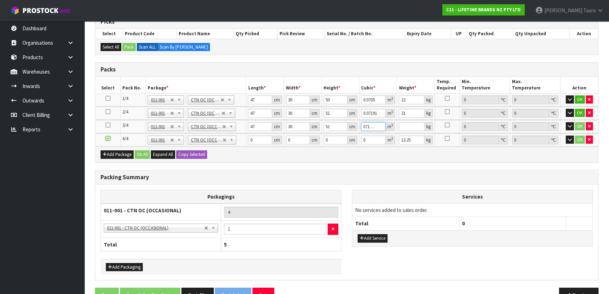
type input "0.0719121"
click at [297, 126] on input "30" at bounding box center [298, 126] width 24 height 9
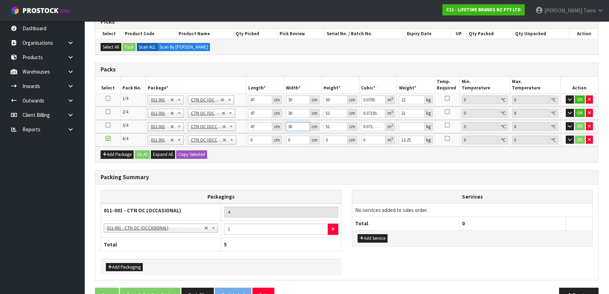
type input "3"
type input "0.007191"
type input "30"
type input "0.07191"
type input "21"
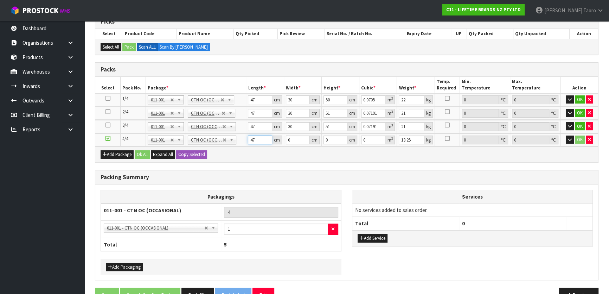
type input "47"
type input "30"
type input "5"
type input "0.00705"
type input "51"
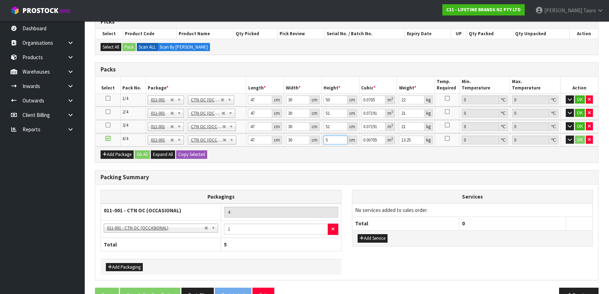
type input "0.07191"
type input "51"
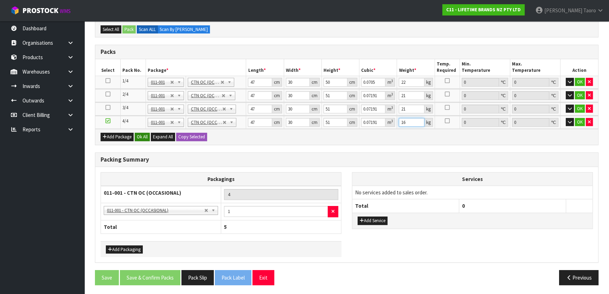
type input "16"
click at [144, 134] on button "Ok All" at bounding box center [142, 137] width 15 height 8
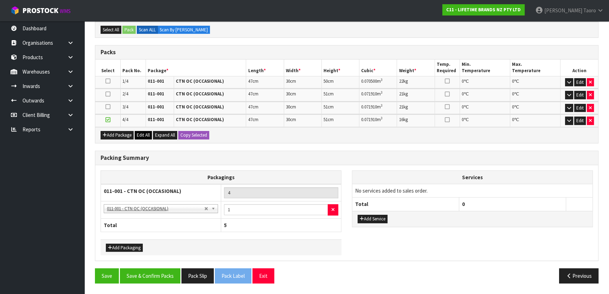
scroll to position [138, 0]
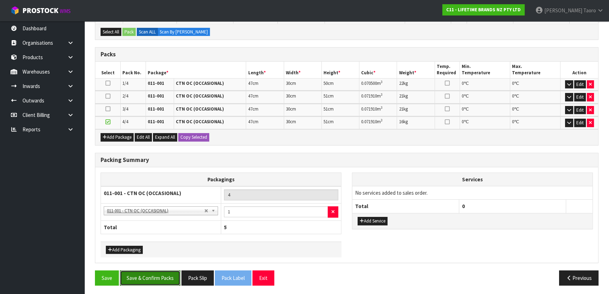
drag, startPoint x: 161, startPoint y: 273, endPoint x: 165, endPoint y: 263, distance: 11.1
click at [164, 270] on button "Save & Confirm Packs" at bounding box center [150, 277] width 60 height 15
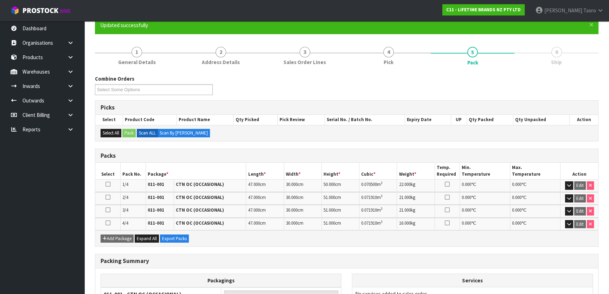
scroll to position [148, 0]
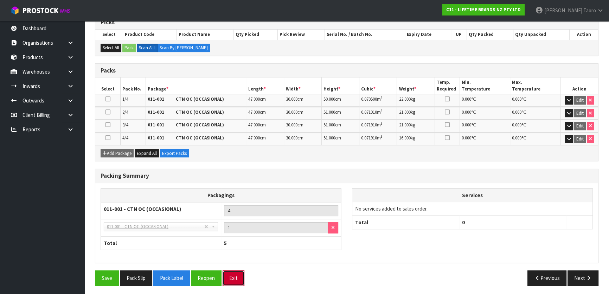
click at [236, 274] on button "Exit" at bounding box center [234, 277] width 22 height 15
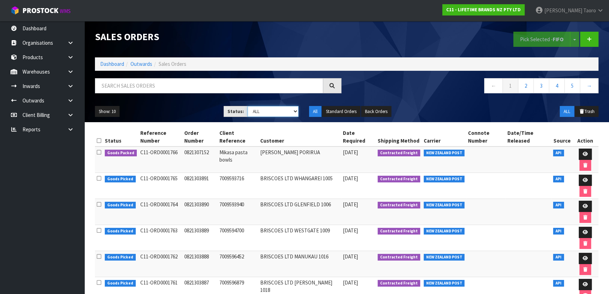
click at [288, 113] on select "Draft Pending Allocated Pending Pick Goods Picked Goods Packed Pending Charges …" at bounding box center [273, 111] width 51 height 11
click at [178, 101] on div "Show: 10 5 10 25 50 Status: Draft Pending Allocated Pending Pick Goods Picked G…" at bounding box center [347, 112] width 514 height 22
click at [113, 63] on link "Dashboard" at bounding box center [112, 63] width 24 height 7
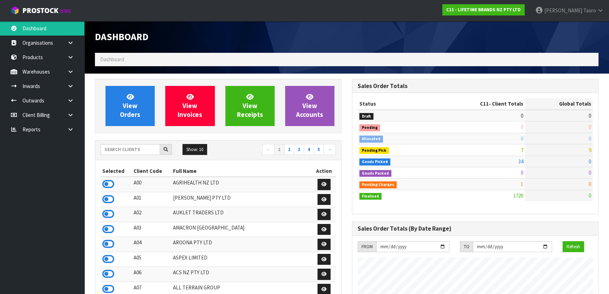
scroll to position [532, 257]
click at [146, 151] on input "text" at bounding box center [130, 149] width 59 height 11
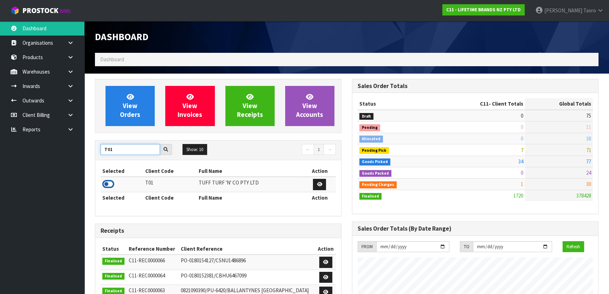
type input "T01"
click at [109, 183] on icon at bounding box center [108, 184] width 12 height 11
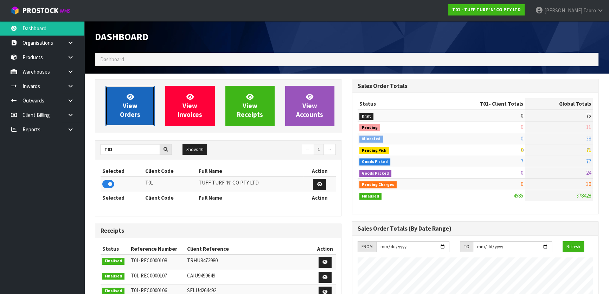
click at [140, 104] on link "View Orders" at bounding box center [130, 106] width 49 height 40
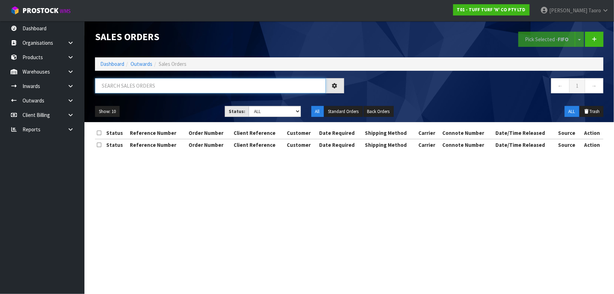
click at [146, 84] on input "text" at bounding box center [210, 85] width 231 height 15
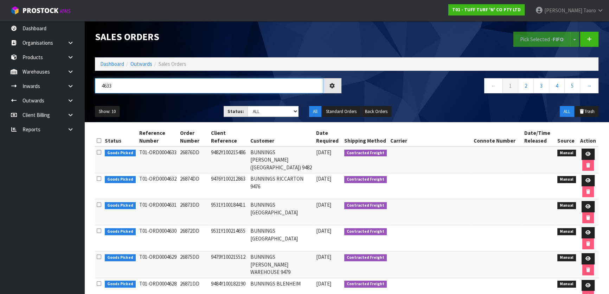
type input "4633"
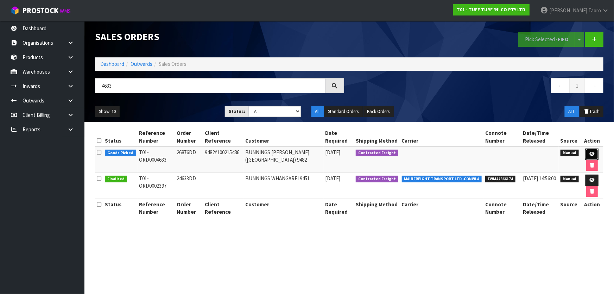
click at [594, 150] on link at bounding box center [591, 153] width 13 height 11
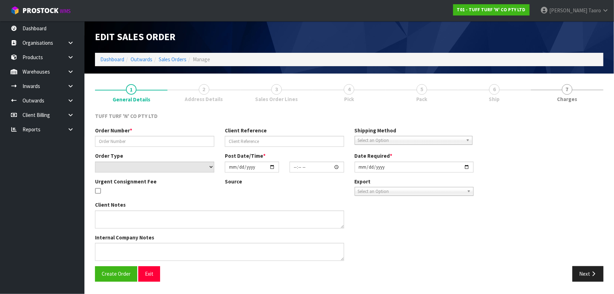
type input "26876DD"
type input "9482Y100215486"
select select "number:0"
type input "[DATE]"
type input "13:08:00.000"
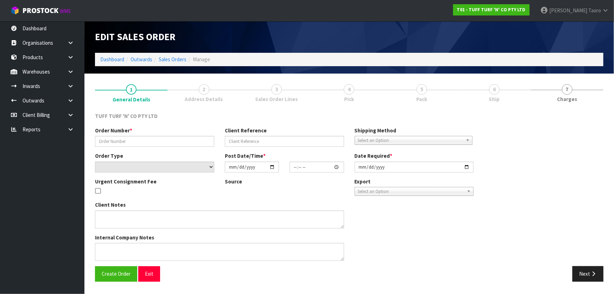
type input "[DATE]"
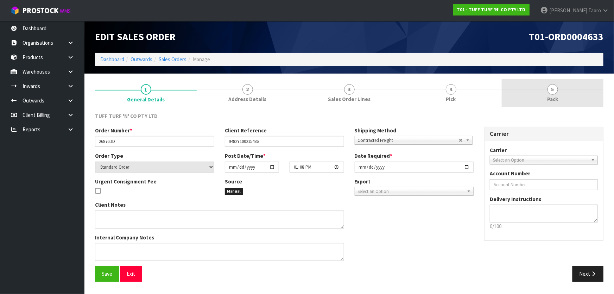
click at [562, 88] on link "5 Pack" at bounding box center [553, 93] width 102 height 28
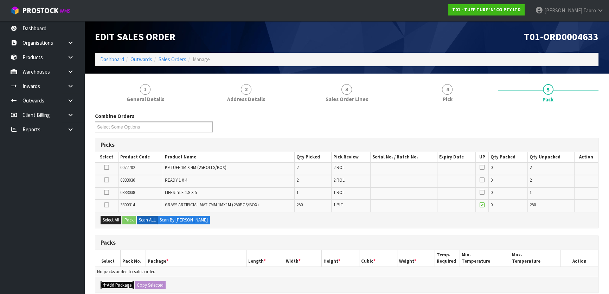
click at [111, 282] on button "Add Package" at bounding box center [117, 285] width 33 height 8
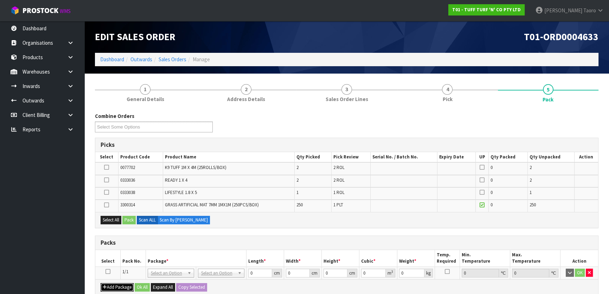
click at [111, 283] on button "Add Package" at bounding box center [117, 287] width 33 height 8
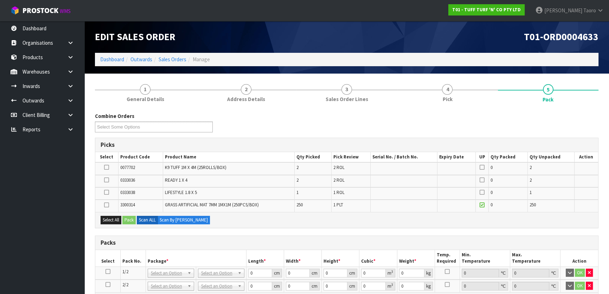
drag, startPoint x: 108, startPoint y: 282, endPoint x: 185, endPoint y: 261, distance: 79.8
click at [108, 284] on icon at bounding box center [108, 284] width 5 height 0
click at [106, 205] on icon at bounding box center [106, 205] width 5 height 0
click at [0, 0] on input "checkbox" at bounding box center [0, 0] width 0 height 0
click at [133, 221] on button "Pack" at bounding box center [128, 220] width 13 height 8
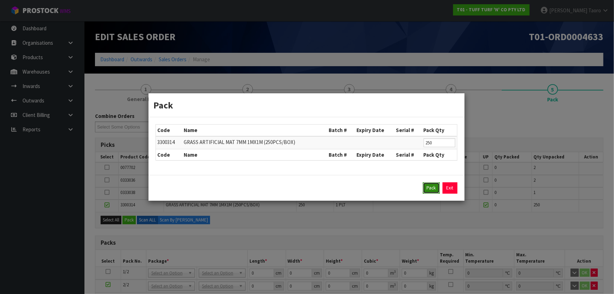
click at [433, 183] on button "Pack" at bounding box center [431, 187] width 17 height 11
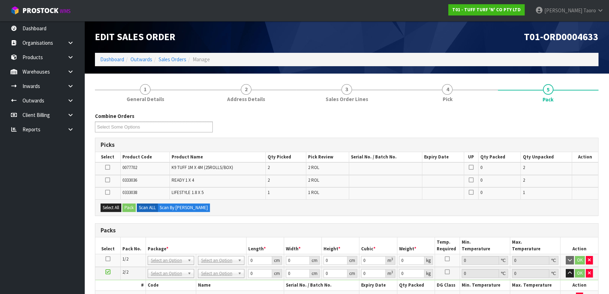
click at [107, 259] on icon at bounding box center [108, 259] width 5 height 0
click at [110, 203] on button "Select All" at bounding box center [111, 207] width 21 height 8
click at [133, 208] on button "Pack" at bounding box center [128, 207] width 13 height 8
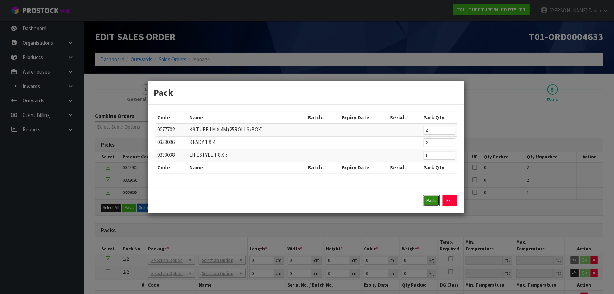
click at [428, 201] on button "Pack" at bounding box center [431, 200] width 17 height 11
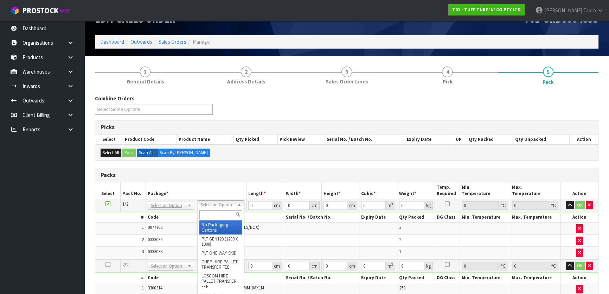
scroll to position [32, 0]
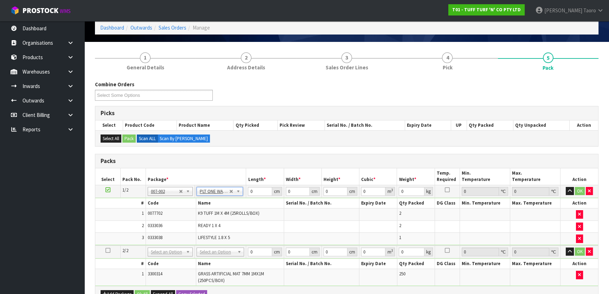
type input "42.16"
click at [220, 260] on input "text" at bounding box center [220, 260] width 44 height 9
type input "U"
type input "222"
click at [570, 189] on icon "button" at bounding box center [570, 191] width 4 height 5
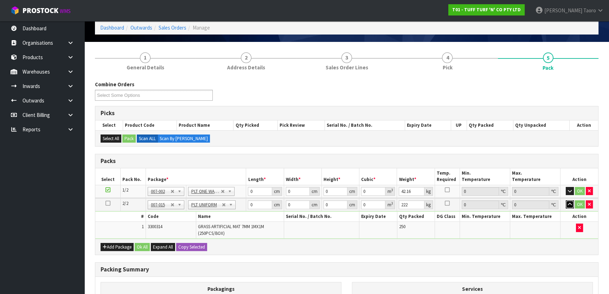
click at [570, 202] on icon "button" at bounding box center [570, 204] width 4 height 5
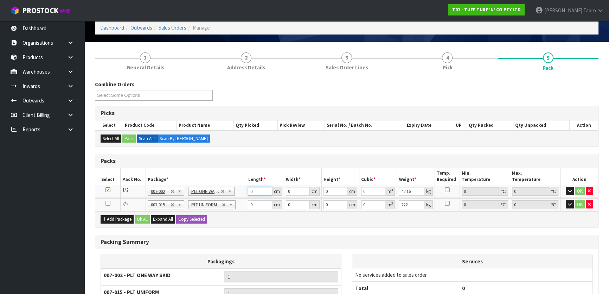
click at [258, 187] on input "0" at bounding box center [260, 191] width 24 height 9
type input "185"
type input "56"
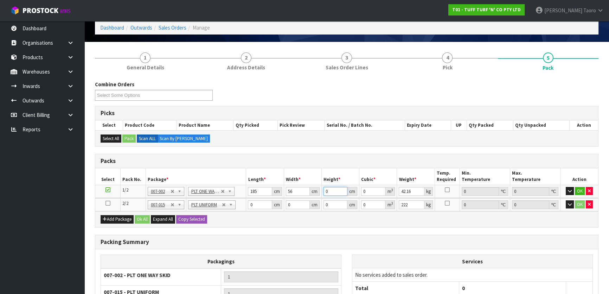
type input "4"
type input "0.04144"
type input "49"
type input "0.50764"
type input "49"
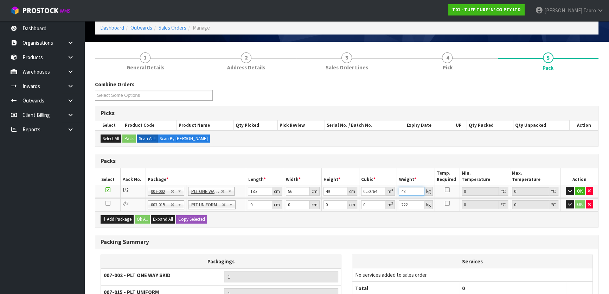
type input "48"
type input "112"
type input "1"
type input "0.012544"
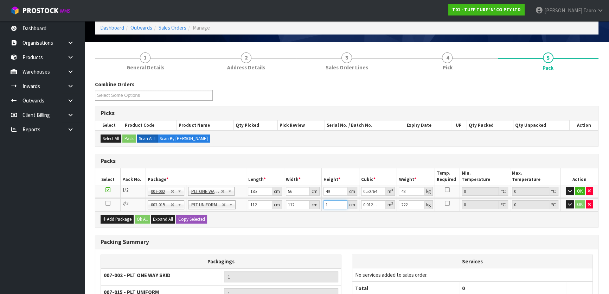
type input "11"
type input "0.137984"
type input "118"
type input "1.480192"
type input "118"
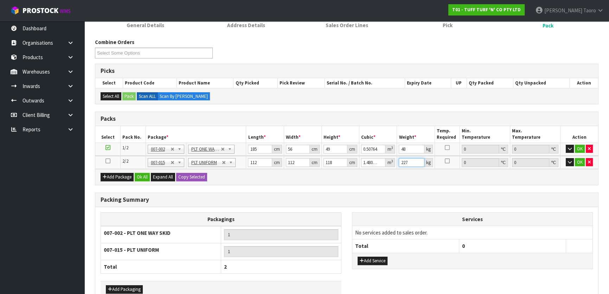
scroll to position [114, 0]
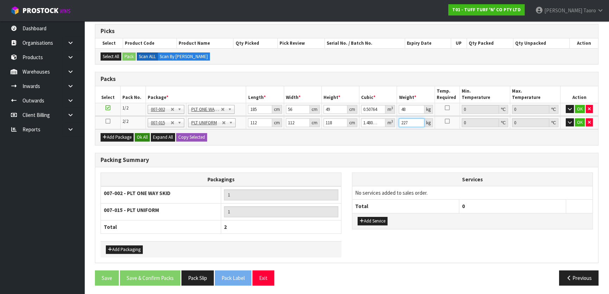
type input "227"
click at [143, 136] on button "Ok All" at bounding box center [142, 137] width 15 height 8
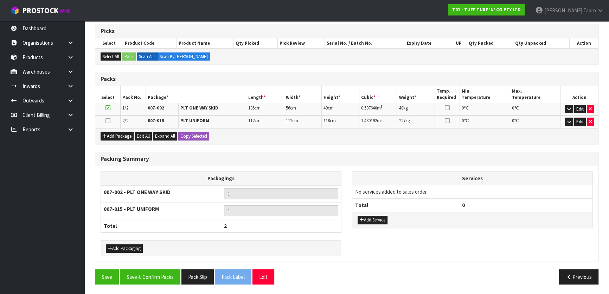
scroll to position [113, 0]
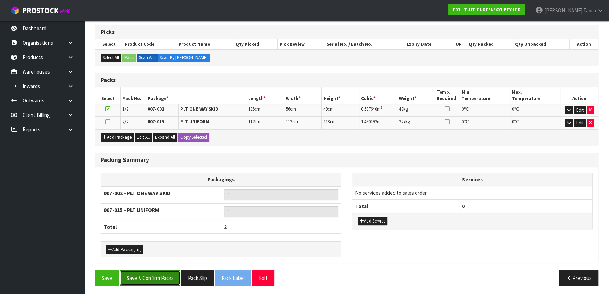
click at [169, 273] on button "Save & Confirm Packs" at bounding box center [150, 277] width 60 height 15
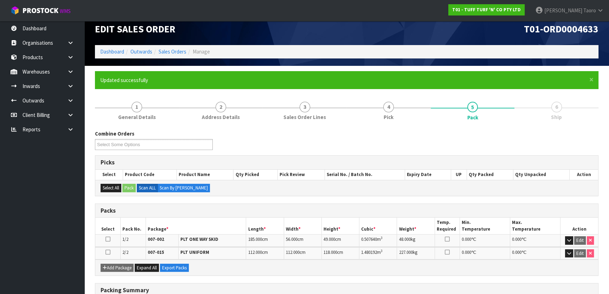
scroll to position [123, 0]
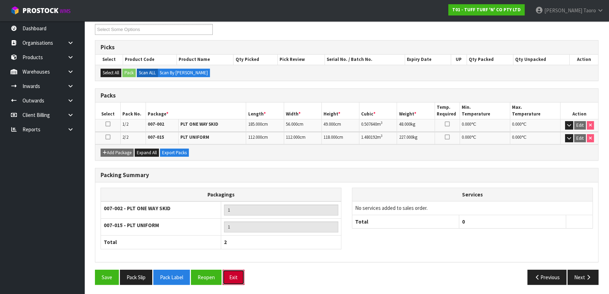
click at [240, 271] on button "Exit" at bounding box center [234, 276] width 22 height 15
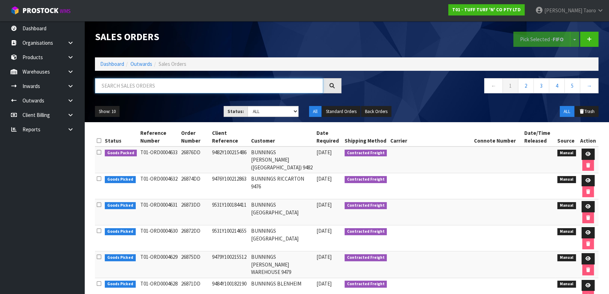
click at [305, 84] on input "text" at bounding box center [209, 85] width 228 height 15
type input "JOB-0409253"
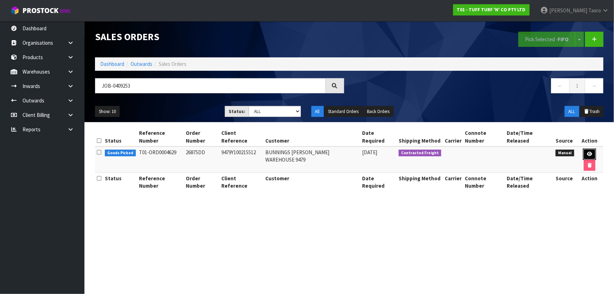
click at [587, 152] on icon at bounding box center [589, 154] width 5 height 5
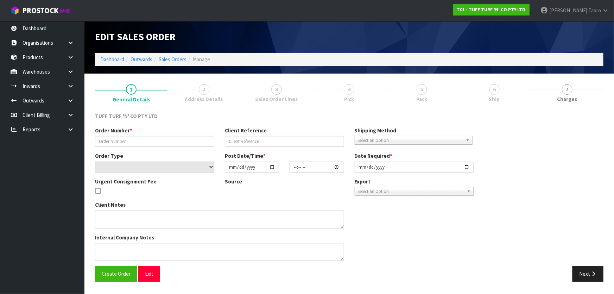
type input "26875DD"
type input "9479Y100215512"
select select "number:0"
type input "[DATE]"
type input "13:01:00.000"
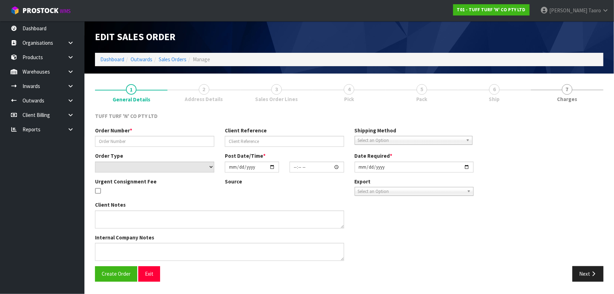
type input "[DATE]"
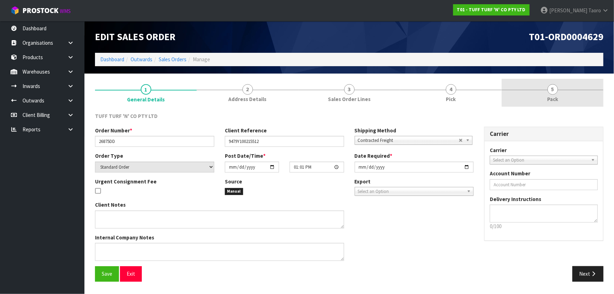
click at [562, 98] on link "5 Pack" at bounding box center [553, 93] width 102 height 28
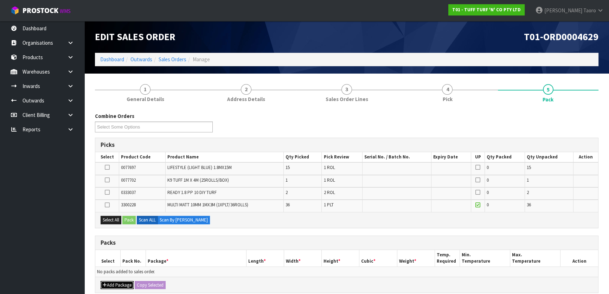
click at [119, 282] on button "Add Package" at bounding box center [117, 285] width 33 height 8
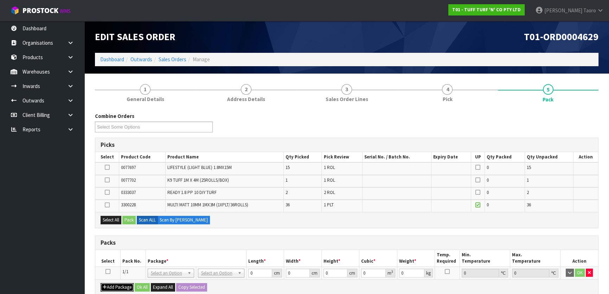
click at [119, 283] on button "Add Package" at bounding box center [117, 287] width 33 height 8
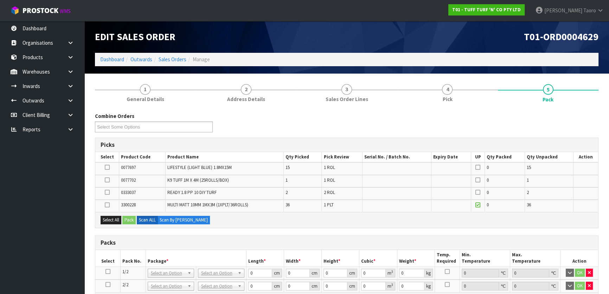
click at [108, 284] on icon at bounding box center [108, 284] width 5 height 0
click at [106, 205] on icon at bounding box center [107, 205] width 5 height 0
click at [0, 0] on input "checkbox" at bounding box center [0, 0] width 0 height 0
click at [134, 217] on button "Pack" at bounding box center [128, 220] width 13 height 8
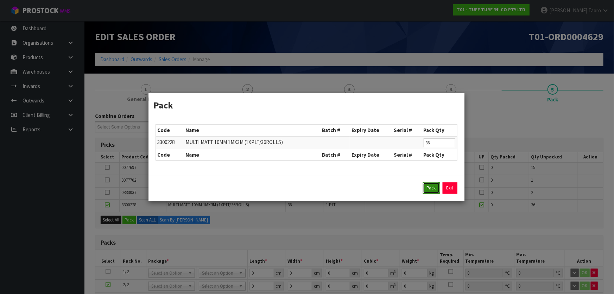
click at [430, 186] on button "Pack" at bounding box center [431, 187] width 17 height 11
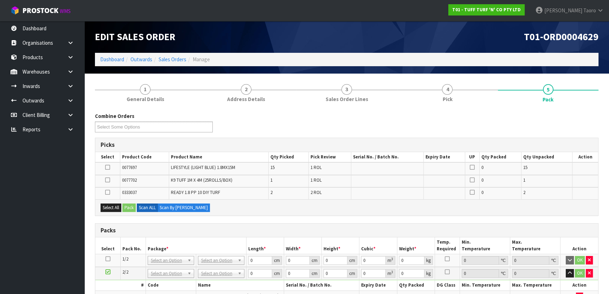
click at [108, 259] on icon at bounding box center [108, 259] width 5 height 0
click at [116, 204] on button "Select All" at bounding box center [111, 207] width 21 height 8
click at [125, 204] on button "Pack" at bounding box center [128, 207] width 13 height 8
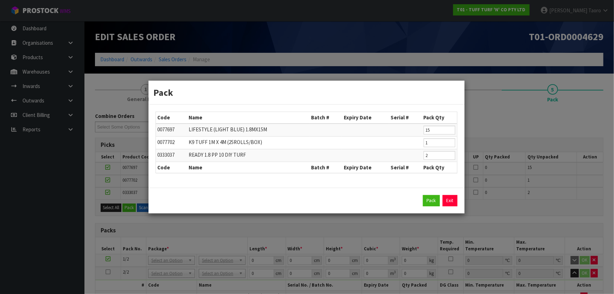
click at [430, 194] on div "Pack Exit" at bounding box center [306, 200] width 316 height 26
click at [439, 200] on button "Pack" at bounding box center [431, 200] width 17 height 11
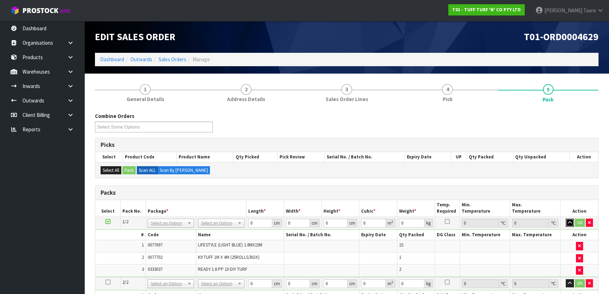
click at [570, 223] on icon "button" at bounding box center [570, 222] width 4 height 5
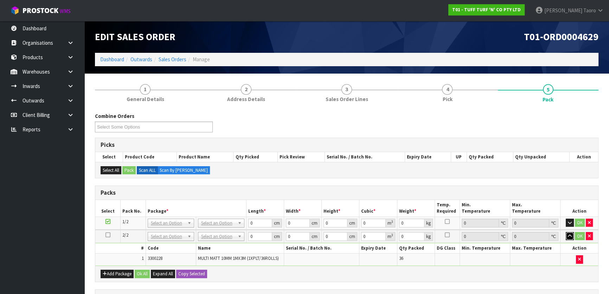
click at [569, 236] on icon "button" at bounding box center [570, 236] width 4 height 5
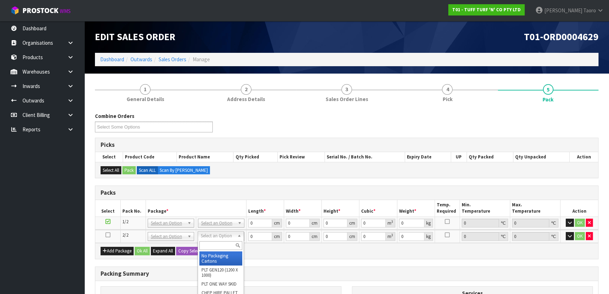
click at [222, 245] on input "text" at bounding box center [220, 245] width 43 height 9
type input "U"
type input "237"
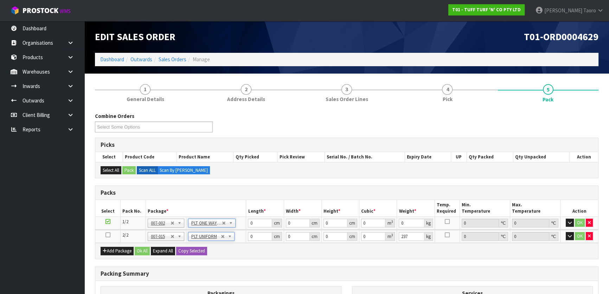
type input "93.08"
click at [257, 219] on input "0" at bounding box center [260, 222] width 24 height 9
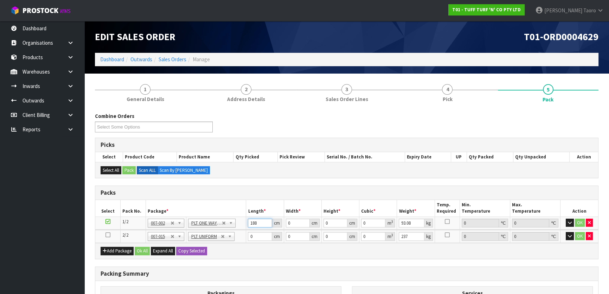
type input "188"
type input "61"
type input "6"
type input "0.068808"
type input "60"
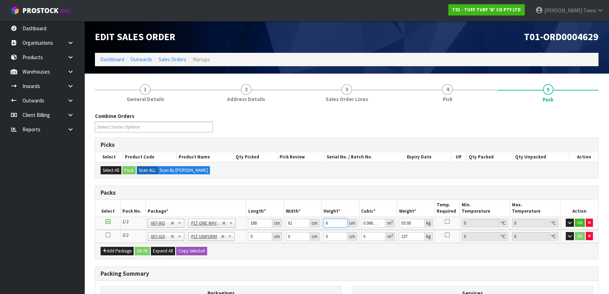
type input "0.68808"
type input "60"
type input "96"
type input "112"
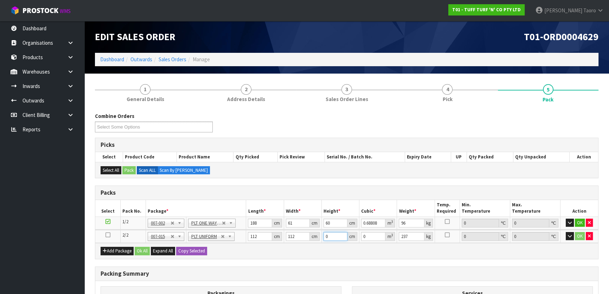
type input "1"
type input "0.012544"
type input "11"
type input "0.137984"
type input "119"
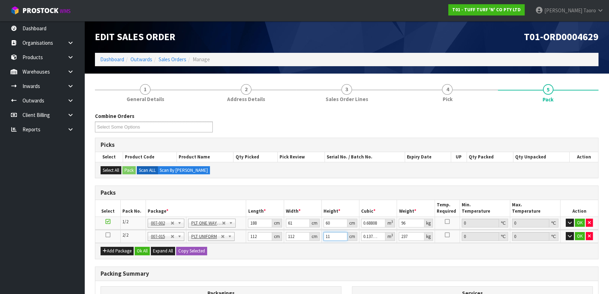
type input "1.492736"
type input "119"
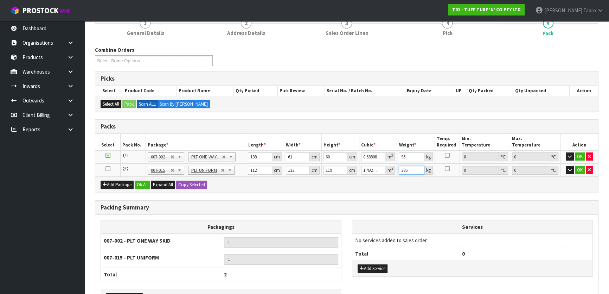
scroll to position [114, 0]
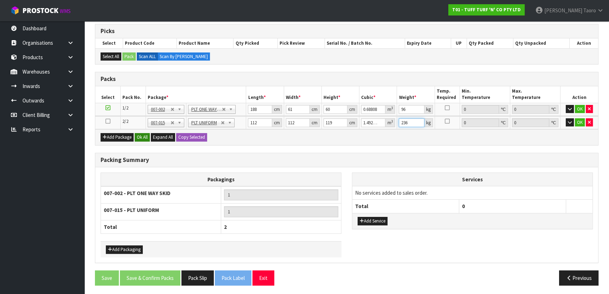
type input "236"
click at [144, 134] on button "Ok All" at bounding box center [142, 137] width 15 height 8
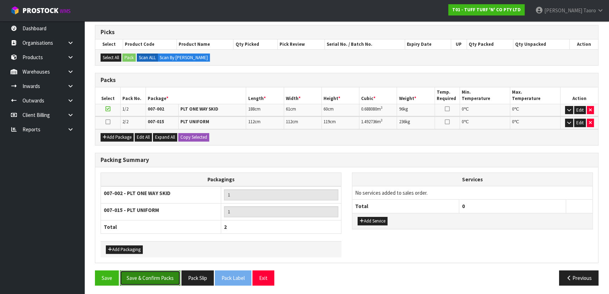
click at [154, 276] on button "Save & Confirm Packs" at bounding box center [150, 277] width 60 height 15
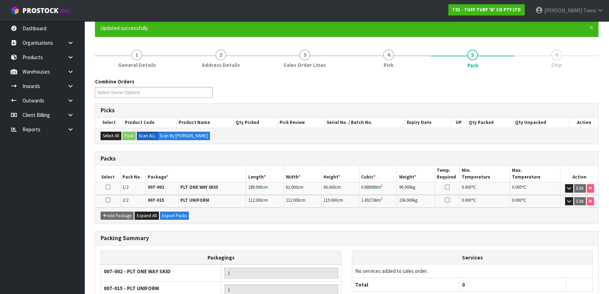
scroll to position [123, 0]
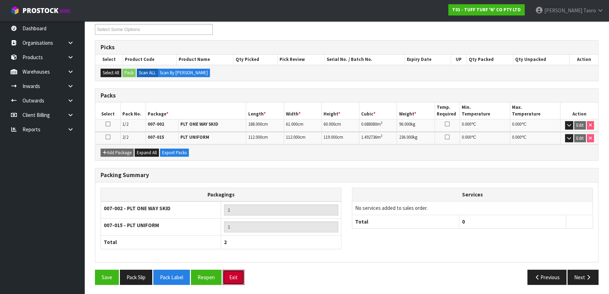
click at [238, 272] on button "Exit" at bounding box center [234, 276] width 22 height 15
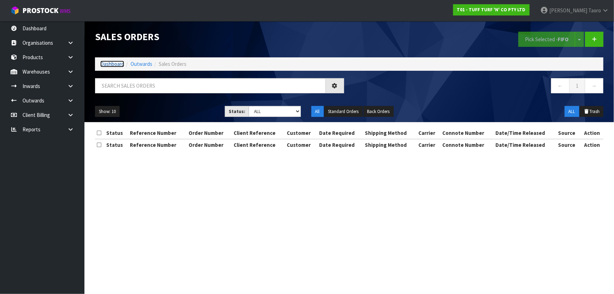
click at [113, 66] on link "Dashboard" at bounding box center [112, 63] width 24 height 7
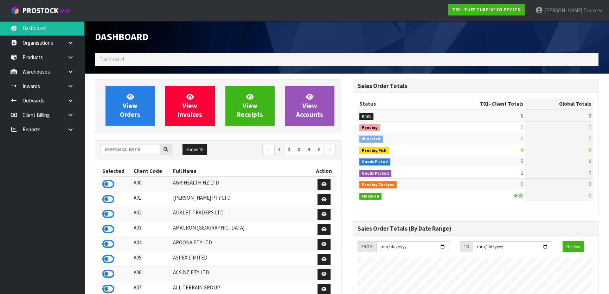
scroll to position [532, 257]
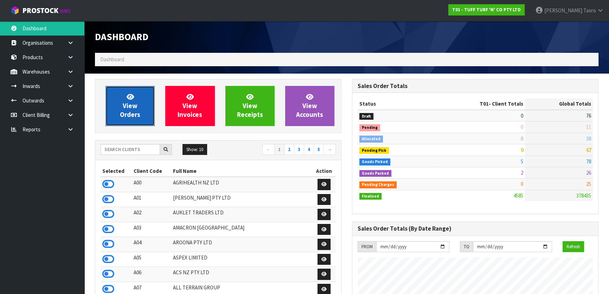
click at [140, 97] on link "View Orders" at bounding box center [130, 106] width 49 height 40
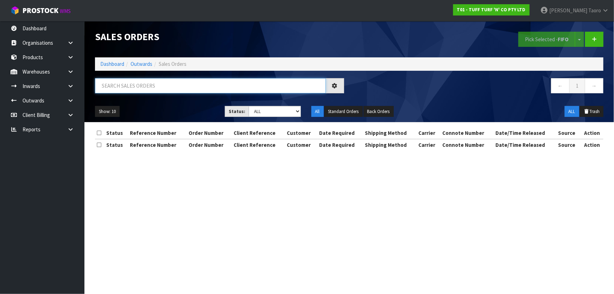
click at [141, 89] on input "text" at bounding box center [210, 85] width 231 height 15
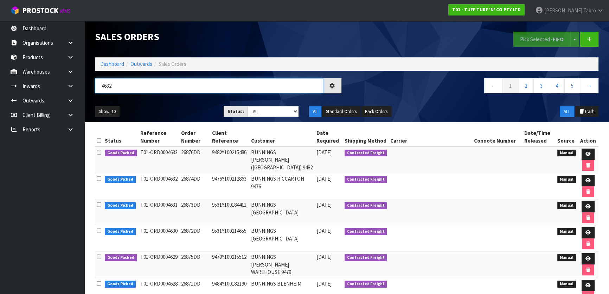
type input "4632"
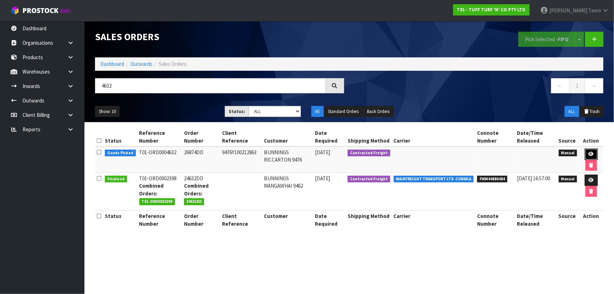
click at [587, 151] on link at bounding box center [591, 153] width 13 height 11
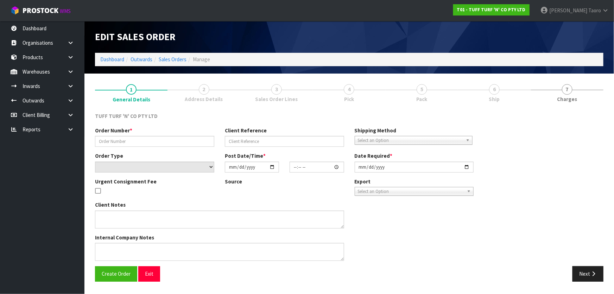
type input "26874DD"
type input "9476Y100212863"
select select "number:0"
type input "[DATE]"
type input "13:06:00.000"
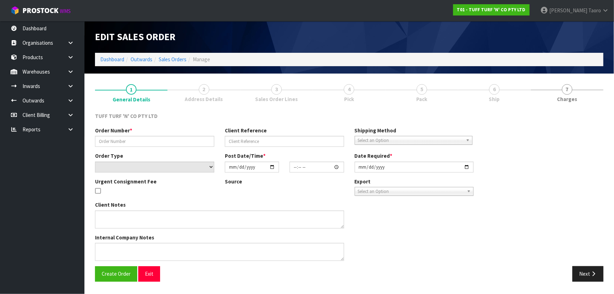
type input "[DATE]"
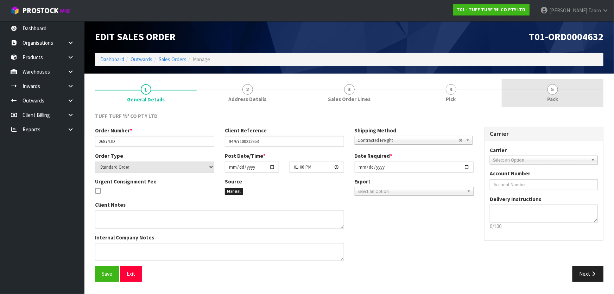
click at [535, 95] on link "5 Pack" at bounding box center [553, 93] width 102 height 28
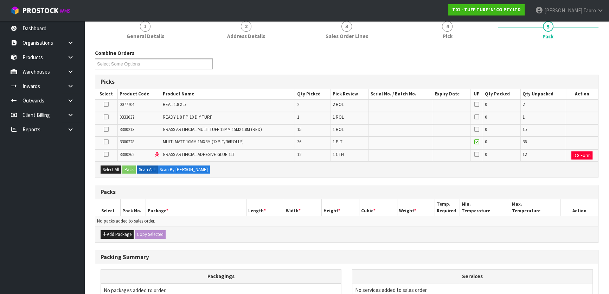
scroll to position [64, 0]
click at [118, 233] on button "Add Package" at bounding box center [117, 233] width 33 height 8
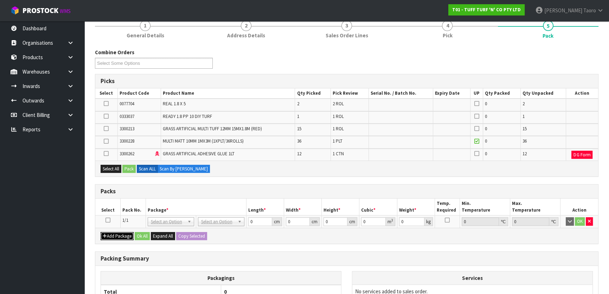
click at [118, 233] on button "Add Package" at bounding box center [117, 236] width 33 height 8
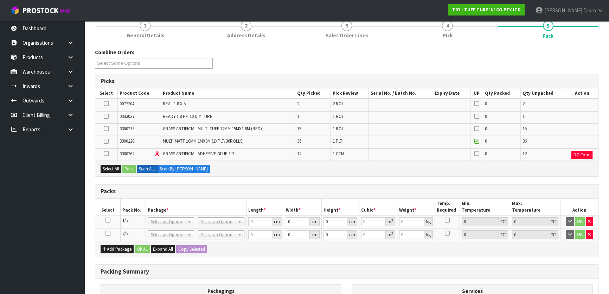
click at [107, 233] on icon at bounding box center [108, 233] width 5 height 0
click at [107, 141] on icon at bounding box center [106, 141] width 5 height 0
click at [0, 0] on input "checkbox" at bounding box center [0, 0] width 0 height 0
click at [133, 166] on button "Pack" at bounding box center [128, 169] width 13 height 8
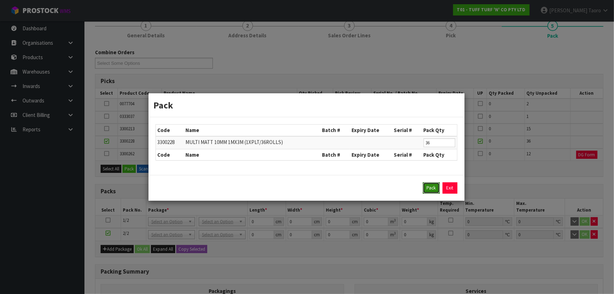
drag, startPoint x: 430, startPoint y: 186, endPoint x: 202, endPoint y: 193, distance: 228.4
click at [430, 186] on button "Pack" at bounding box center [431, 187] width 17 height 11
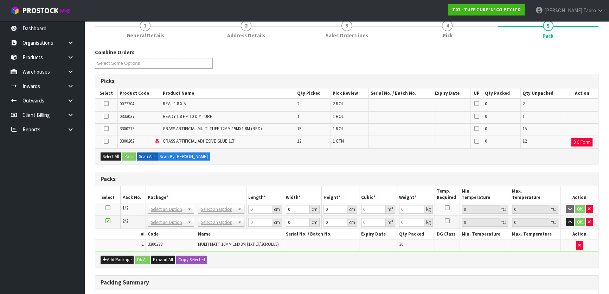
drag, startPoint x: 106, startPoint y: 206, endPoint x: 110, endPoint y: 189, distance: 18.3
click at [106, 208] on icon at bounding box center [108, 208] width 5 height 0
drag, startPoint x: 111, startPoint y: 162, endPoint x: 114, endPoint y: 156, distance: 7.4
click at [113, 161] on div "Select All Pack Scan ALL Scan By Quantity" at bounding box center [346, 156] width 503 height 16
click at [114, 156] on button "Select All" at bounding box center [111, 156] width 21 height 8
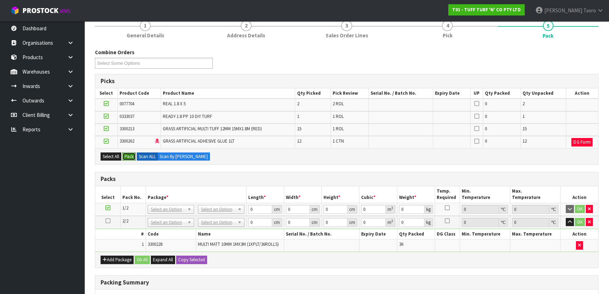
click at [126, 153] on button "Pack" at bounding box center [128, 156] width 13 height 8
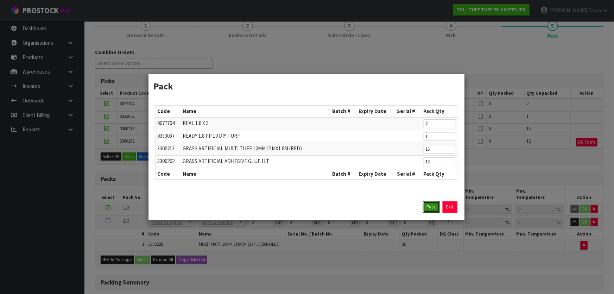
drag, startPoint x: 428, startPoint y: 208, endPoint x: 422, endPoint y: 205, distance: 6.5
click at [427, 208] on button "Pack" at bounding box center [431, 206] width 17 height 11
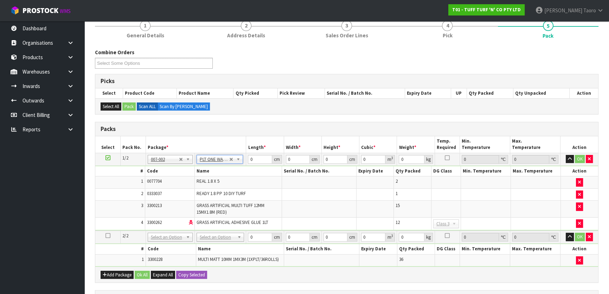
type input "156"
click at [224, 242] on input "text" at bounding box center [220, 245] width 44 height 9
type input "U"
type input "237"
click at [259, 159] on input "0" at bounding box center [260, 159] width 24 height 9
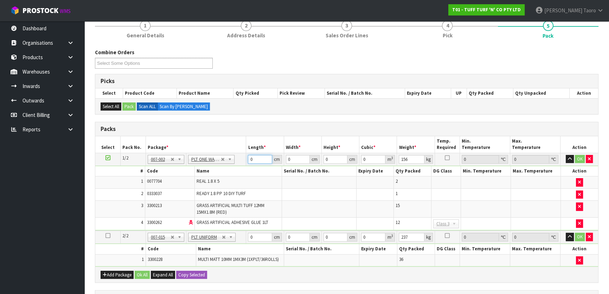
click at [259, 159] on input "0" at bounding box center [260, 159] width 24 height 9
type input "187"
type input "91"
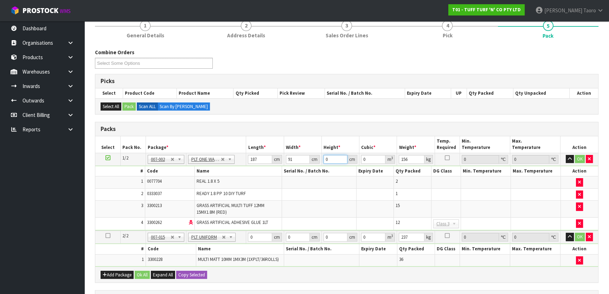
type input "7"
type input "0.119119"
type input "71"
type input "1.208207"
type input "71"
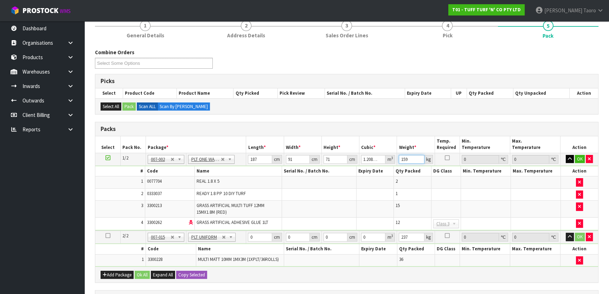
type input "159"
click at [566, 158] on button "button" at bounding box center [570, 159] width 8 height 8
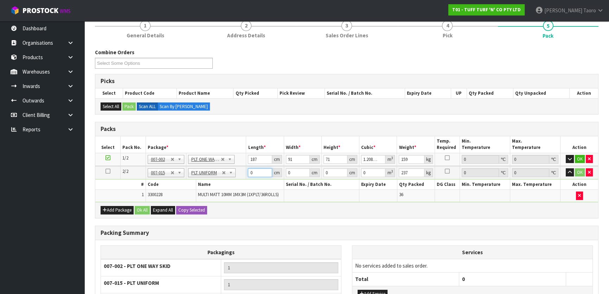
click at [255, 168] on input "0" at bounding box center [260, 172] width 24 height 9
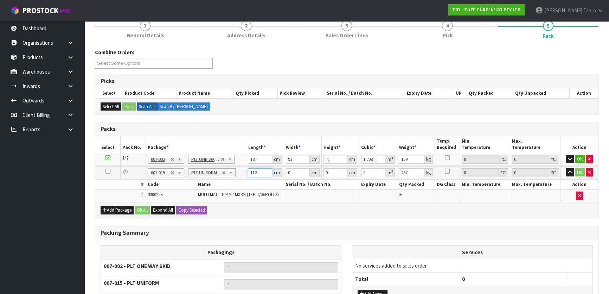
type input "112"
type input "1"
type input "0.012544"
type input "11"
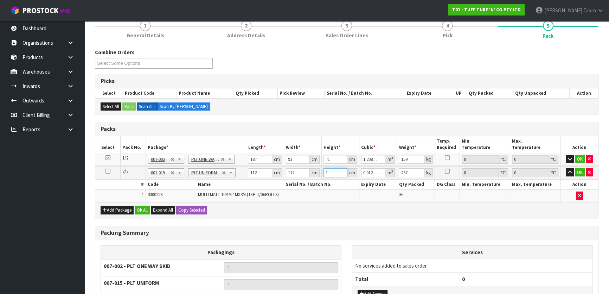
type input "0.137984"
type input "119"
type input "1.492736"
type input "119"
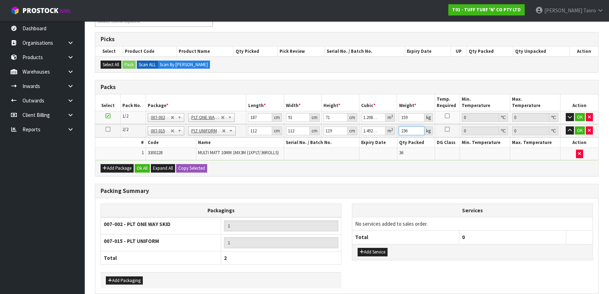
scroll to position [136, 0]
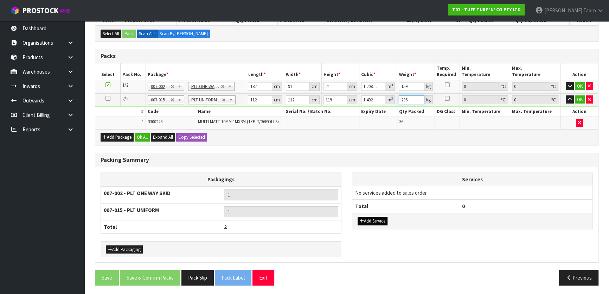
type input "236"
click at [371, 221] on button "Add Service" at bounding box center [373, 221] width 30 height 8
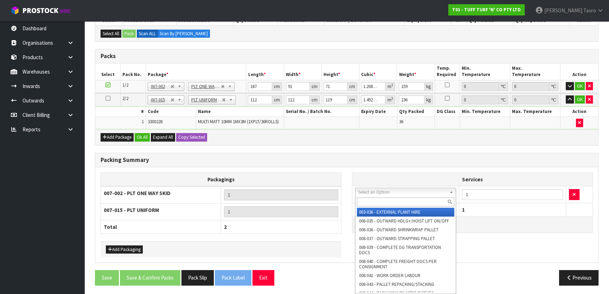
drag, startPoint x: 376, startPoint y: 192, endPoint x: 380, endPoint y: 204, distance: 12.5
click at [380, 204] on input "text" at bounding box center [405, 201] width 97 height 9
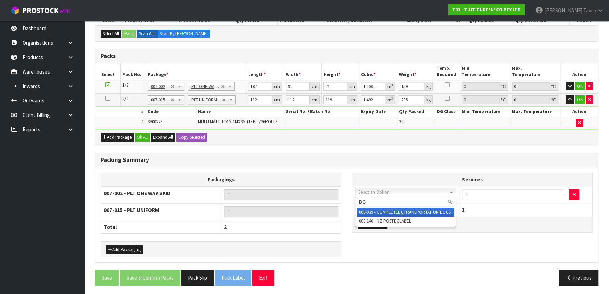
type input "DG"
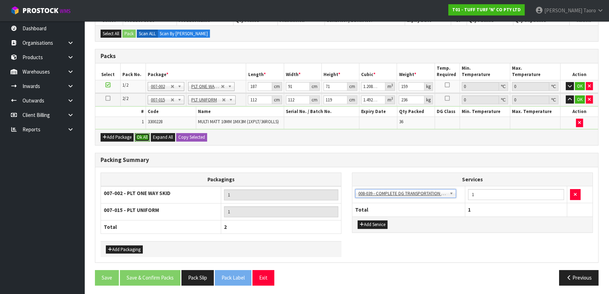
click at [144, 136] on button "Ok All" at bounding box center [142, 137] width 15 height 8
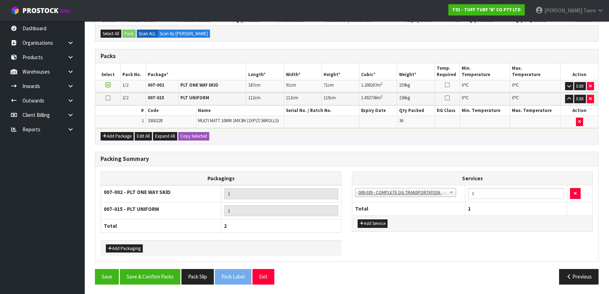
scroll to position [135, 0]
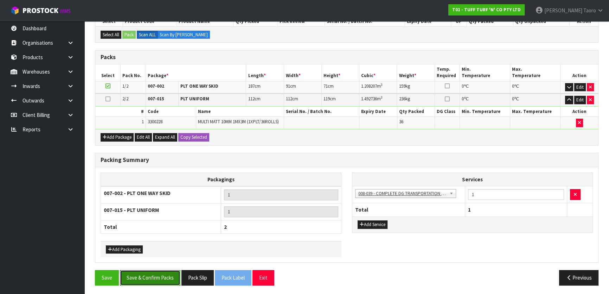
click at [154, 277] on button "Save & Confirm Packs" at bounding box center [150, 277] width 60 height 15
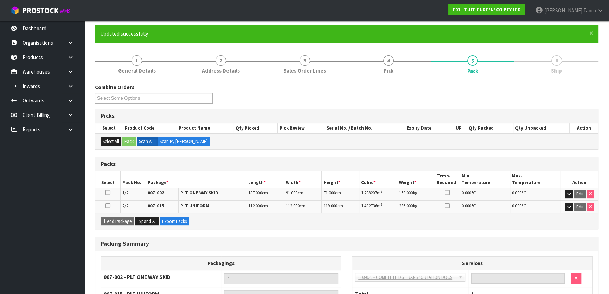
scroll to position [123, 0]
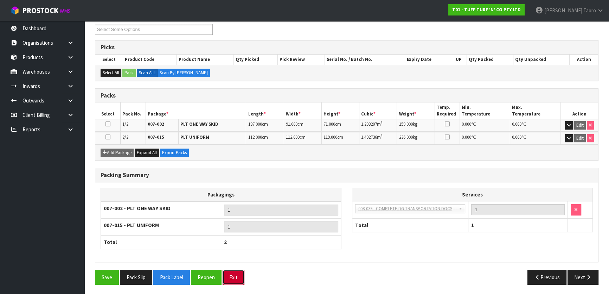
click at [239, 276] on button "Exit" at bounding box center [234, 276] width 22 height 15
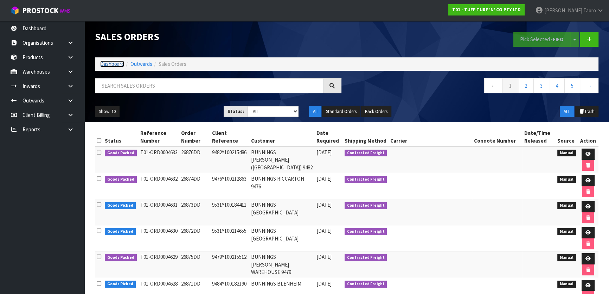
click at [106, 64] on link "Dashboard" at bounding box center [112, 63] width 24 height 7
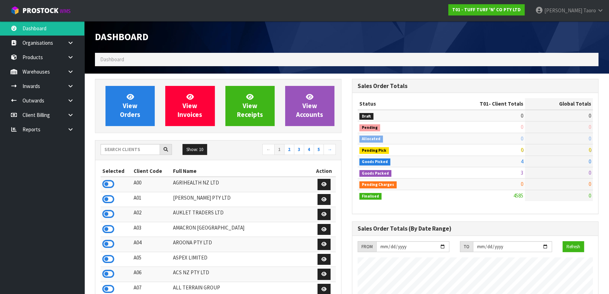
scroll to position [532, 257]
click at [175, 46] on div "Dashboard" at bounding box center [218, 37] width 257 height 32
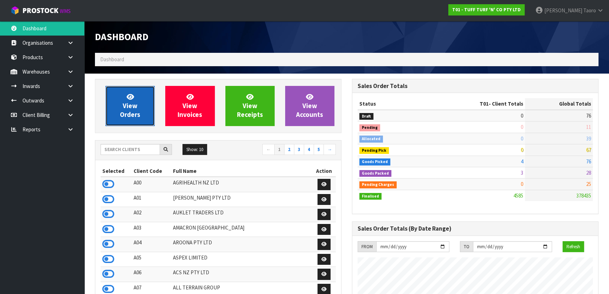
click at [134, 110] on span "View Orders" at bounding box center [130, 106] width 20 height 26
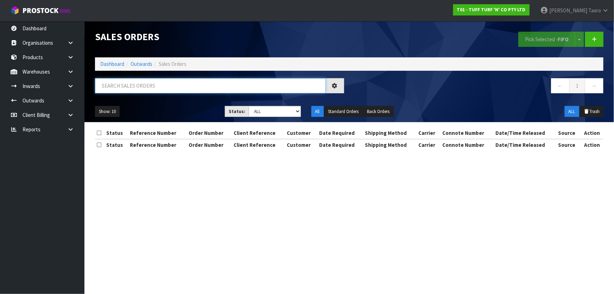
click at [148, 83] on input "text" at bounding box center [210, 85] width 231 height 15
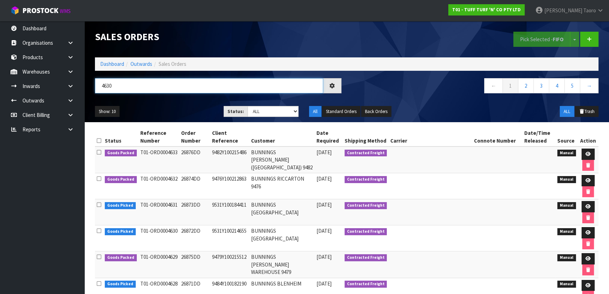
type input "4630"
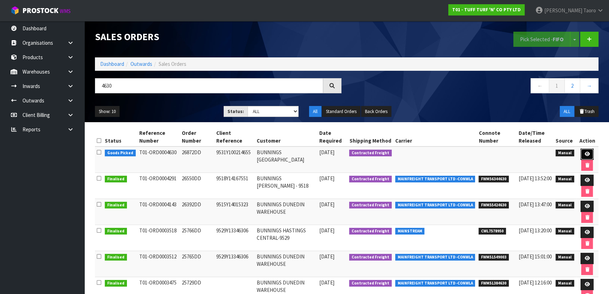
click at [583, 151] on link at bounding box center [587, 153] width 13 height 11
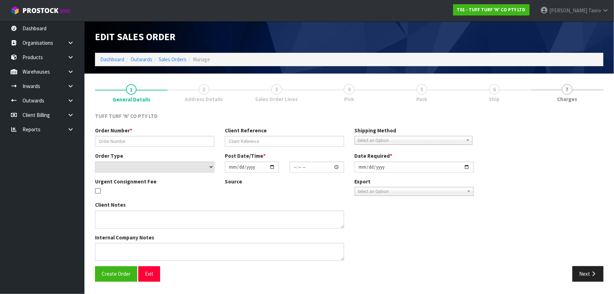
type input "26872DD"
type input "9531Y100214655"
select select "number:0"
type input "[DATE]"
type input "13:03:00.000"
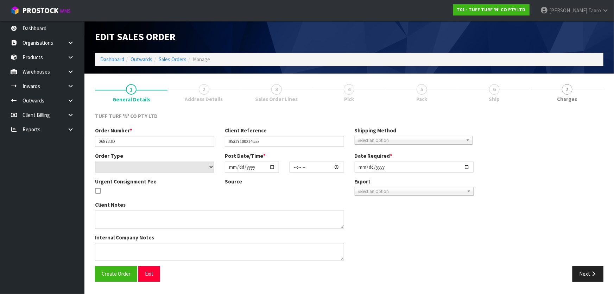
type input "[DATE]"
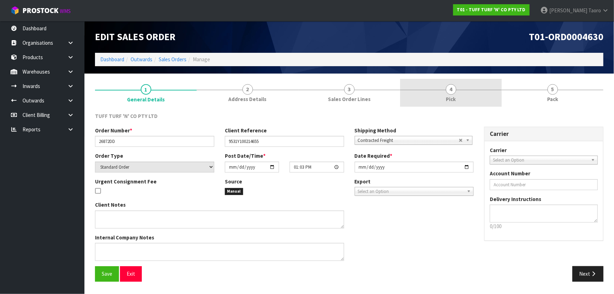
click at [482, 91] on link "4 Pick" at bounding box center [451, 93] width 102 height 28
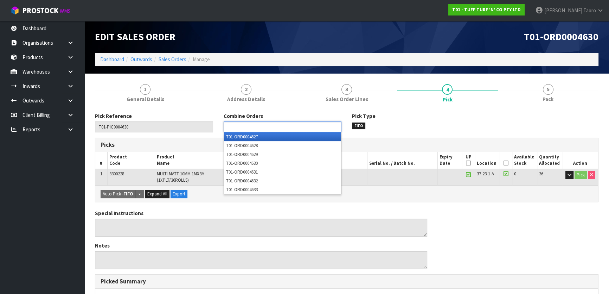
click at [272, 127] on input "text" at bounding box center [252, 126] width 52 height 9
type input "4631"
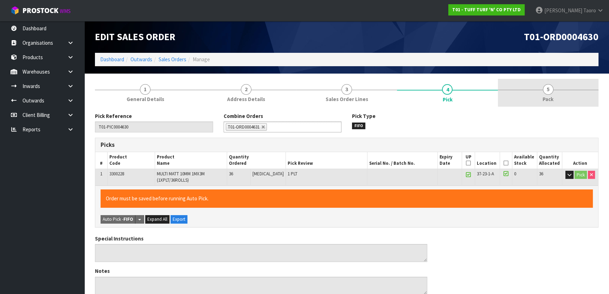
click at [548, 91] on span "5" at bounding box center [548, 89] width 11 height 11
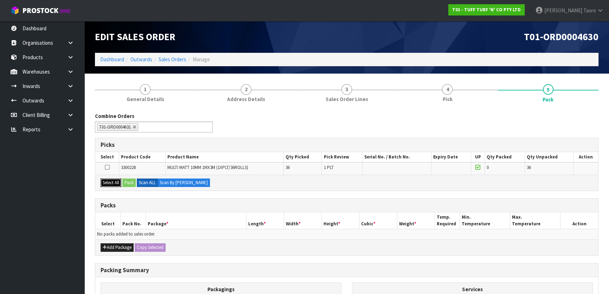
drag, startPoint x: 118, startPoint y: 182, endPoint x: 127, endPoint y: 181, distance: 9.2
click at [121, 182] on button "Select All" at bounding box center [111, 182] width 21 height 8
click at [131, 181] on button "Pack" at bounding box center [128, 182] width 13 height 8
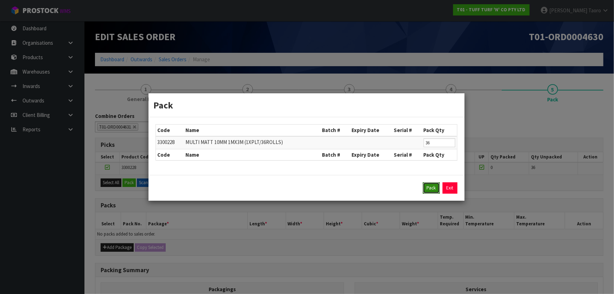
drag, startPoint x: 428, startPoint y: 186, endPoint x: 365, endPoint y: 207, distance: 66.2
click at [428, 186] on button "Pack" at bounding box center [431, 187] width 17 height 11
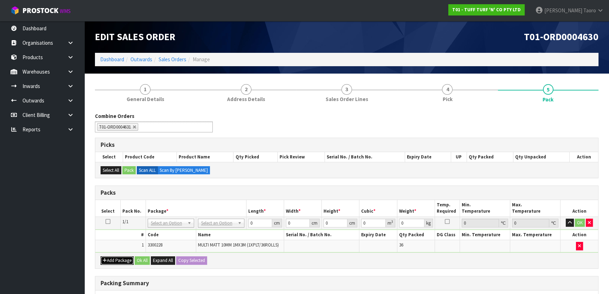
click at [121, 256] on button "Add Package" at bounding box center [117, 260] width 33 height 8
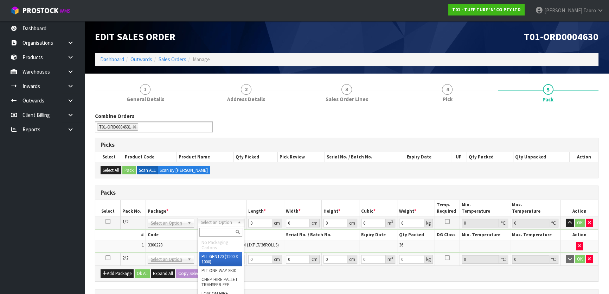
click at [222, 228] on input "text" at bounding box center [220, 232] width 43 height 9
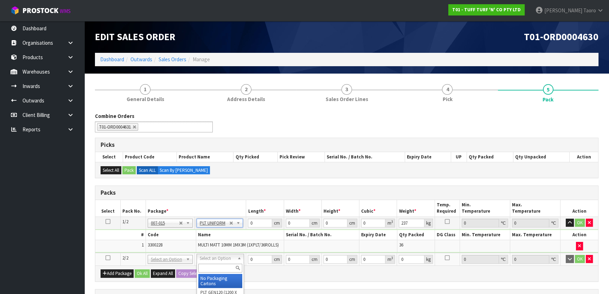
drag, startPoint x: 225, startPoint y: 261, endPoint x: 228, endPoint y: 268, distance: 6.9
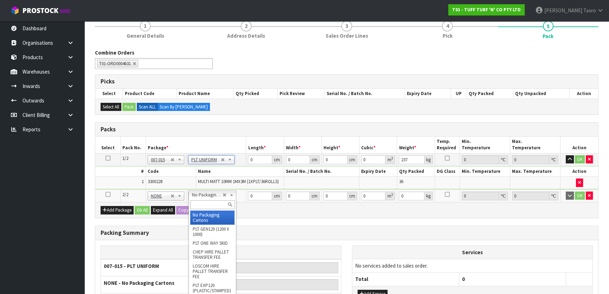
scroll to position [64, 0]
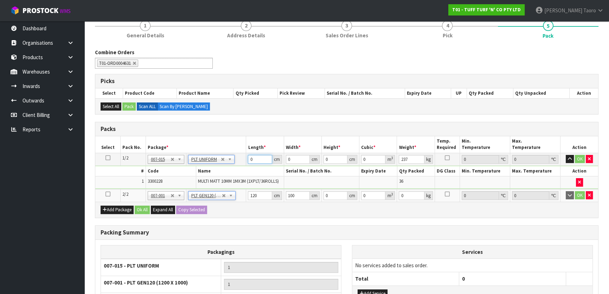
click at [256, 156] on input "0" at bounding box center [260, 159] width 24 height 9
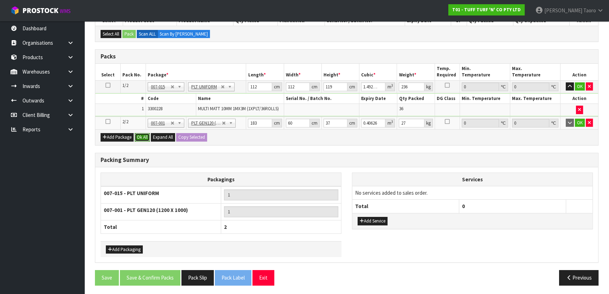
click at [145, 138] on button "Ok All" at bounding box center [142, 137] width 15 height 8
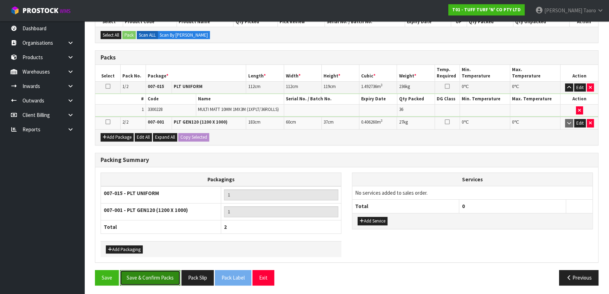
click at [164, 273] on button "Save & Confirm Packs" at bounding box center [150, 277] width 60 height 15
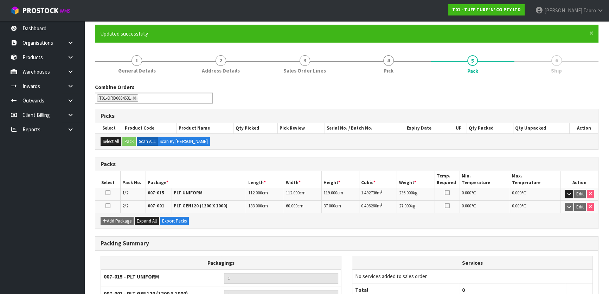
scroll to position [122, 0]
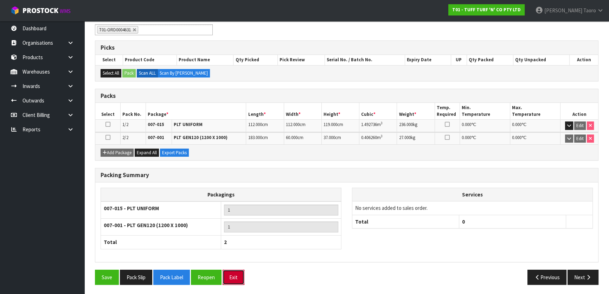
click at [237, 275] on button "Exit" at bounding box center [234, 276] width 22 height 15
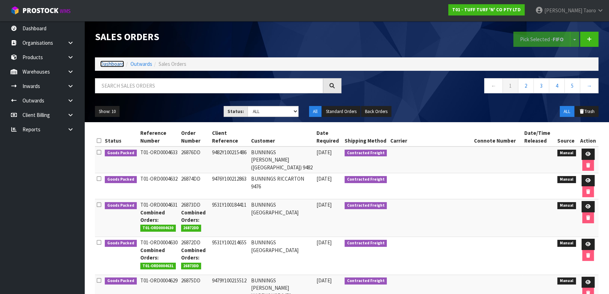
click at [117, 64] on link "Dashboard" at bounding box center [112, 63] width 24 height 7
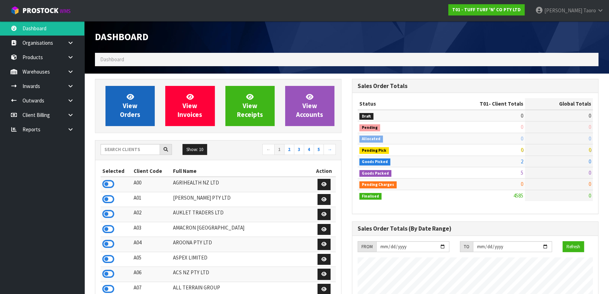
scroll to position [532, 257]
click at [134, 104] on span "View Orders" at bounding box center [130, 106] width 20 height 26
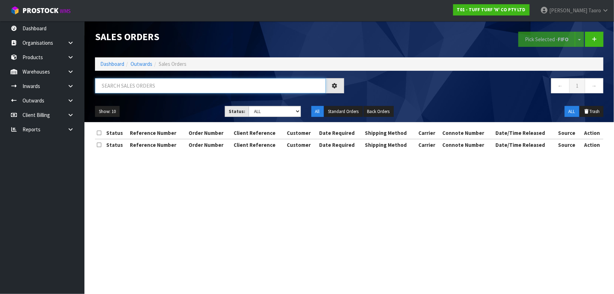
click at [139, 88] on input "text" at bounding box center [210, 85] width 231 height 15
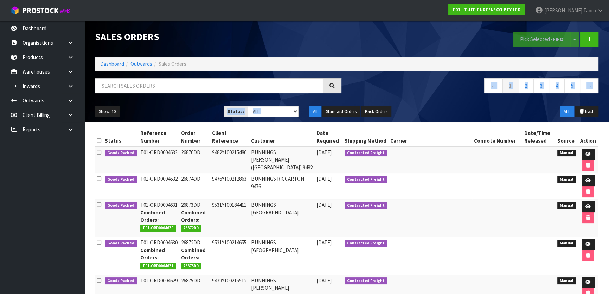
click at [478, 101] on div "Sales Orders Pick Selected - FIFO Split button! FIFO - First In First Out FEFO …" at bounding box center [347, 71] width 514 height 101
click at [273, 87] on input "text" at bounding box center [209, 85] width 228 height 15
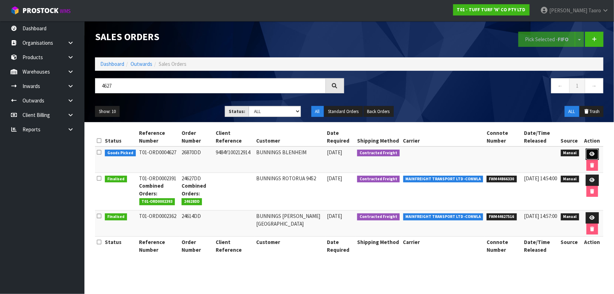
click at [591, 153] on icon at bounding box center [591, 154] width 5 height 5
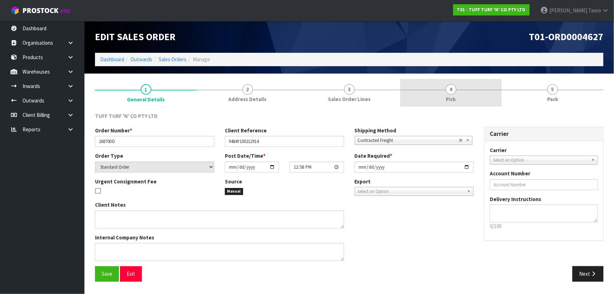
click at [448, 97] on span "Pick" at bounding box center [451, 98] width 10 height 7
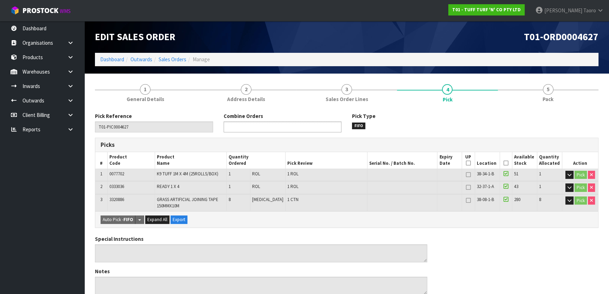
click at [315, 127] on ul at bounding box center [283, 126] width 118 height 11
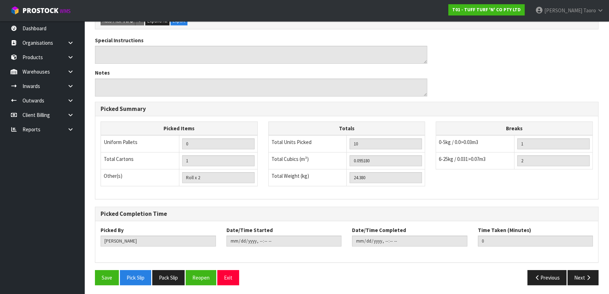
drag, startPoint x: 176, startPoint y: 203, endPoint x: 150, endPoint y: 249, distance: 53.5
drag, startPoint x: 110, startPoint y: 272, endPoint x: 108, endPoint y: 266, distance: 5.9
click at [109, 271] on button "Save" at bounding box center [107, 276] width 24 height 15
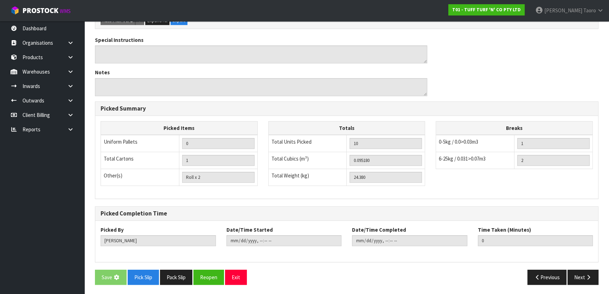
scroll to position [0, 0]
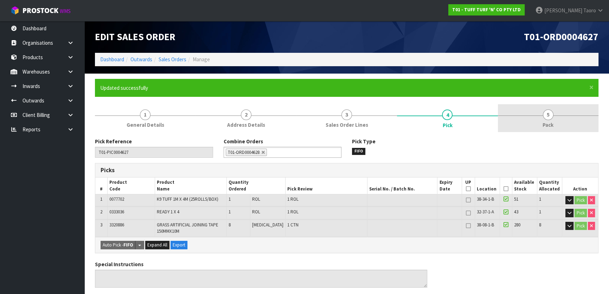
click at [543, 110] on link "5 Pack" at bounding box center [548, 118] width 101 height 28
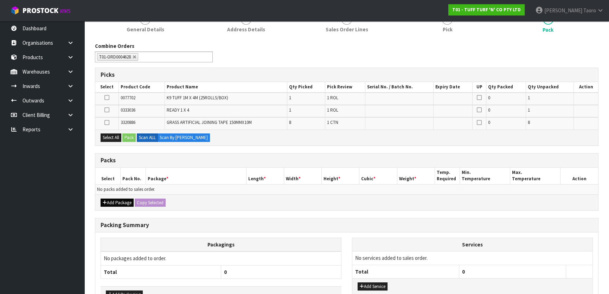
scroll to position [96, 0]
click at [117, 200] on button "Add Package" at bounding box center [117, 202] width 33 height 8
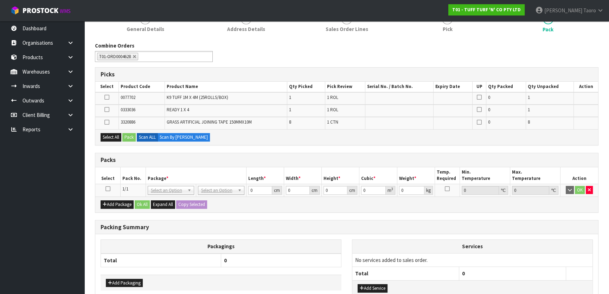
click at [108, 189] on icon at bounding box center [108, 189] width 5 height 0
click at [109, 137] on button "Select All" at bounding box center [111, 137] width 21 height 8
click at [130, 136] on button "Pack" at bounding box center [128, 137] width 13 height 8
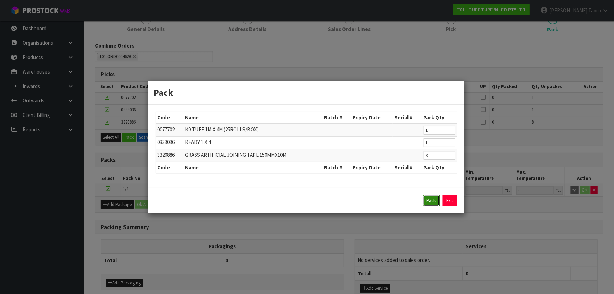
click at [425, 196] on button "Pack" at bounding box center [431, 200] width 17 height 11
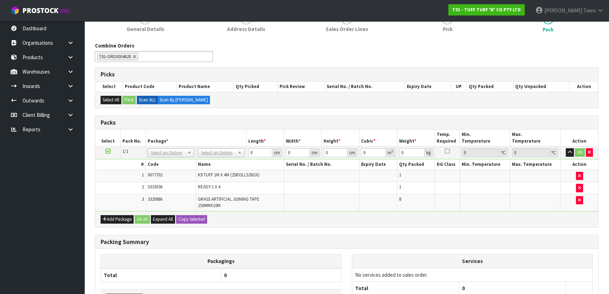
click at [428, 202] on td "8" at bounding box center [416, 202] width 38 height 17
click at [467, 35] on link "4 Pick" at bounding box center [447, 22] width 101 height 28
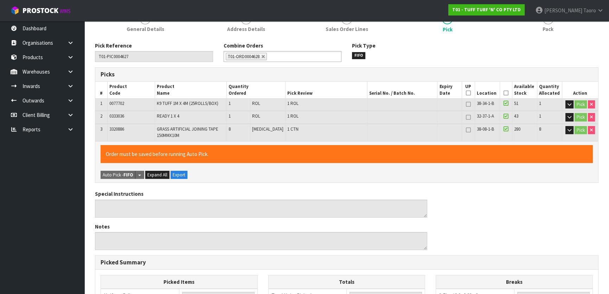
drag, startPoint x: 554, startPoint y: 32, endPoint x: 544, endPoint y: 37, distance: 11.0
click at [554, 32] on link "5 Pack" at bounding box center [548, 22] width 101 height 28
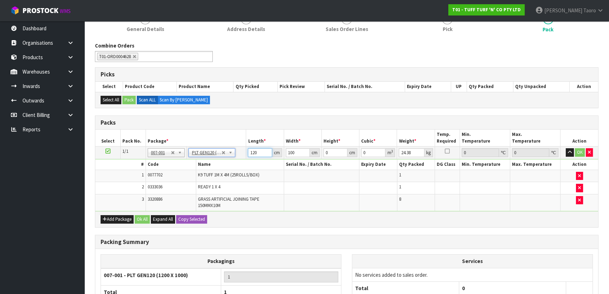
click at [251, 150] on input "120" at bounding box center [260, 152] width 24 height 9
click at [254, 153] on input "0" at bounding box center [260, 152] width 24 height 9
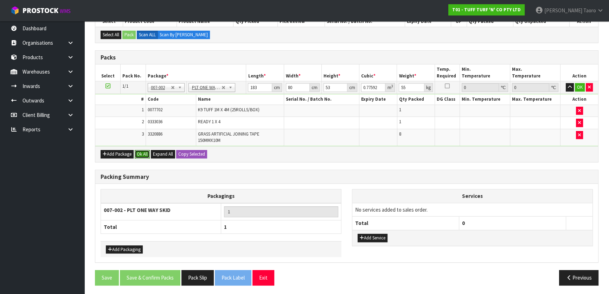
click at [146, 153] on button "Ok All" at bounding box center [142, 154] width 15 height 8
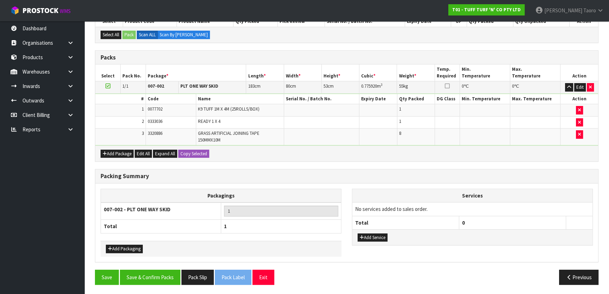
scroll to position [160, 0]
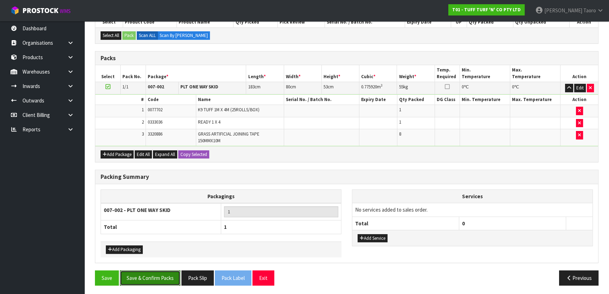
drag, startPoint x: 161, startPoint y: 275, endPoint x: 163, endPoint y: 267, distance: 7.5
click at [162, 274] on button "Save & Confirm Packs" at bounding box center [150, 277] width 60 height 15
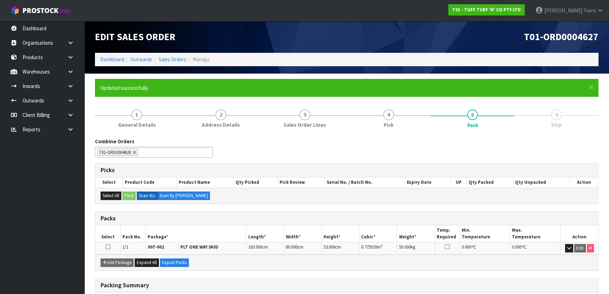
scroll to position [93, 0]
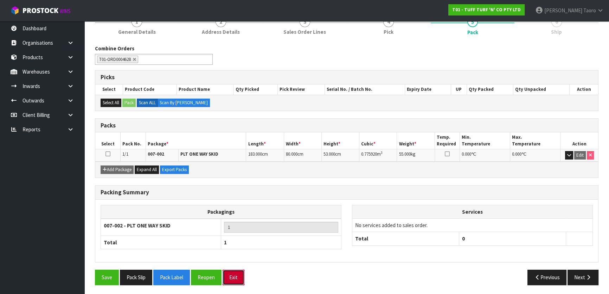
click at [234, 275] on button "Exit" at bounding box center [234, 276] width 22 height 15
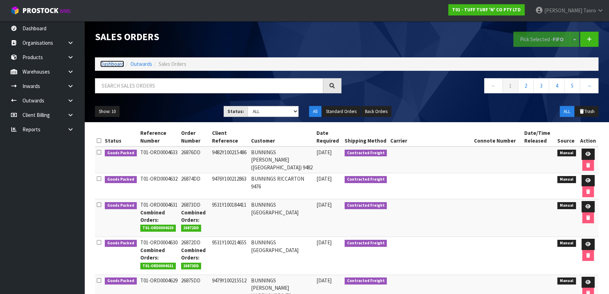
click at [113, 64] on link "Dashboard" at bounding box center [112, 63] width 24 height 7
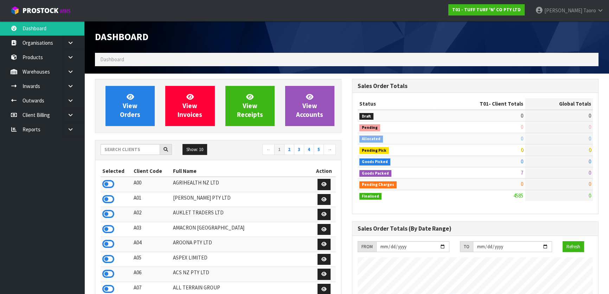
scroll to position [532, 257]
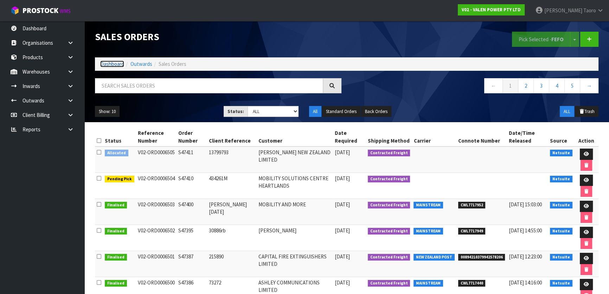
click at [112, 66] on link "Dashboard" at bounding box center [112, 63] width 24 height 7
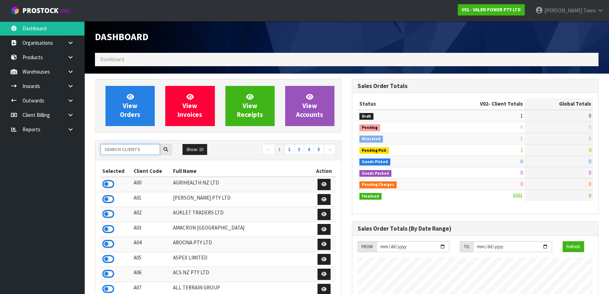
click at [141, 149] on input "text" at bounding box center [130, 149] width 59 height 11
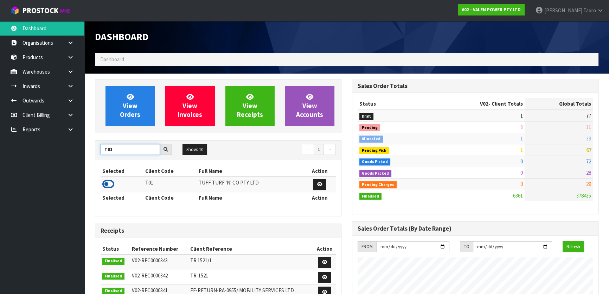
type input "T01"
drag, startPoint x: 107, startPoint y: 185, endPoint x: 119, endPoint y: 134, distance: 52.0
click at [108, 185] on icon at bounding box center [108, 184] width 12 height 11
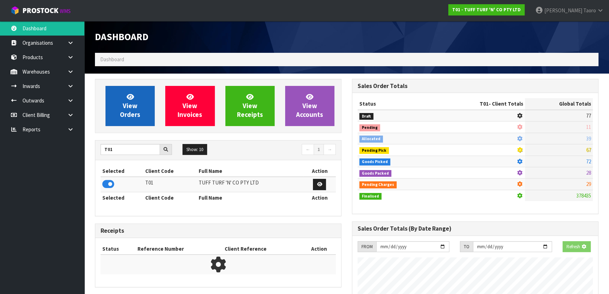
scroll to position [351277, 351458]
click at [122, 113] on span "View Orders" at bounding box center [130, 106] width 20 height 26
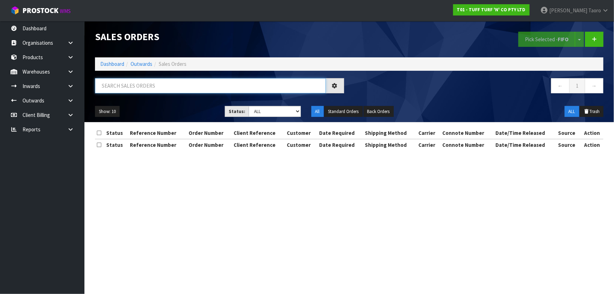
click at [135, 86] on input "text" at bounding box center [210, 85] width 231 height 15
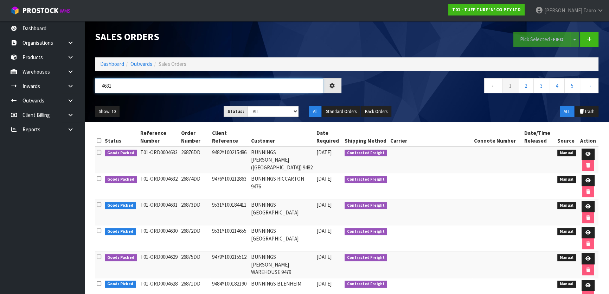
type input "4631"
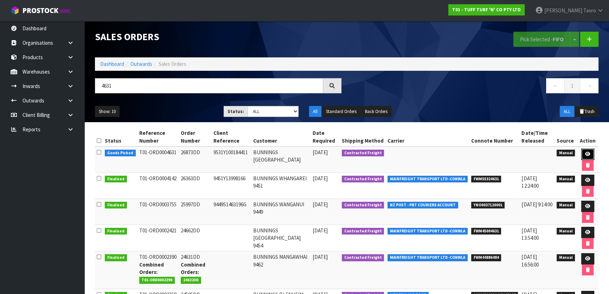
click at [587, 152] on icon at bounding box center [587, 154] width 5 height 5
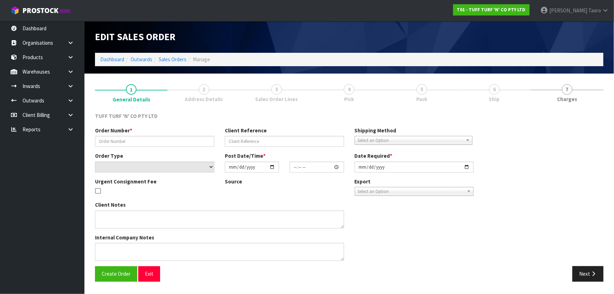
type input "26873DD"
type input "9531Y100184411"
select select "number:0"
type input "[DATE]"
type input "13:05:00.000"
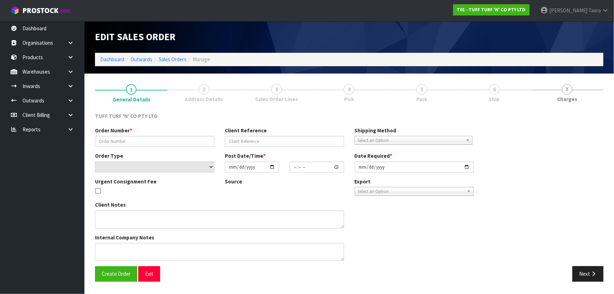
type input "[DATE]"
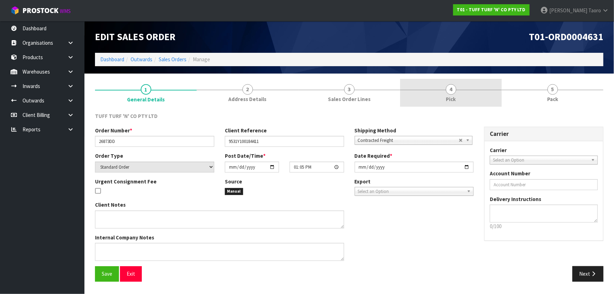
drag, startPoint x: 491, startPoint y: 91, endPoint x: 452, endPoint y: 93, distance: 39.8
click at [491, 91] on link "4 Pick" at bounding box center [451, 93] width 102 height 28
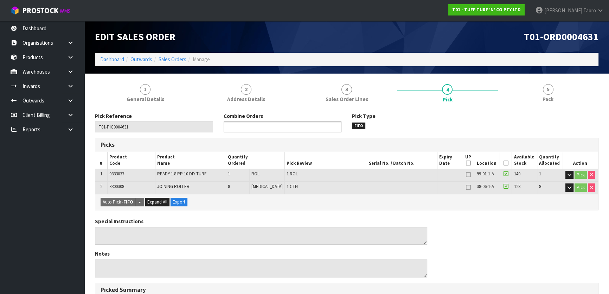
click at [322, 122] on ul at bounding box center [283, 126] width 118 height 11
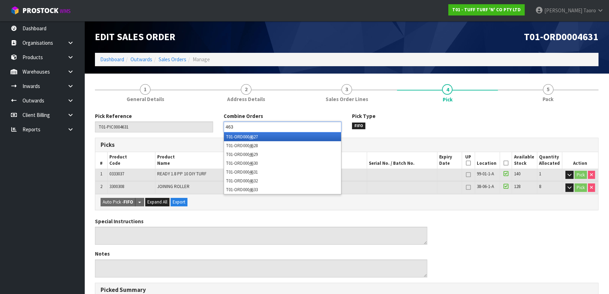
type input "4630"
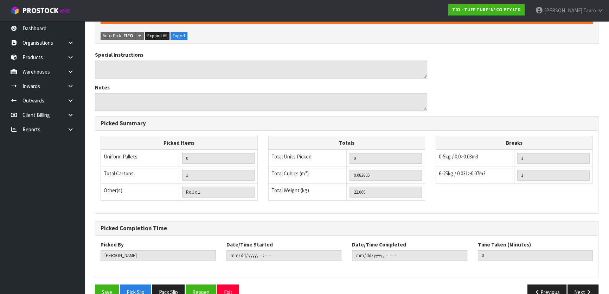
drag, startPoint x: 119, startPoint y: 220, endPoint x: 90, endPoint y: 255, distance: 45.8
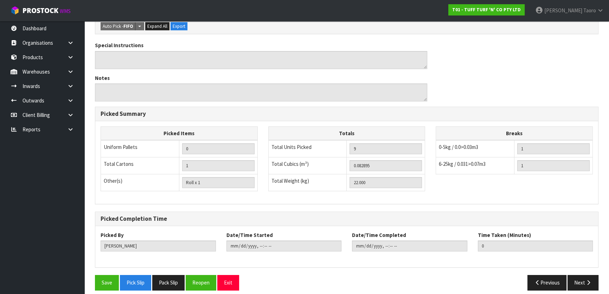
scroll to position [206, 0]
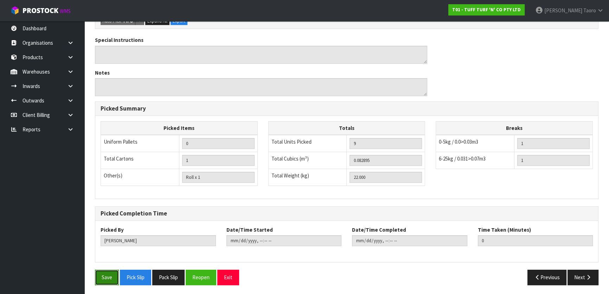
drag, startPoint x: 108, startPoint y: 278, endPoint x: 104, endPoint y: 274, distance: 5.0
click at [108, 278] on button "Save" at bounding box center [107, 276] width 24 height 15
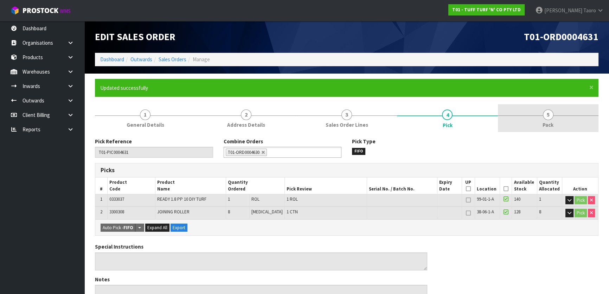
type input "[PERSON_NAME]"
type input "[DATE]T17:04:53"
click at [566, 117] on link "5 Pack" at bounding box center [548, 118] width 101 height 28
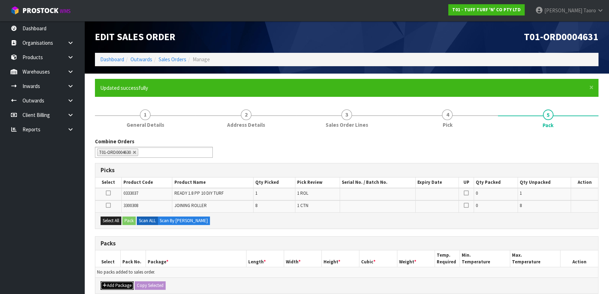
click at [111, 285] on button "Add Package" at bounding box center [117, 285] width 33 height 8
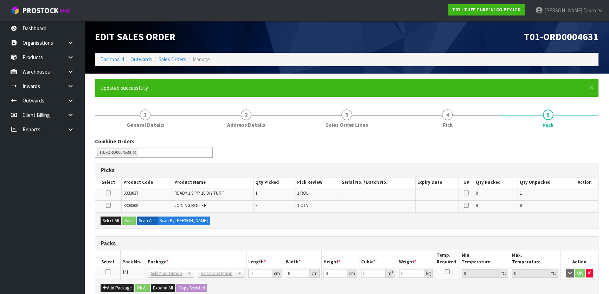
drag, startPoint x: 108, startPoint y: 270, endPoint x: 116, endPoint y: 247, distance: 24.8
click at [109, 272] on icon at bounding box center [108, 272] width 5 height 0
click at [109, 219] on button "Select All" at bounding box center [111, 220] width 21 height 8
click at [127, 217] on button "Pack" at bounding box center [128, 220] width 13 height 8
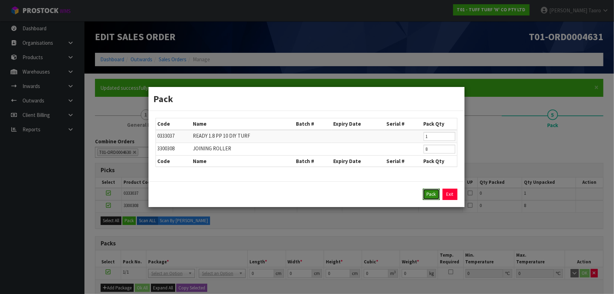
drag, startPoint x: 432, startPoint y: 193, endPoint x: 364, endPoint y: 207, distance: 69.4
click at [432, 192] on button "Pack" at bounding box center [431, 194] width 17 height 11
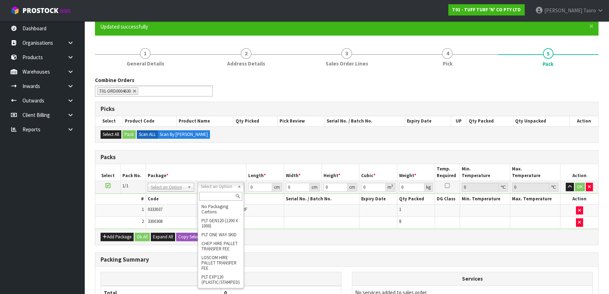
scroll to position [64, 0]
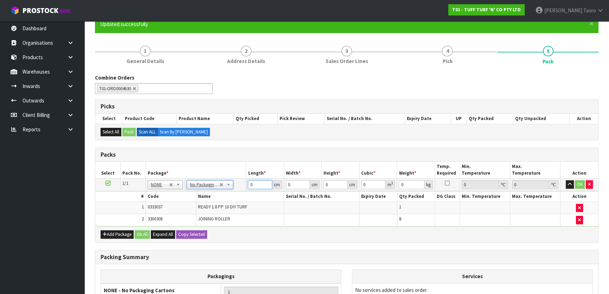
click at [251, 184] on input "0" at bounding box center [260, 184] width 24 height 9
type input "183"
type input "60"
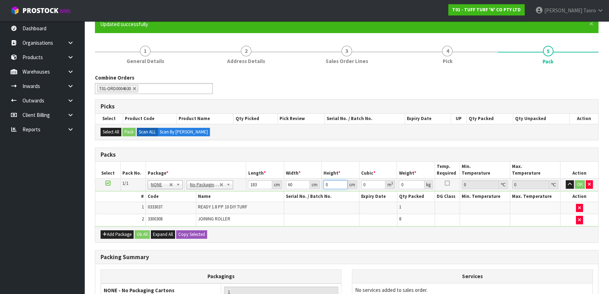
type input "3"
type input "0.03294"
type input "37"
type input "0.40626"
type input "37"
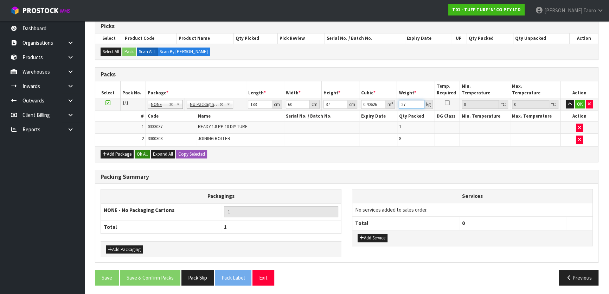
type input "27"
click at [145, 152] on button "Ok All" at bounding box center [142, 154] width 15 height 8
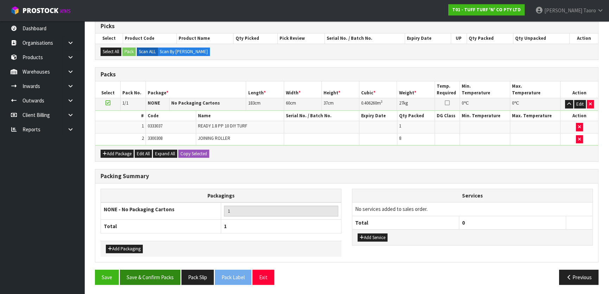
scroll to position [143, 0]
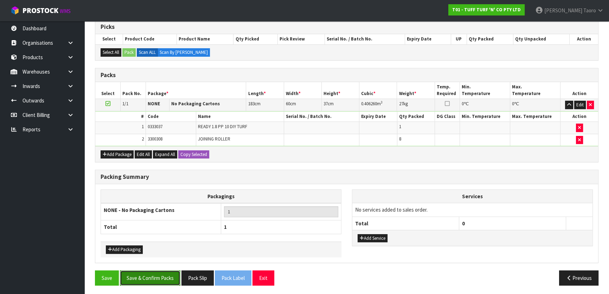
click at [154, 278] on button "Save & Confirm Packs" at bounding box center [150, 277] width 60 height 15
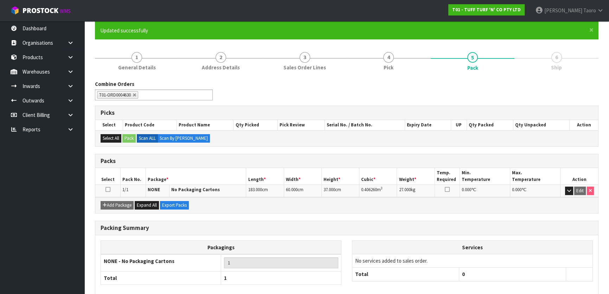
scroll to position [93, 0]
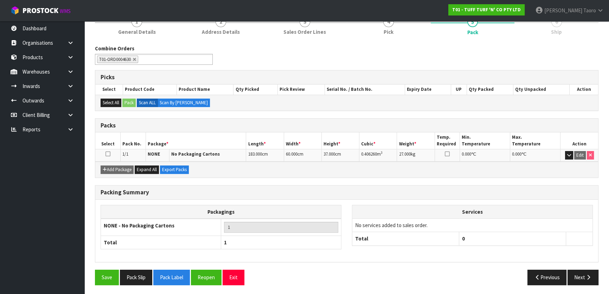
click at [241, 286] on div "Save Pack Slip Pack Label Reopen Exit Previous Next" at bounding box center [347, 279] width 514 height 20
click at [239, 276] on button "Exit" at bounding box center [234, 276] width 22 height 15
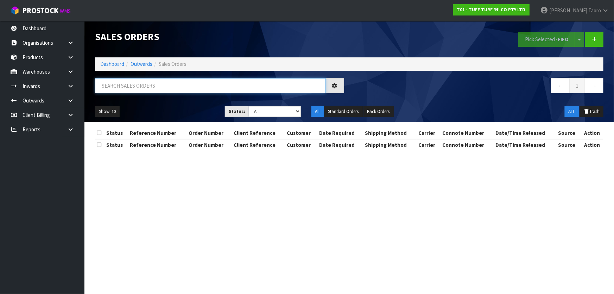
click at [148, 84] on input "text" at bounding box center [210, 85] width 231 height 15
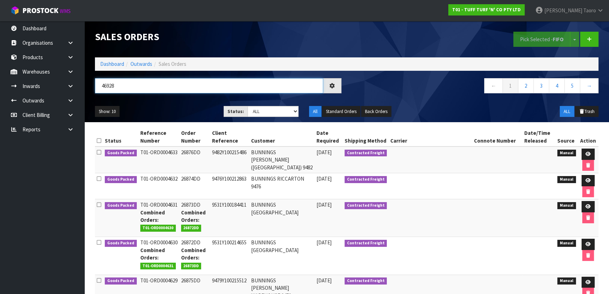
click at [147, 83] on input "46928" at bounding box center [209, 85] width 228 height 15
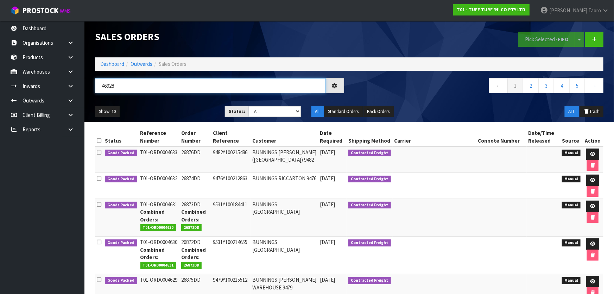
click at [147, 83] on input "46928" at bounding box center [210, 85] width 231 height 15
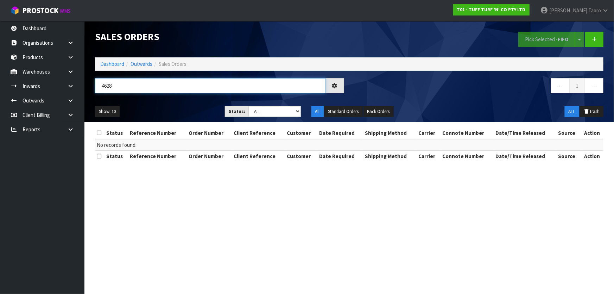
type input "4628"
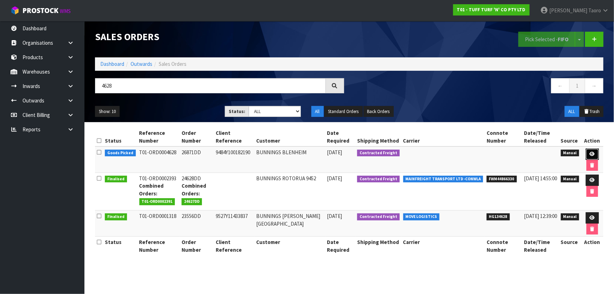
click at [586, 151] on link at bounding box center [592, 153] width 13 height 11
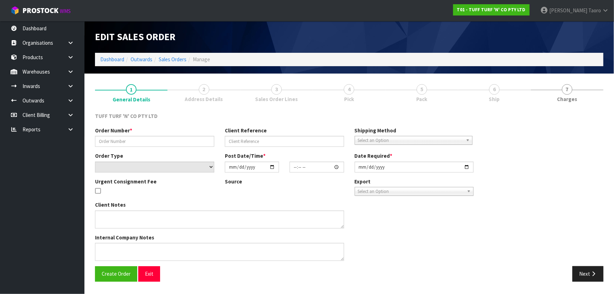
type input "26871DD"
type input "9484Y100182190"
select select "number:0"
type input "[DATE]"
type input "13:00:00.000"
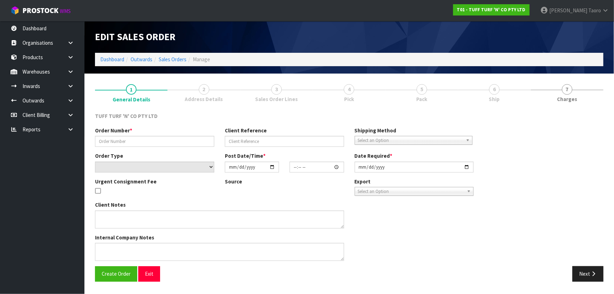
type input "[DATE]"
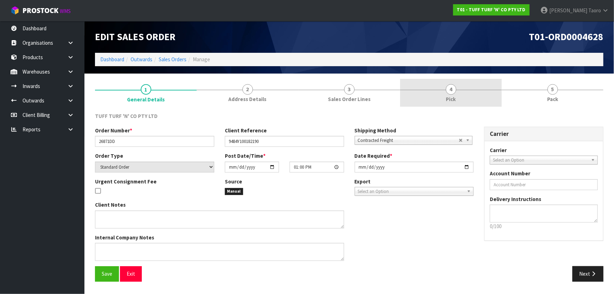
click at [407, 88] on link "4 Pick" at bounding box center [451, 93] width 102 height 28
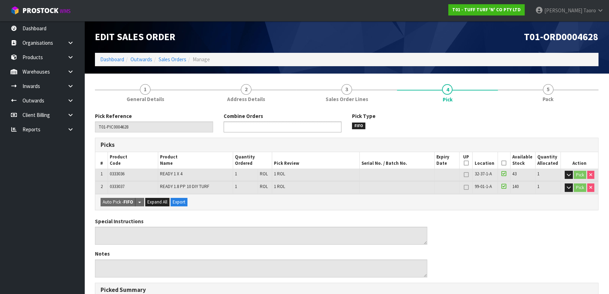
click at [310, 129] on ul at bounding box center [283, 126] width 118 height 11
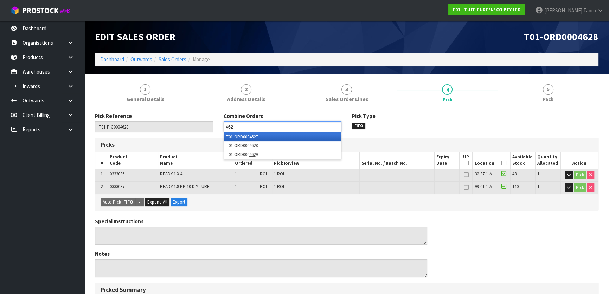
type input "4627"
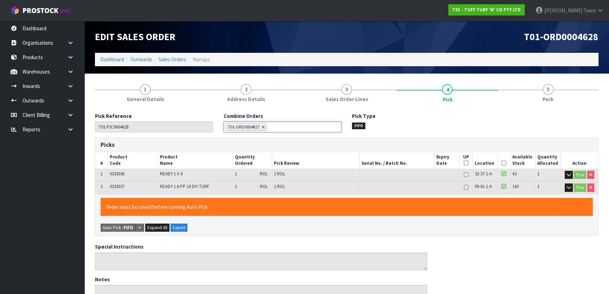
scroll to position [206, 0]
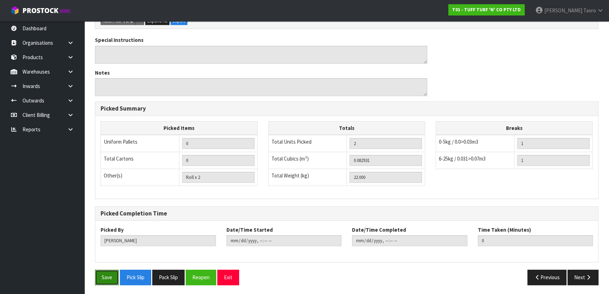
click at [103, 282] on button "Save" at bounding box center [107, 276] width 24 height 15
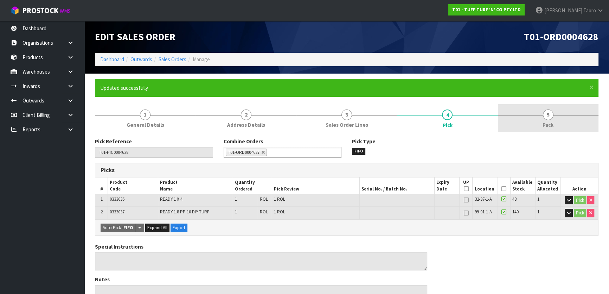
click at [565, 108] on link "5 Pack" at bounding box center [548, 118] width 101 height 28
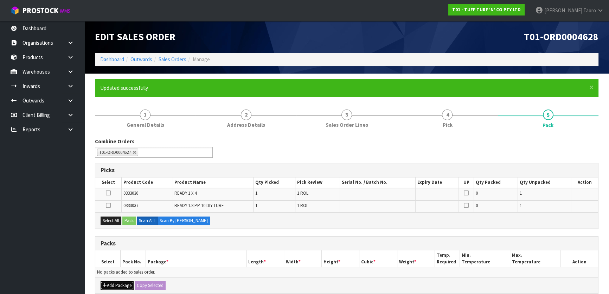
click at [117, 282] on button "Add Package" at bounding box center [117, 285] width 33 height 8
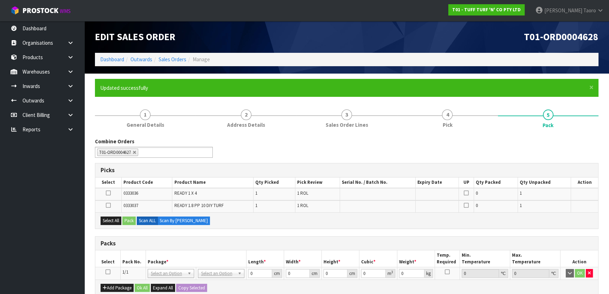
click at [109, 272] on icon at bounding box center [108, 272] width 5 height 0
click at [113, 218] on button "Select All" at bounding box center [111, 220] width 21 height 8
click at [129, 220] on button "Pack" at bounding box center [128, 220] width 13 height 8
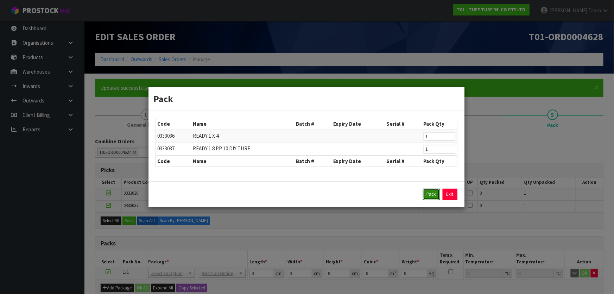
click at [427, 193] on button "Pack" at bounding box center [431, 194] width 17 height 11
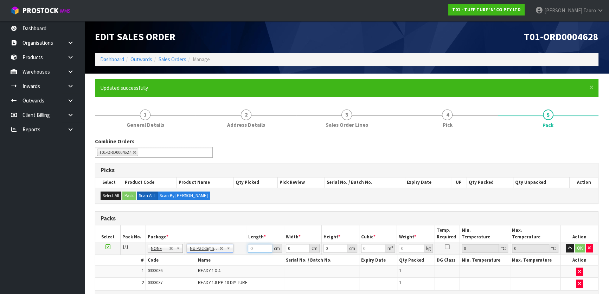
click at [259, 248] on input "0" at bounding box center [260, 248] width 24 height 9
click at [255, 248] on input "0" at bounding box center [260, 248] width 24 height 9
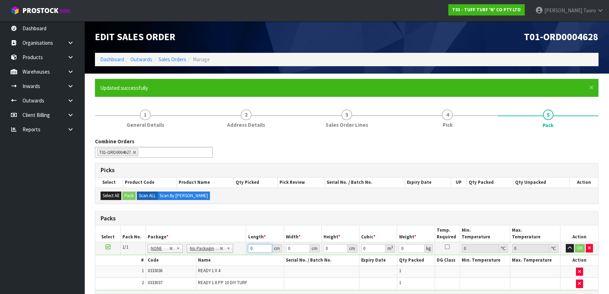
click at [255, 248] on input "0" at bounding box center [260, 248] width 24 height 9
type input "183"
type input "3"
type input "80"
type input "5"
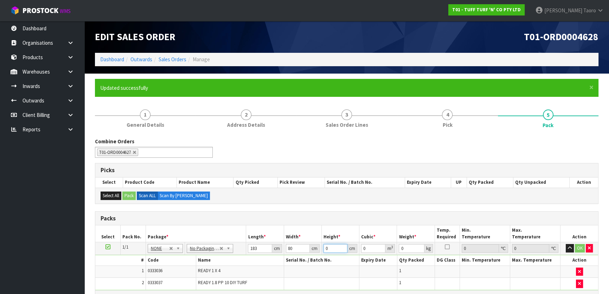
type input "0.0732"
type input "53"
type input "0.77592"
type input "53"
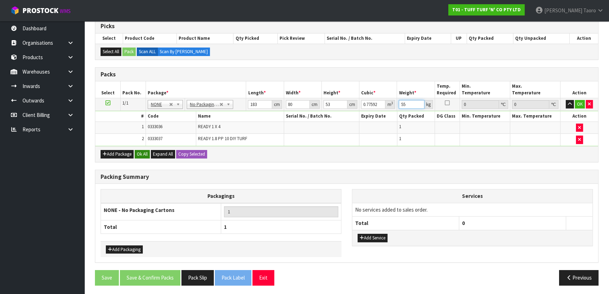
type input "55"
click at [142, 154] on button "Ok All" at bounding box center [142, 154] width 15 height 8
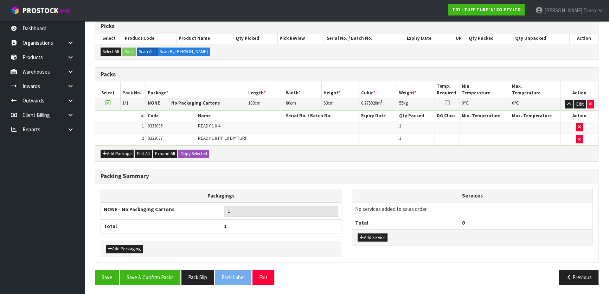
scroll to position [143, 0]
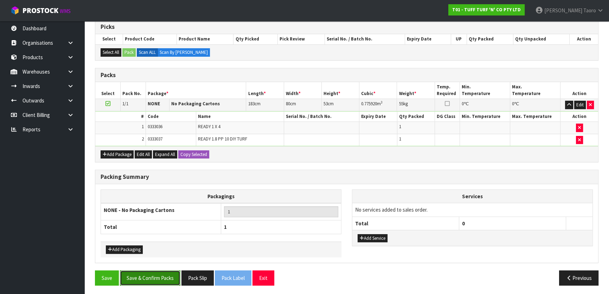
drag, startPoint x: 168, startPoint y: 280, endPoint x: 170, endPoint y: 274, distance: 6.1
click at [169, 280] on button "Save & Confirm Packs" at bounding box center [150, 277] width 60 height 15
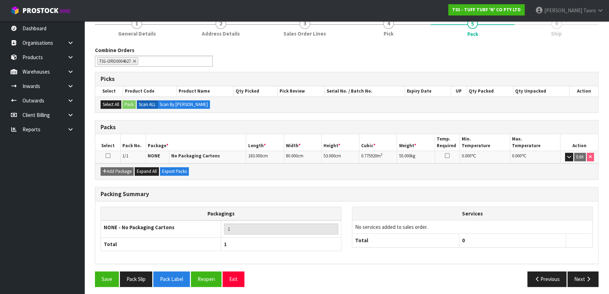
scroll to position [93, 0]
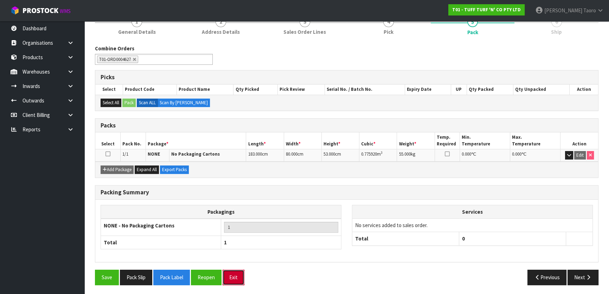
click at [236, 279] on button "Exit" at bounding box center [234, 276] width 22 height 15
